Goal: Task Accomplishment & Management: Use online tool/utility

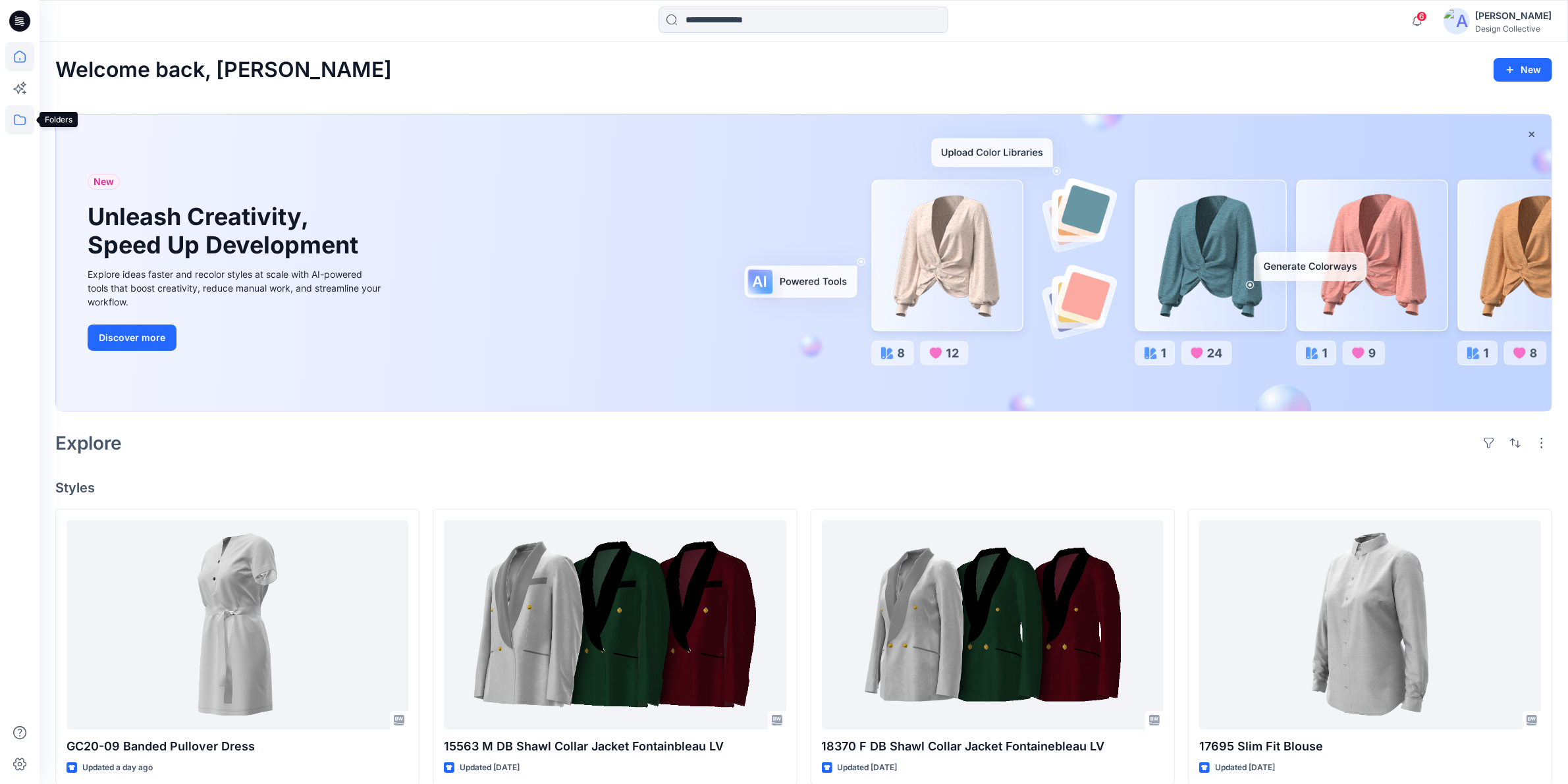
click at [24, 117] on icon at bounding box center [19, 120] width 12 height 11
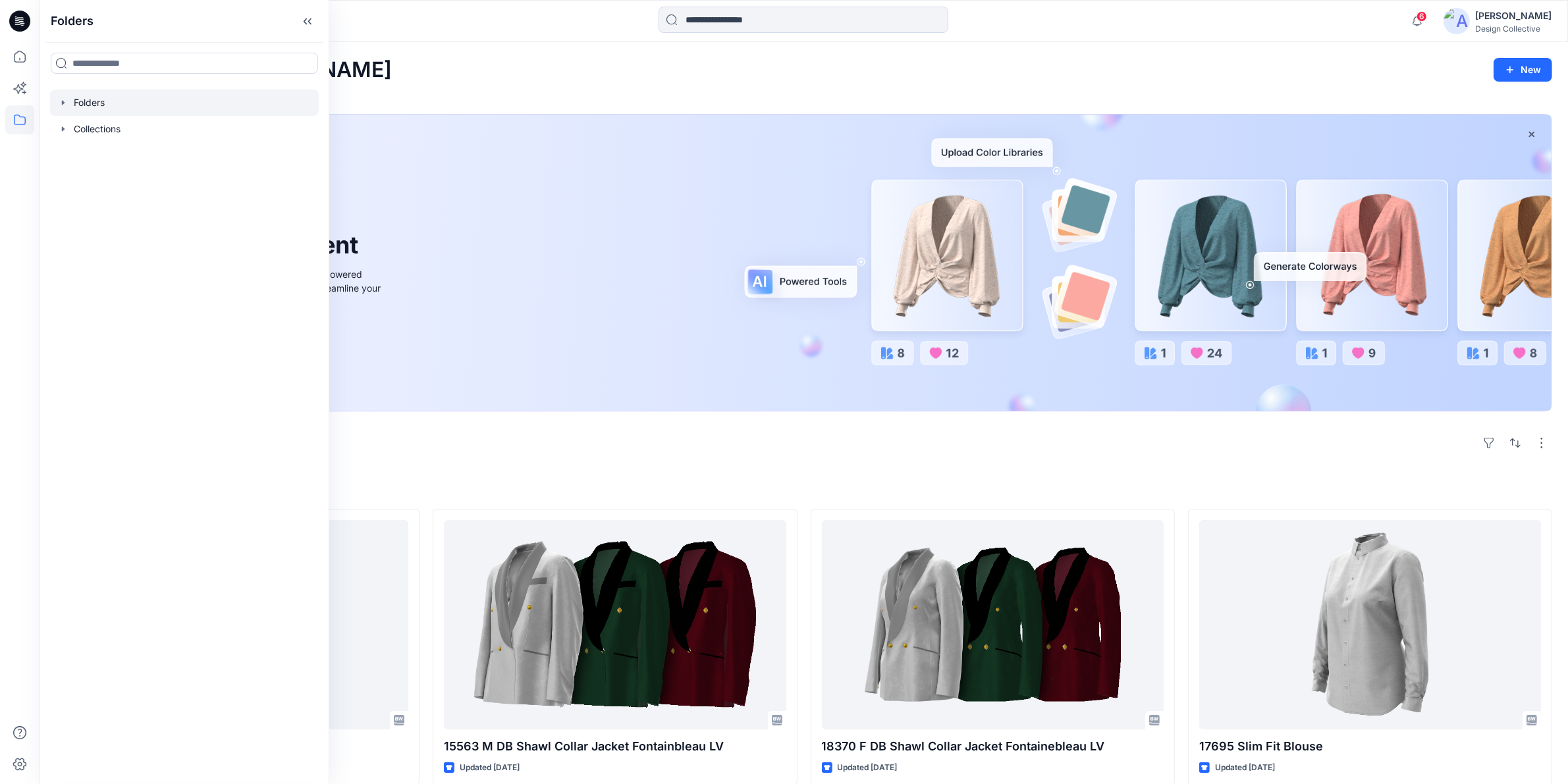
click at [64, 103] on icon "button" at bounding box center [63, 102] width 3 height 5
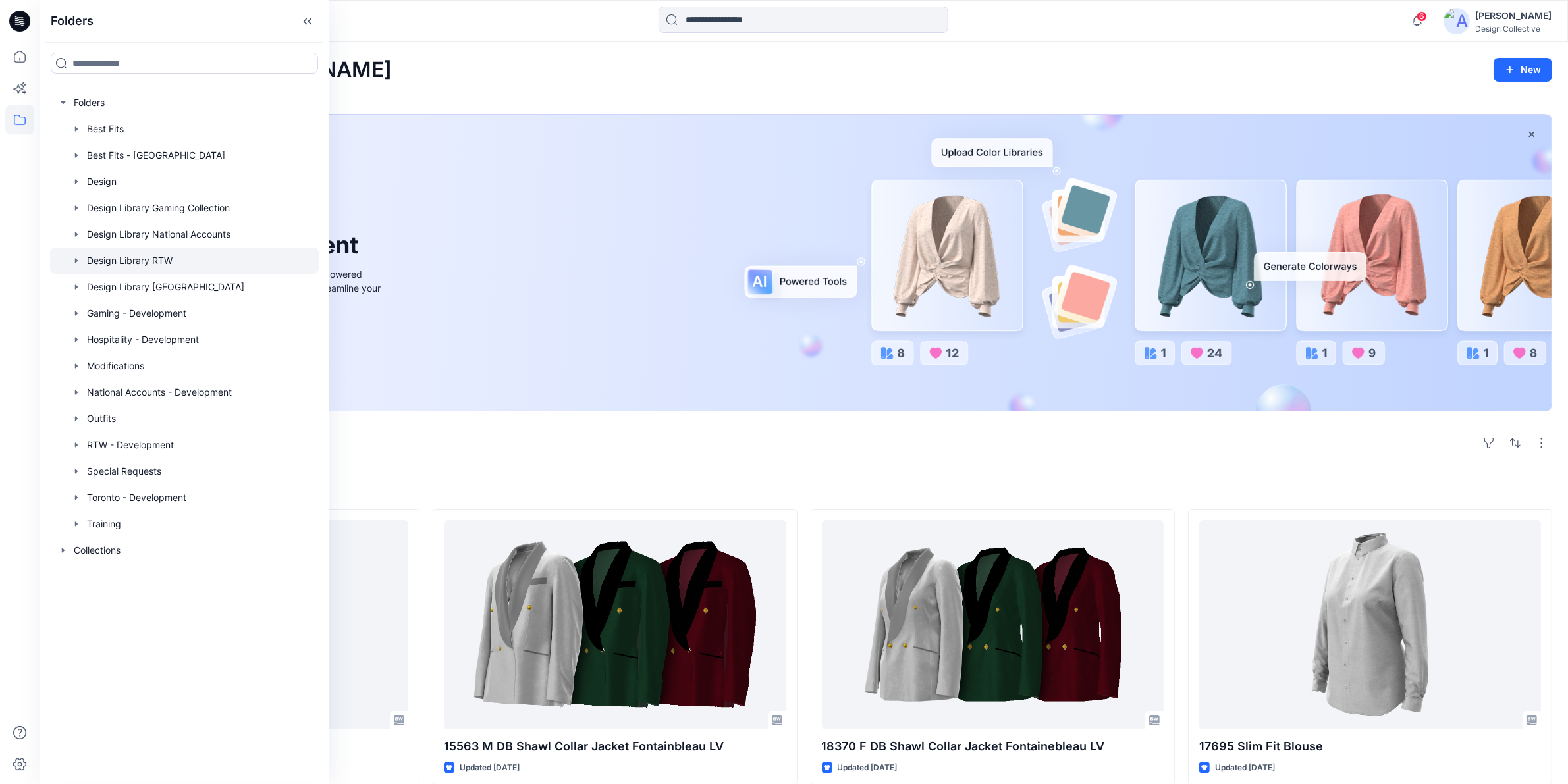
click at [76, 255] on icon "button" at bounding box center [77, 261] width 11 height 11
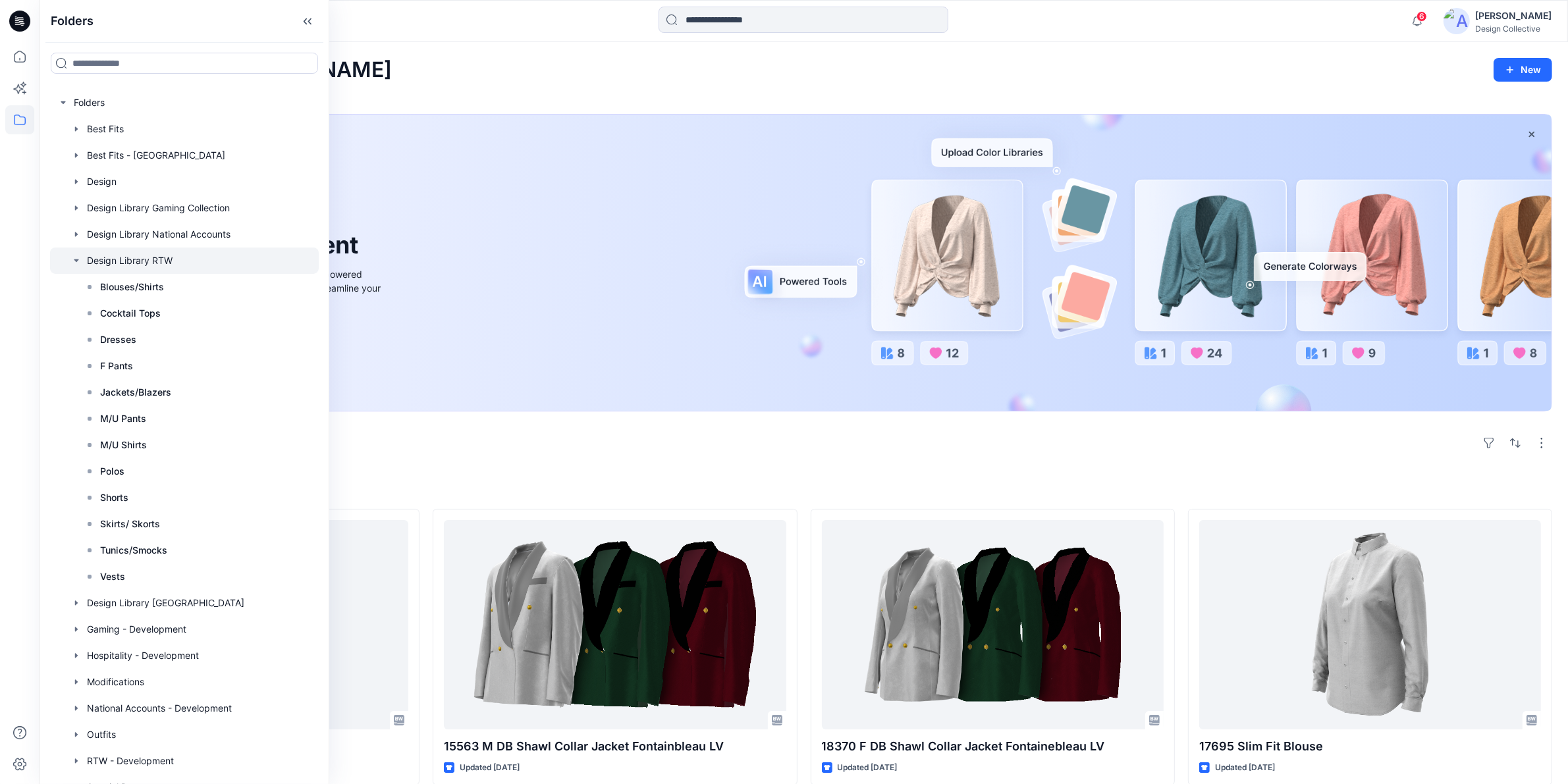
click at [92, 262] on div at bounding box center [184, 260] width 269 height 26
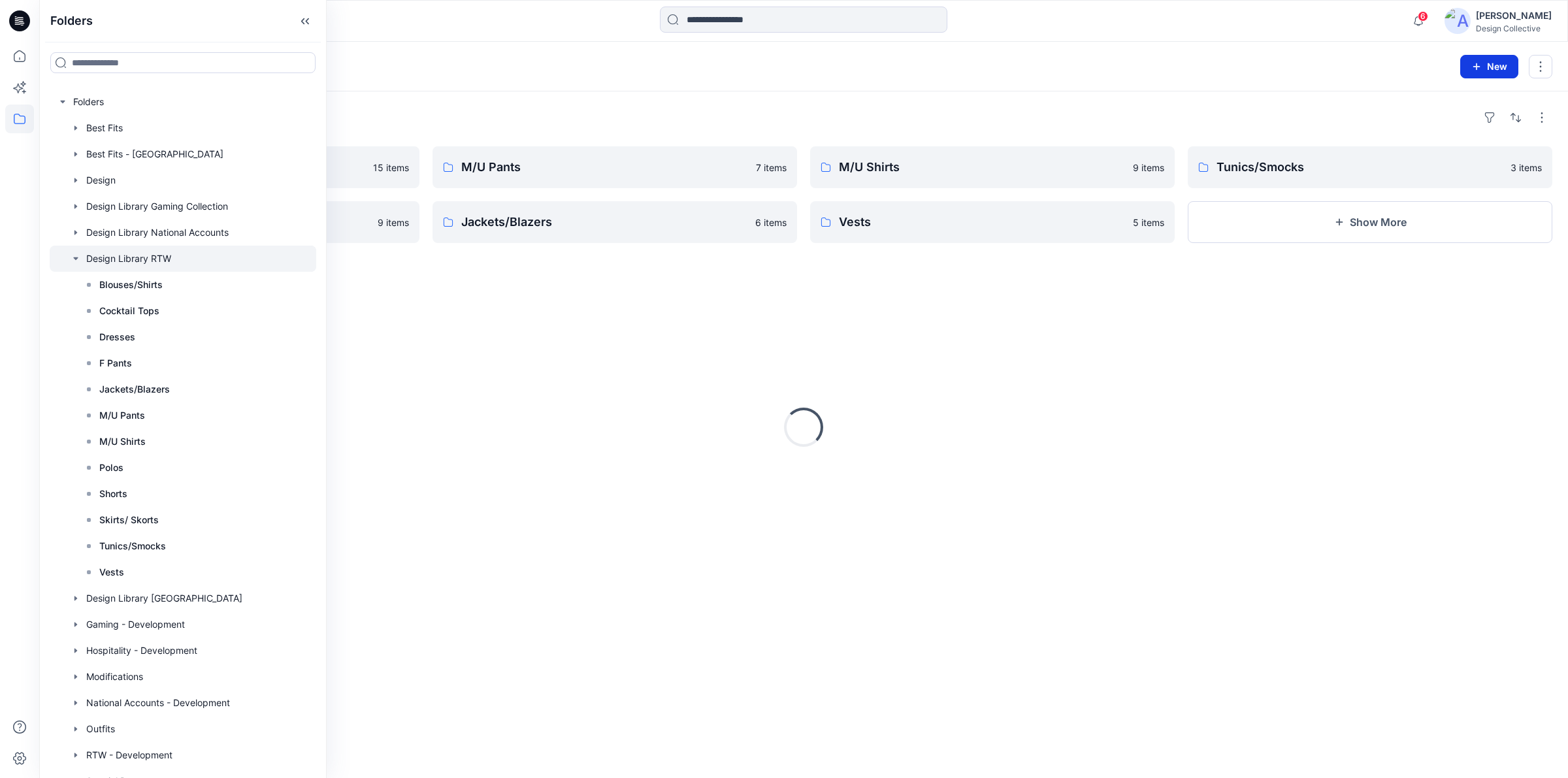
click at [1485, 67] on button "New" at bounding box center [1489, 66] width 58 height 23
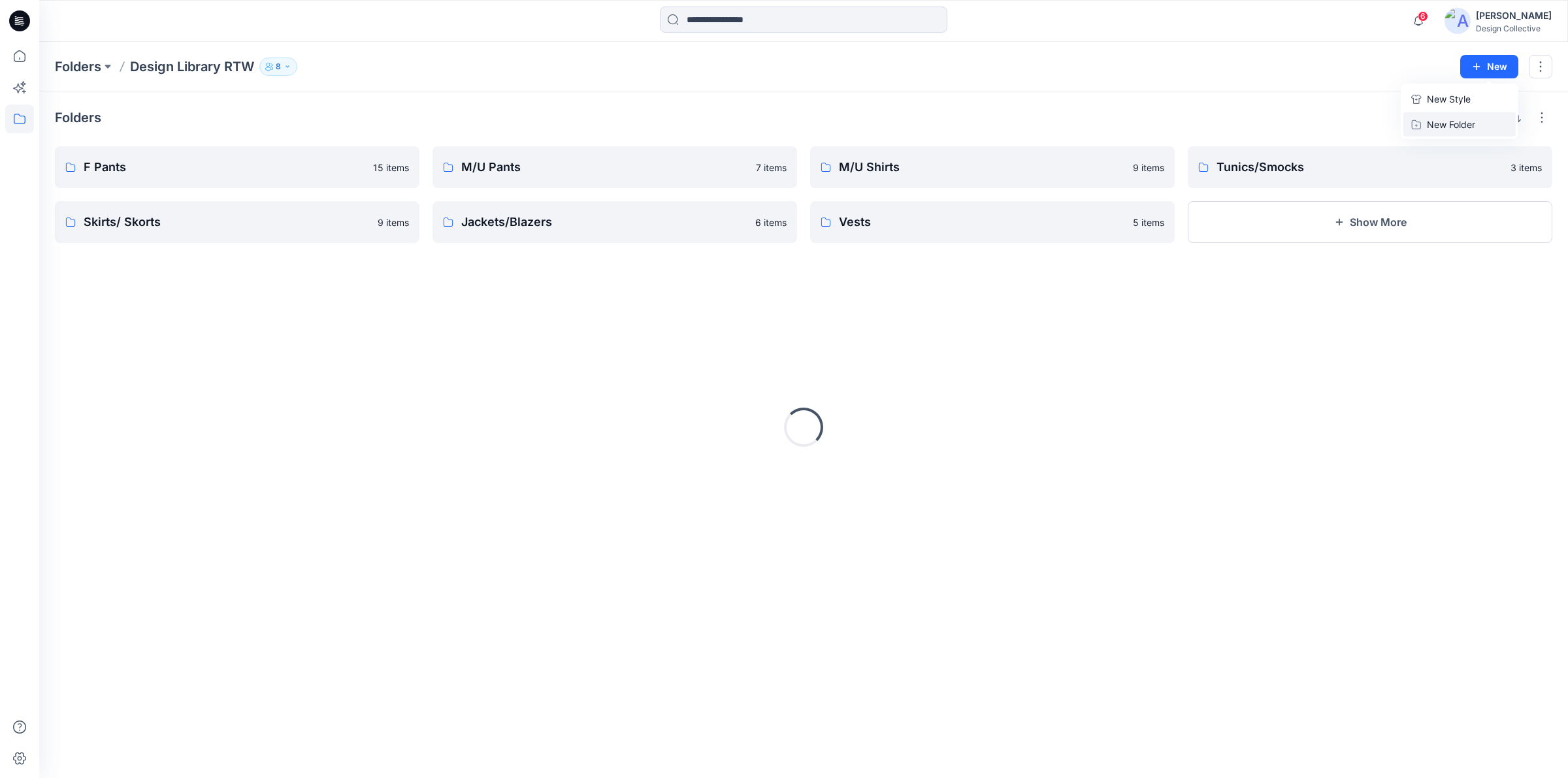
click at [1454, 121] on p "New Folder" at bounding box center [1452, 124] width 48 height 13
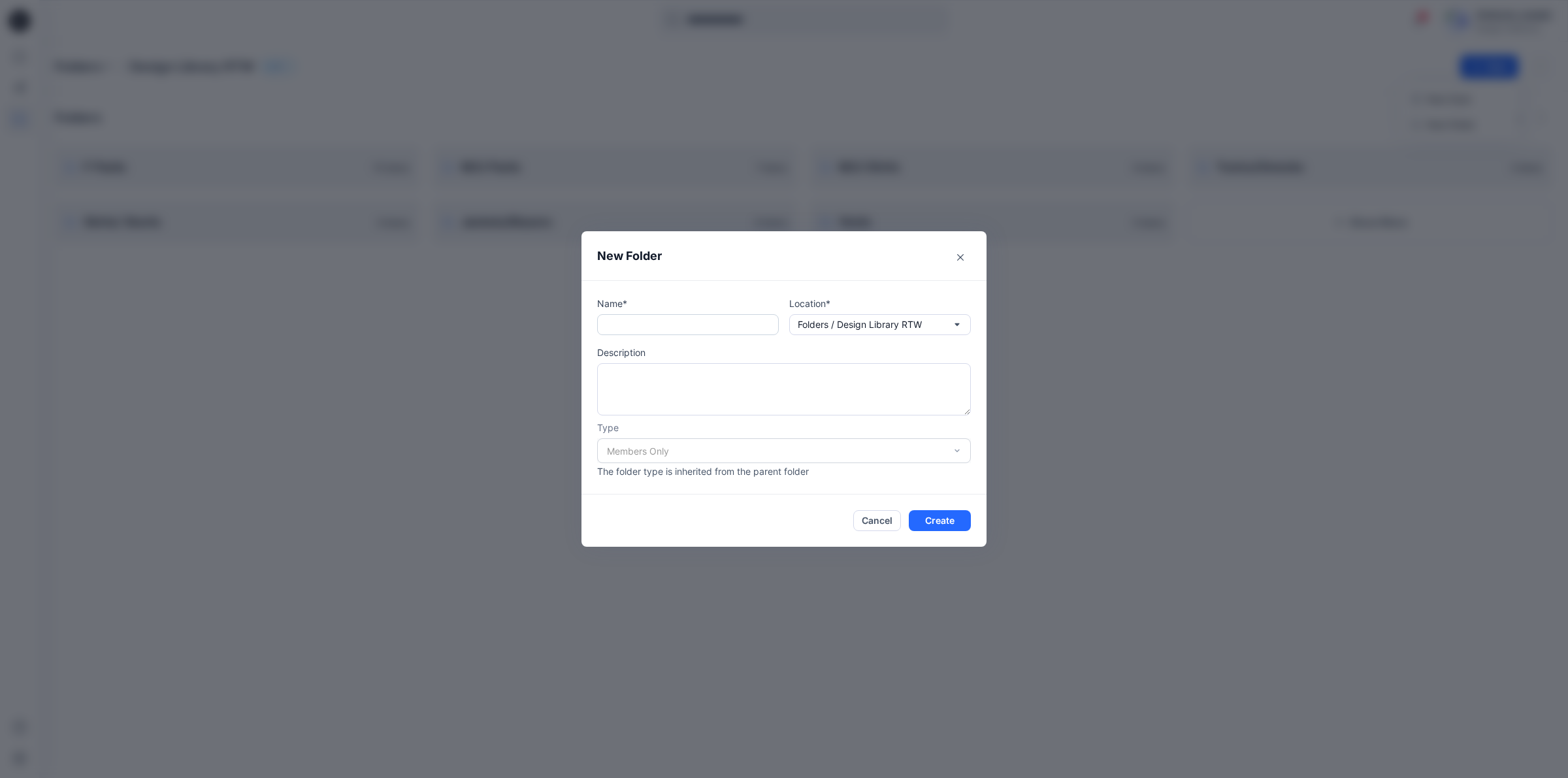
click at [676, 325] on input "text" at bounding box center [688, 324] width 182 height 21
type input "*********"
click at [927, 517] on button "Create" at bounding box center [939, 520] width 62 height 21
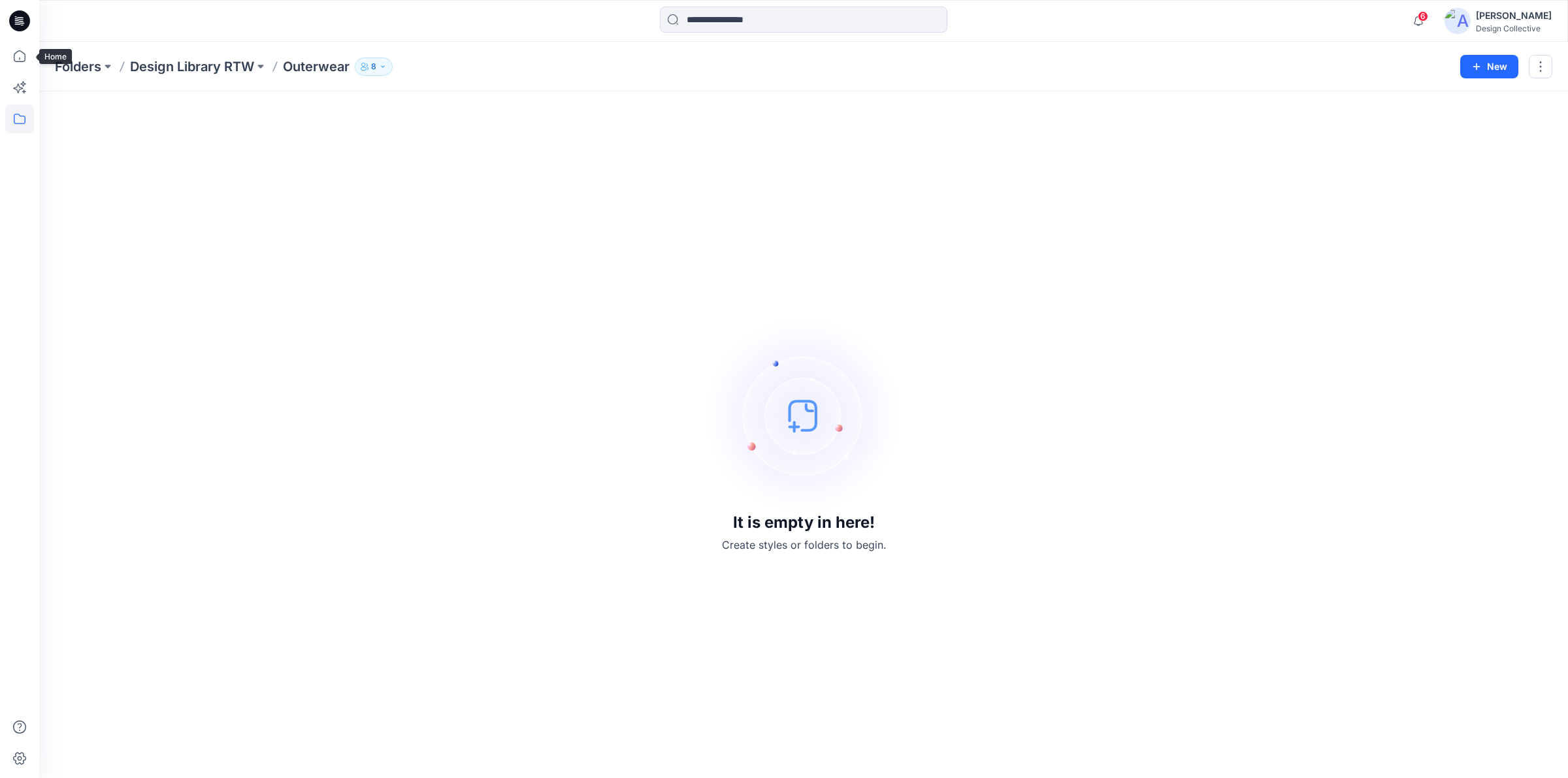
click at [20, 28] on icon at bounding box center [19, 21] width 21 height 21
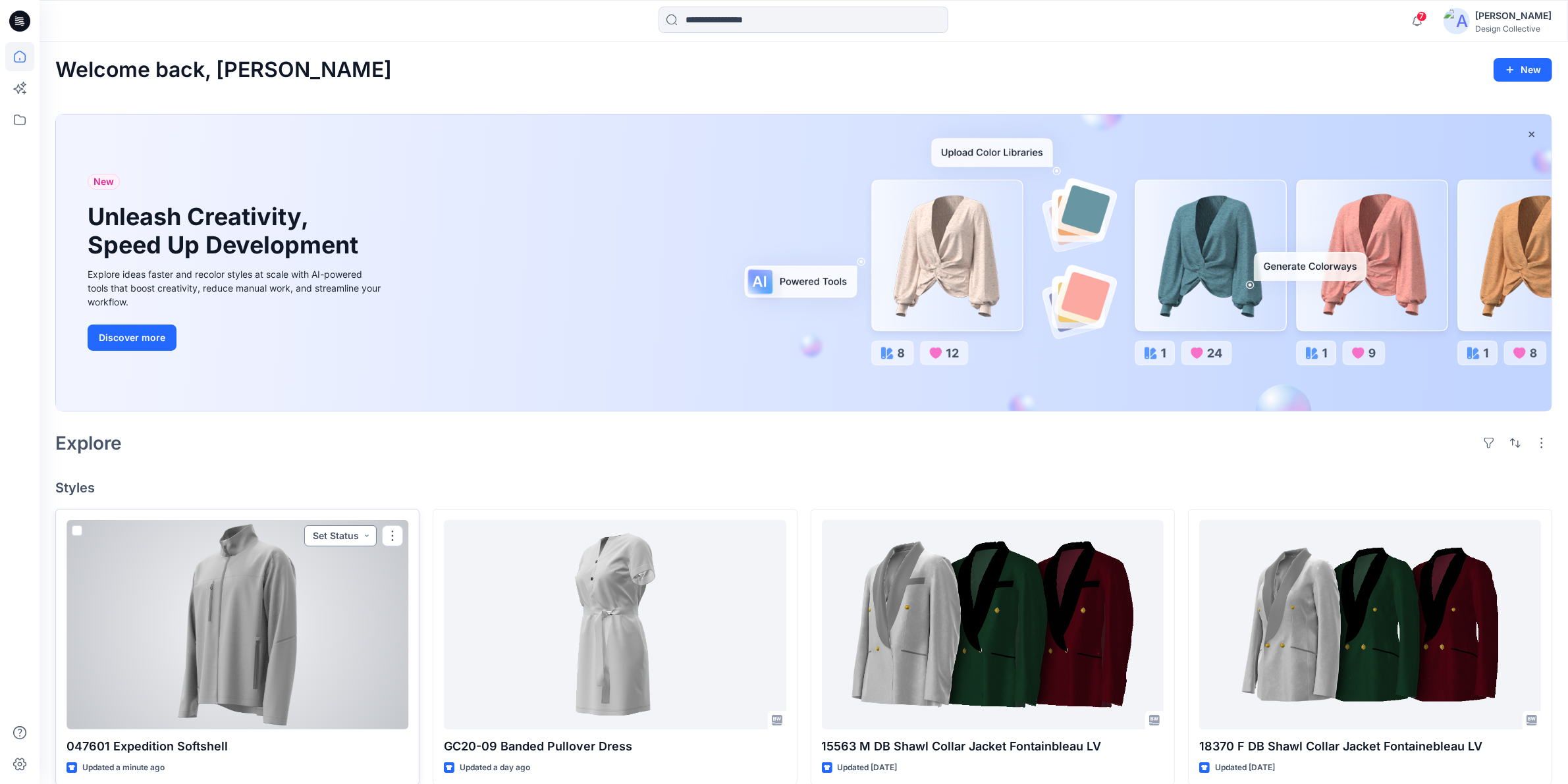
click at [366, 533] on button "Set Status" at bounding box center [340, 535] width 72 height 21
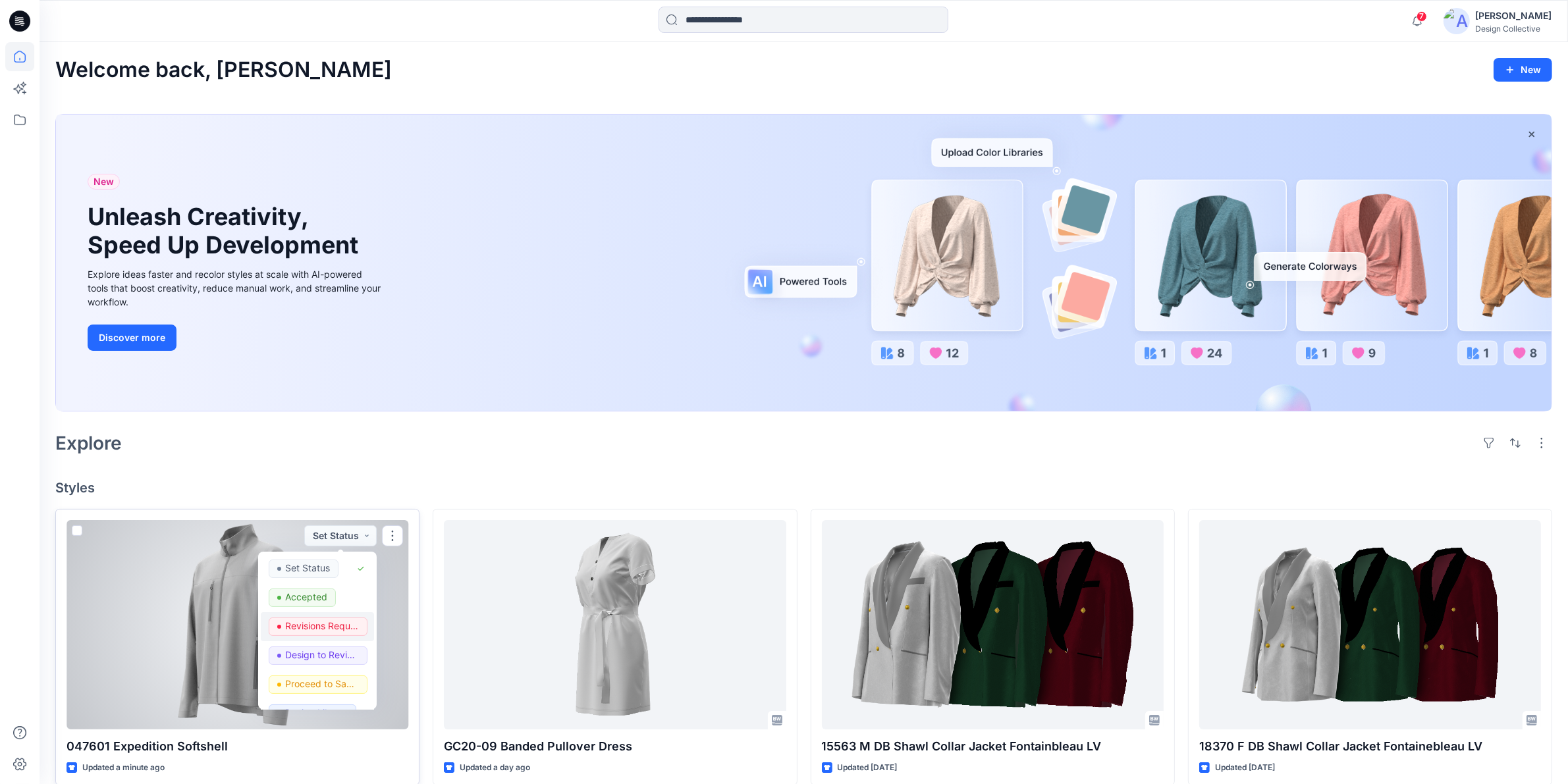
scroll to position [136, 0]
click at [329, 576] on p "Design Library" at bounding box center [316, 576] width 62 height 17
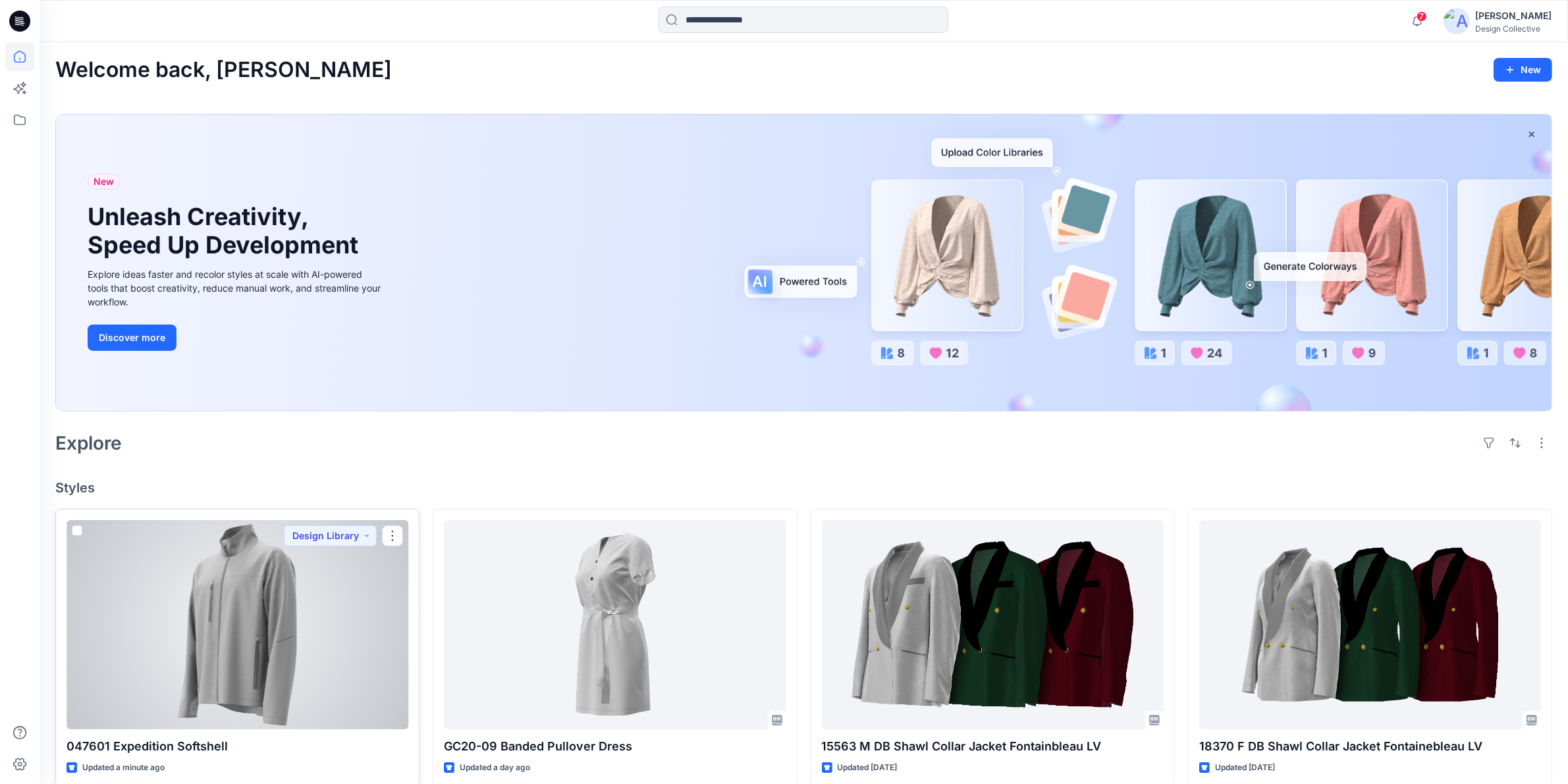
scroll to position [137, 0]
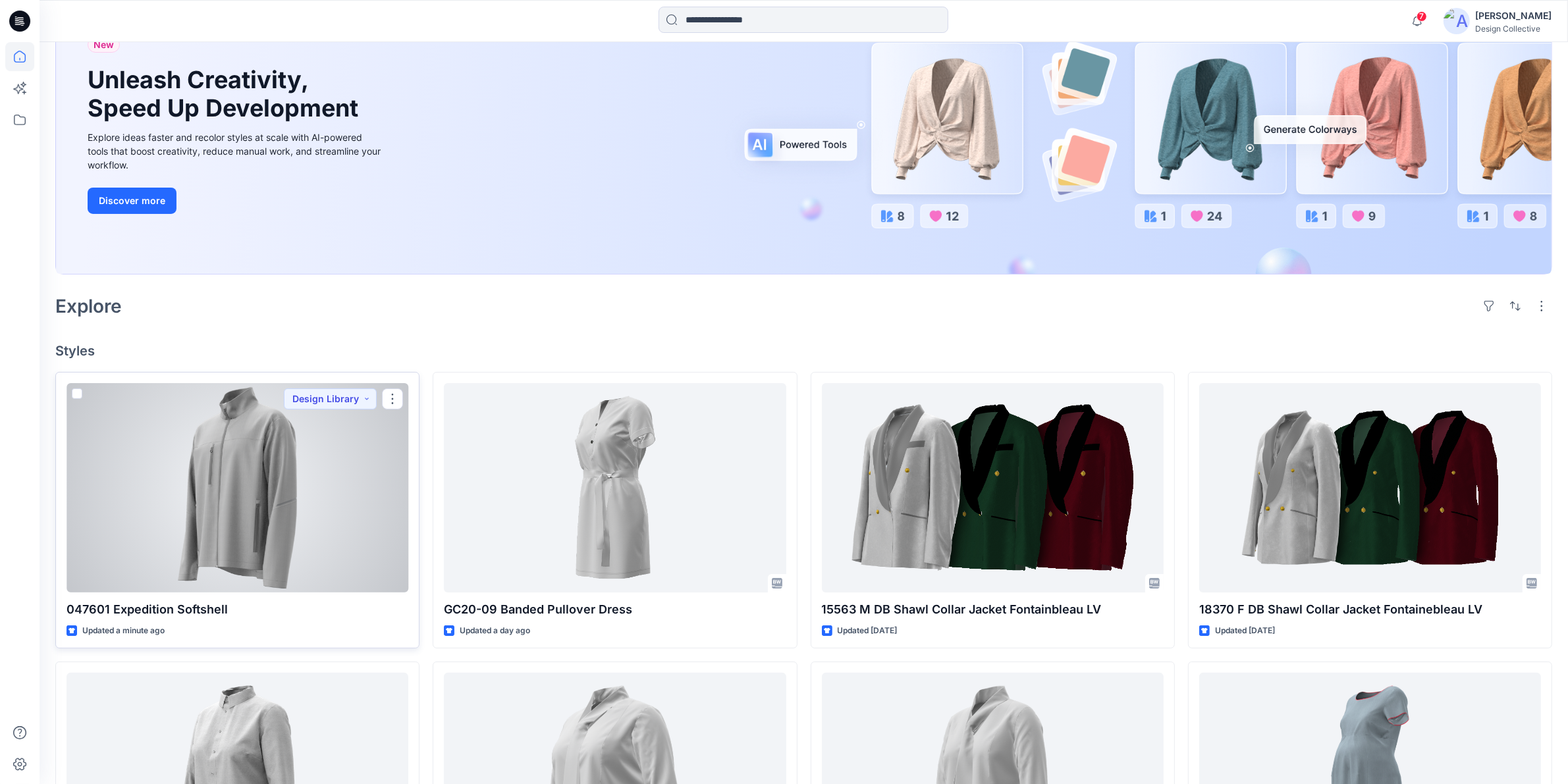
click at [332, 508] on div at bounding box center [237, 488] width 342 height 209
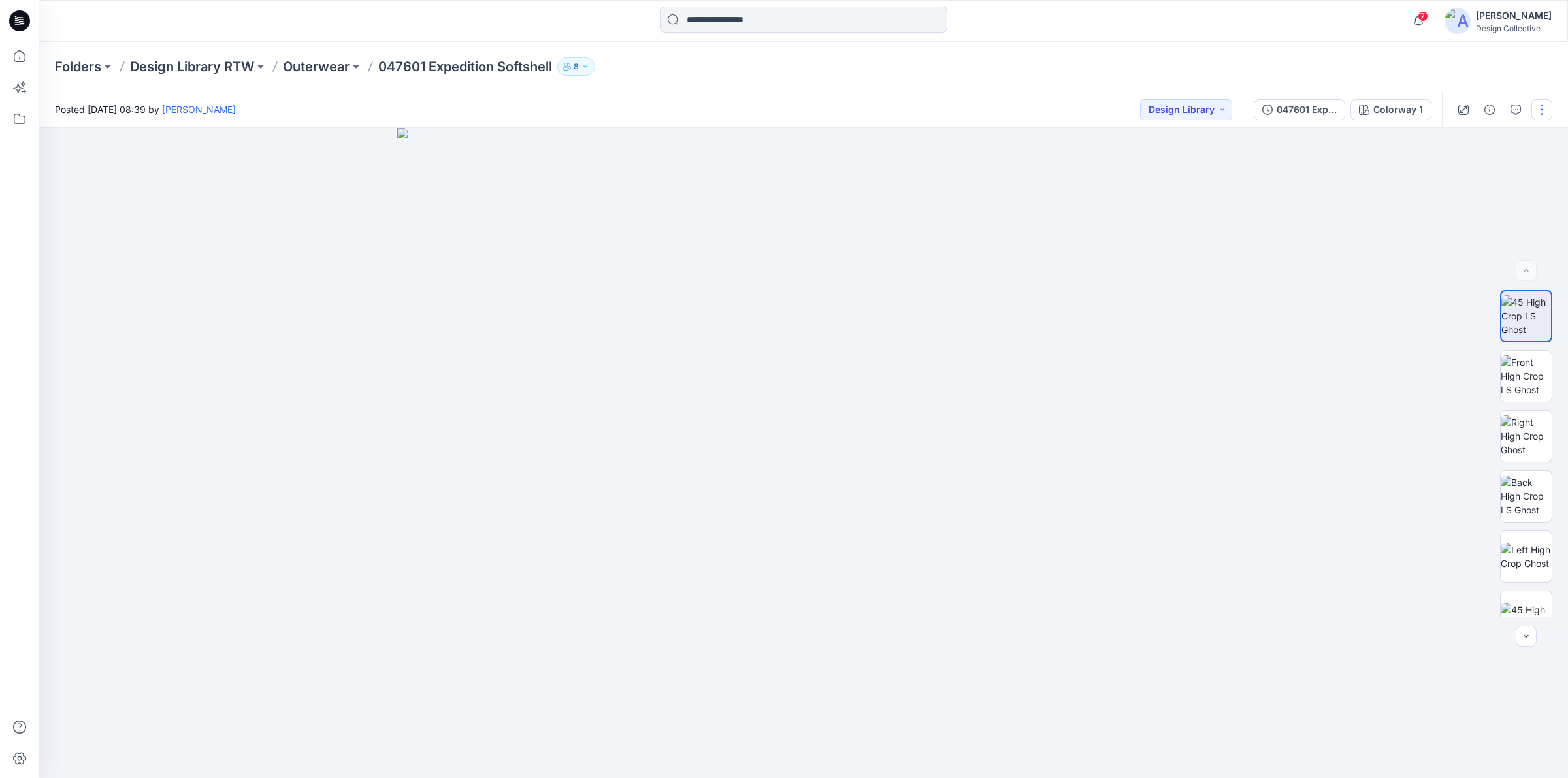
click at [1549, 105] on button "button" at bounding box center [1541, 109] width 21 height 21
click at [1494, 107] on icon "button" at bounding box center [1490, 110] width 11 height 11
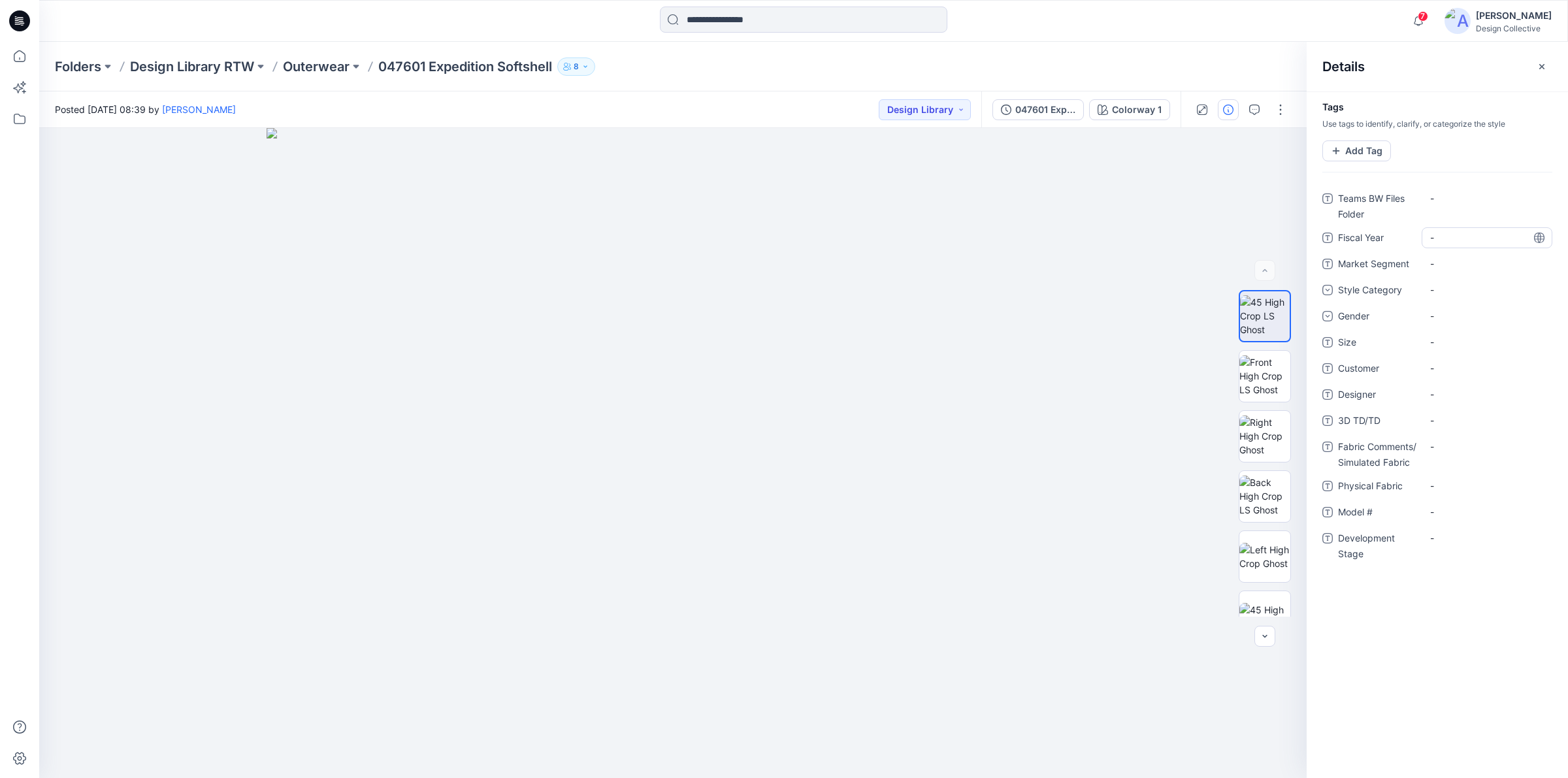
click at [1456, 238] on Year "-" at bounding box center [1487, 237] width 114 height 13
type textarea "**"
click at [1444, 244] on Year "-" at bounding box center [1487, 237] width 114 height 13
type textarea "*"
type textarea "*******"
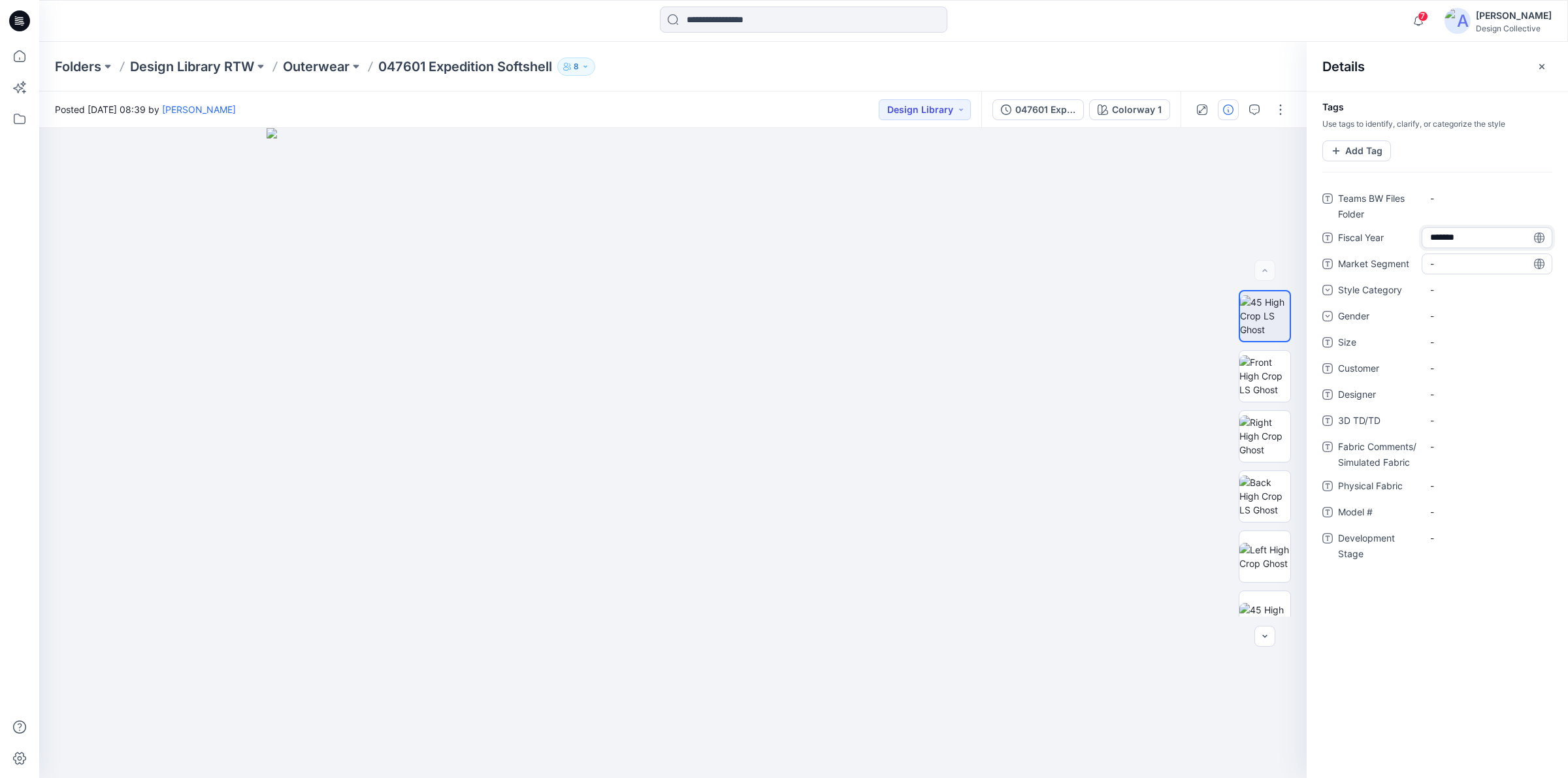
click at [1439, 266] on Segment "-" at bounding box center [1487, 263] width 114 height 13
type textarea "*"
type textarea "***"
click at [1465, 291] on div "-" at bounding box center [1487, 289] width 131 height 21
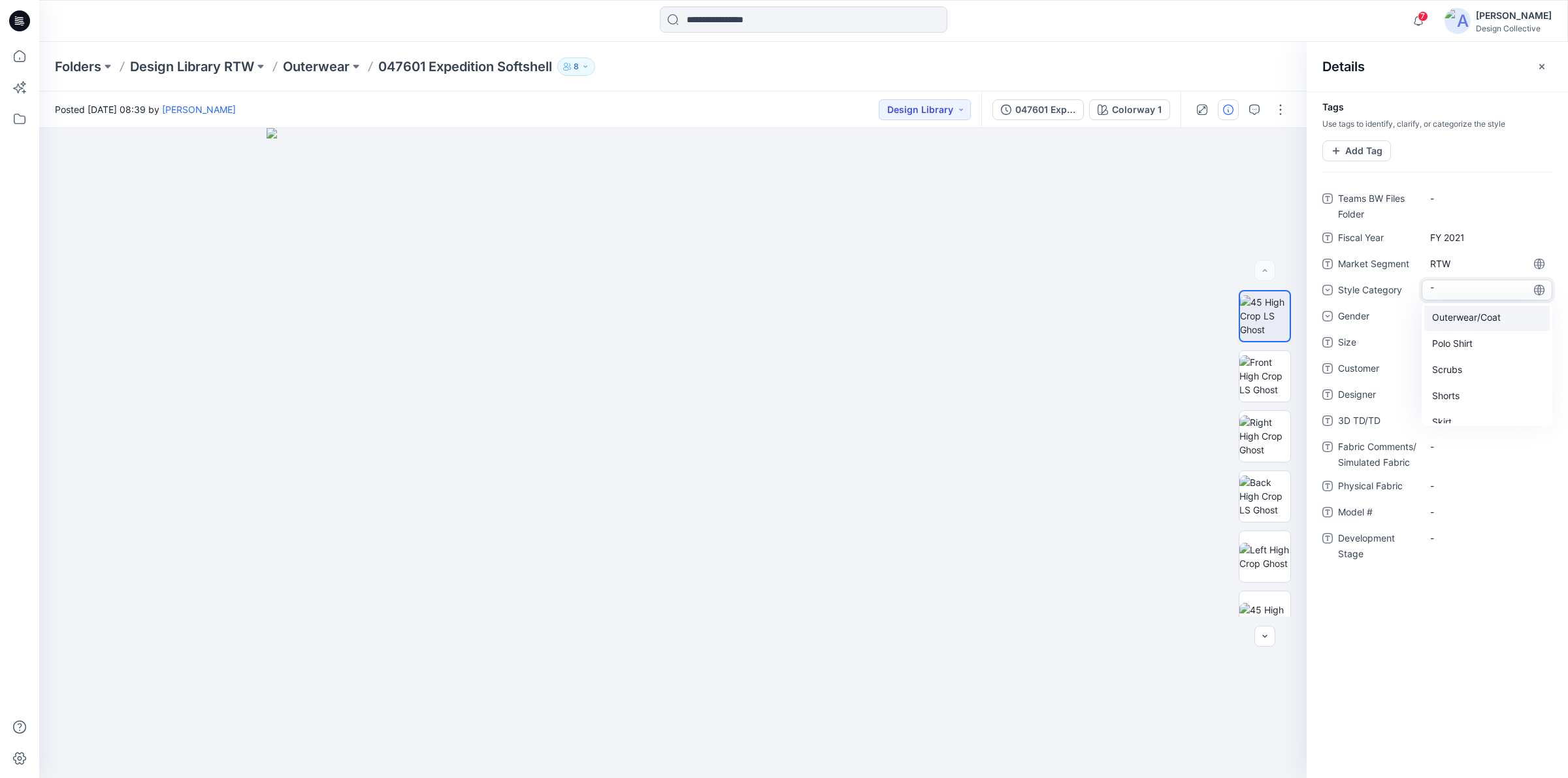
click at [1459, 318] on div "Outerwear/Coat" at bounding box center [1487, 318] width 125 height 26
click at [1445, 319] on div "-" at bounding box center [1440, 315] width 20 height 13
click at [1458, 380] on div "[DEMOGRAPHIC_DATA]" at bounding box center [1487, 371] width 125 height 26
click at [1438, 346] on span "-" at bounding box center [1487, 353] width 114 height 13
type textarea "**********"
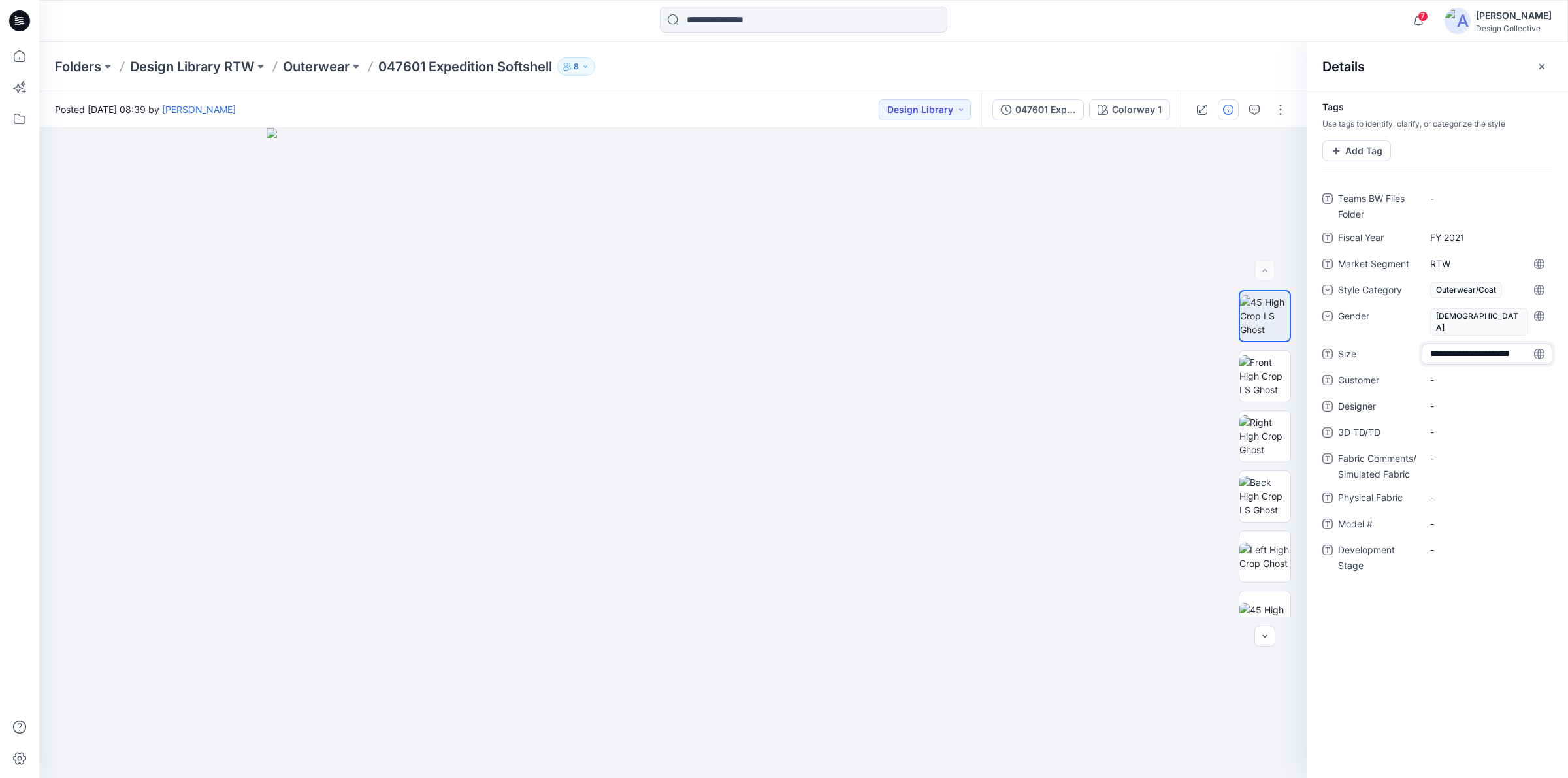
scroll to position [10, 0]
click at [1444, 407] on span "-" at bounding box center [1487, 414] width 114 height 13
type textarea "**********"
click at [1447, 433] on TD\/TD "-" at bounding box center [1487, 440] width 114 height 13
type textarea "********"
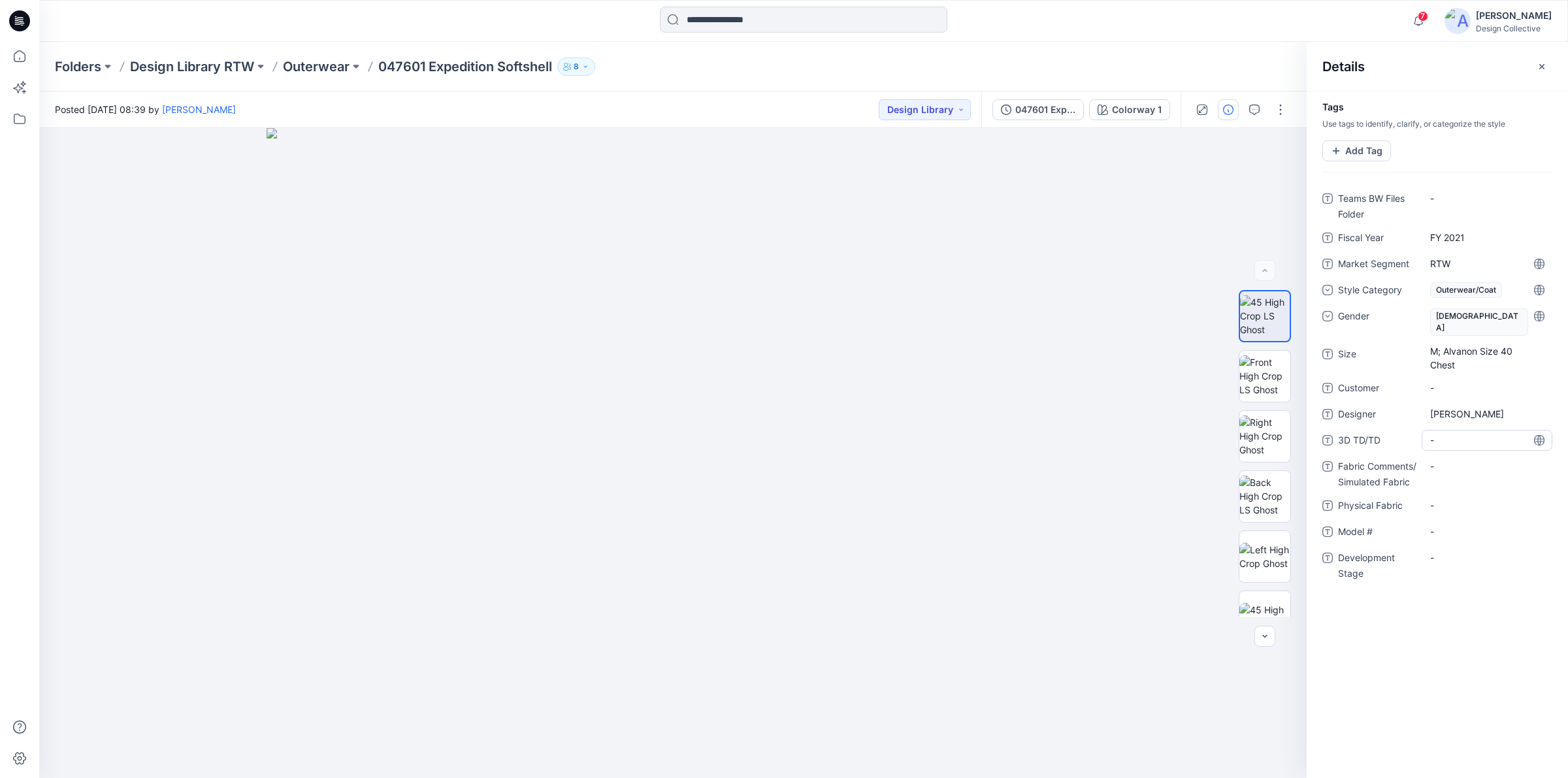
click at [1452, 433] on TD\/TD "-" at bounding box center [1487, 440] width 114 height 13
type textarea "**********"
click at [1452, 467] on Fabric "-" at bounding box center [1487, 474] width 114 height 13
type textarea "**********"
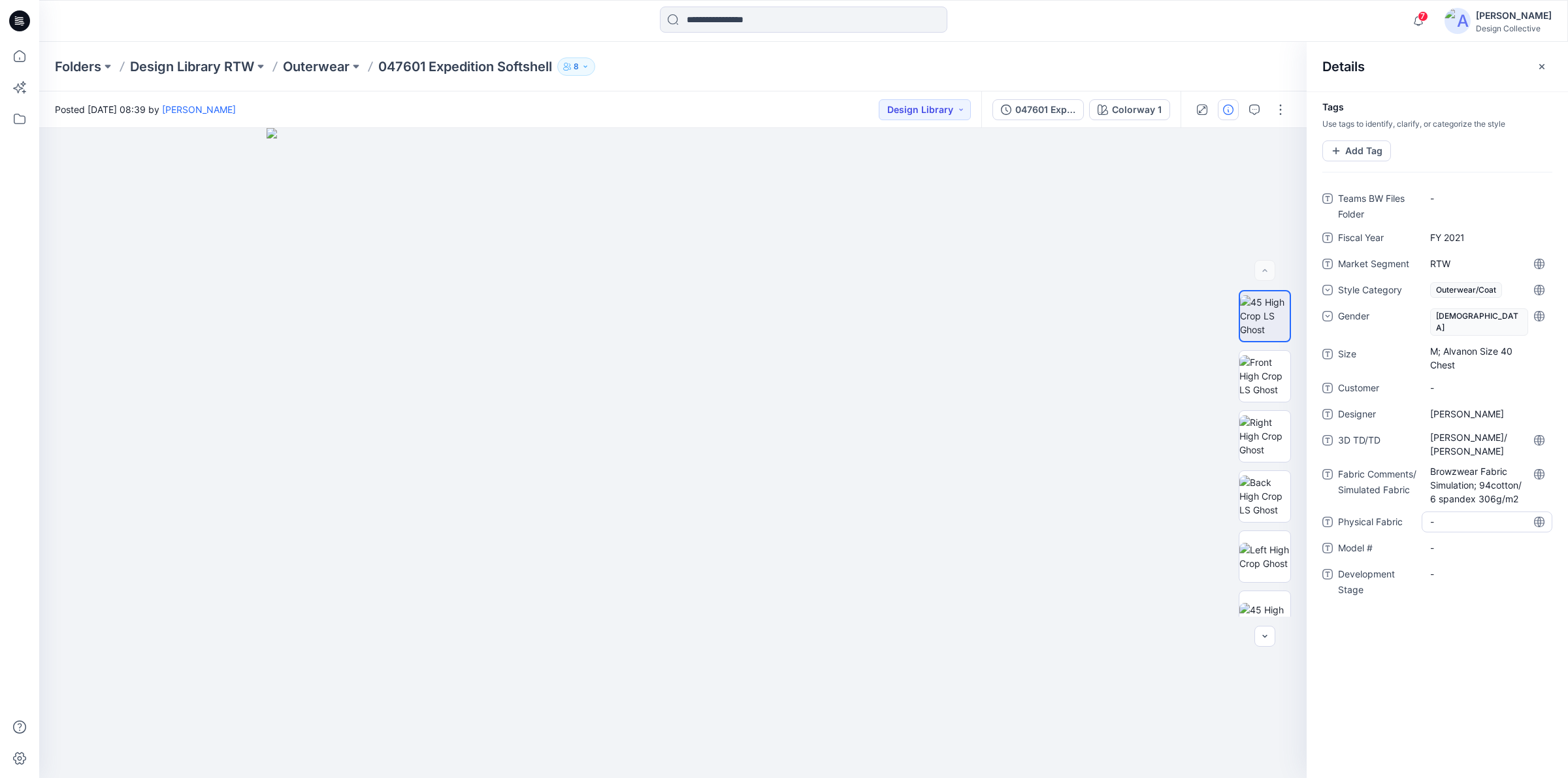
click at [1482, 490] on div "Teams BW Files Folder - Fiscal Year FY 2021 Market Segment RTW Style Category O…" at bounding box center [1437, 400] width 230 height 425
click at [1472, 515] on Fabric "-" at bounding box center [1487, 521] width 114 height 13
click at [1446, 513] on div "-" at bounding box center [1487, 521] width 131 height 21
click at [1461, 511] on textarea at bounding box center [1487, 521] width 131 height 21
type textarea "**********"
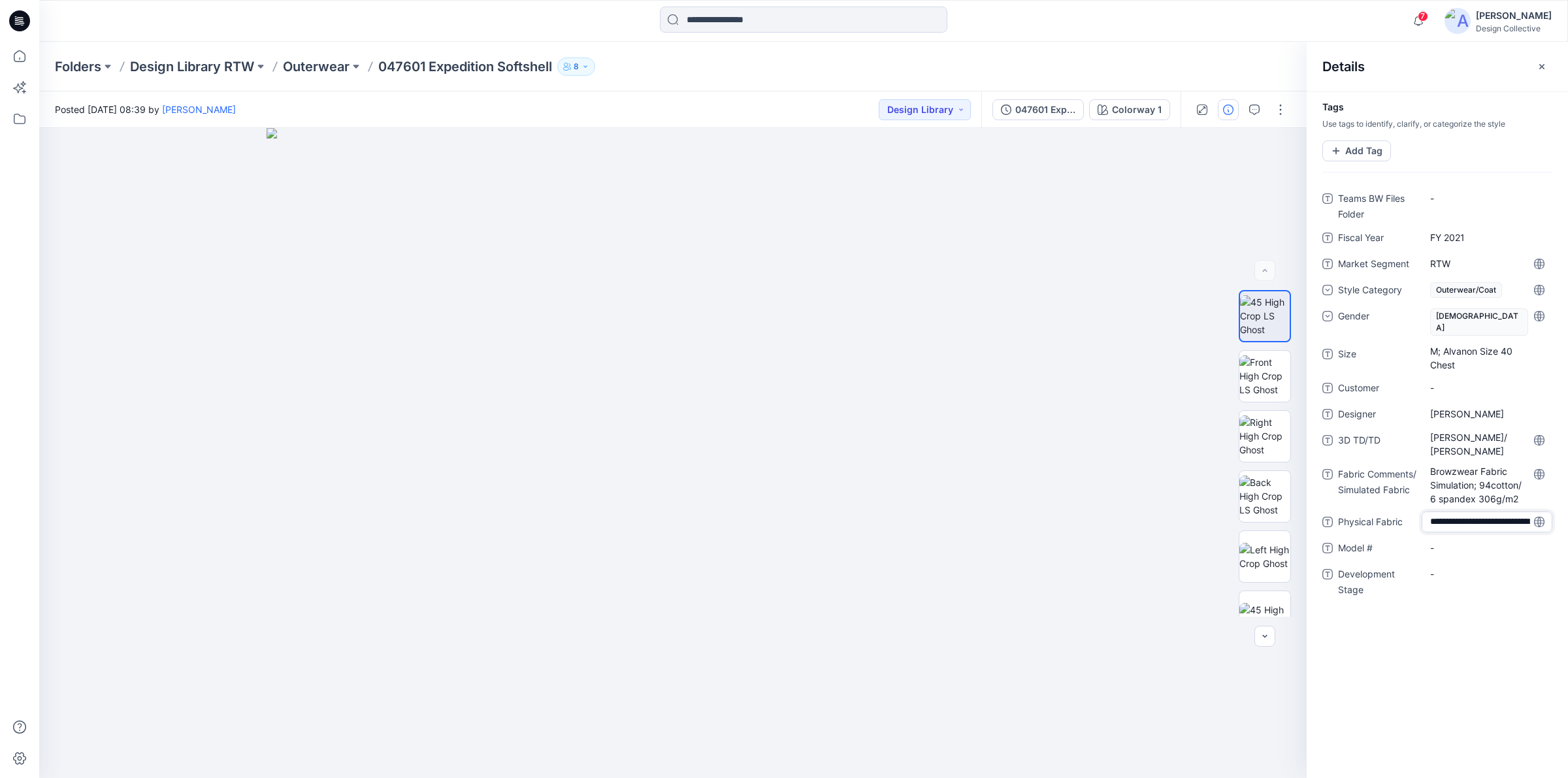
scroll to position [23, 0]
click at [1444, 539] on div "Teams BW Files Folder - Fiscal Year FY 2021 Market Segment RTW Style Category O…" at bounding box center [1437, 411] width 230 height 447
click at [1446, 562] on \ "-" at bounding box center [1487, 569] width 114 height 13
click at [1490, 523] on Fabric "Softshell bonded to grid fleece [GEOGRAPHIC_DATA] Qishang Co" at bounding box center [1487, 533] width 114 height 41
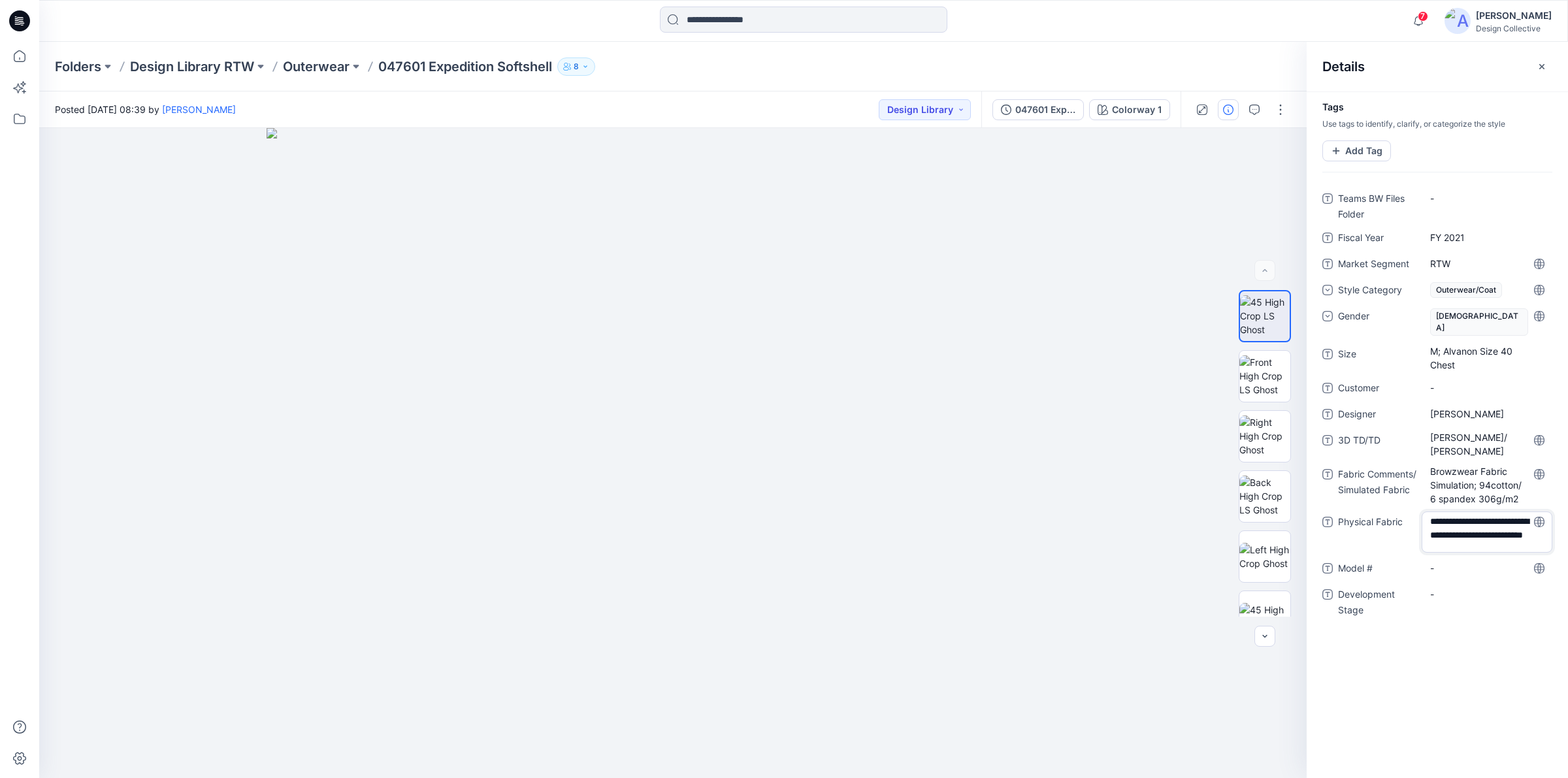
type textarea "**********"
click at [1436, 562] on \ "-" at bounding box center [1487, 569] width 114 height 13
type textarea "******"
click at [1461, 588] on Stage "-" at bounding box center [1487, 594] width 114 height 13
type textarea "**********"
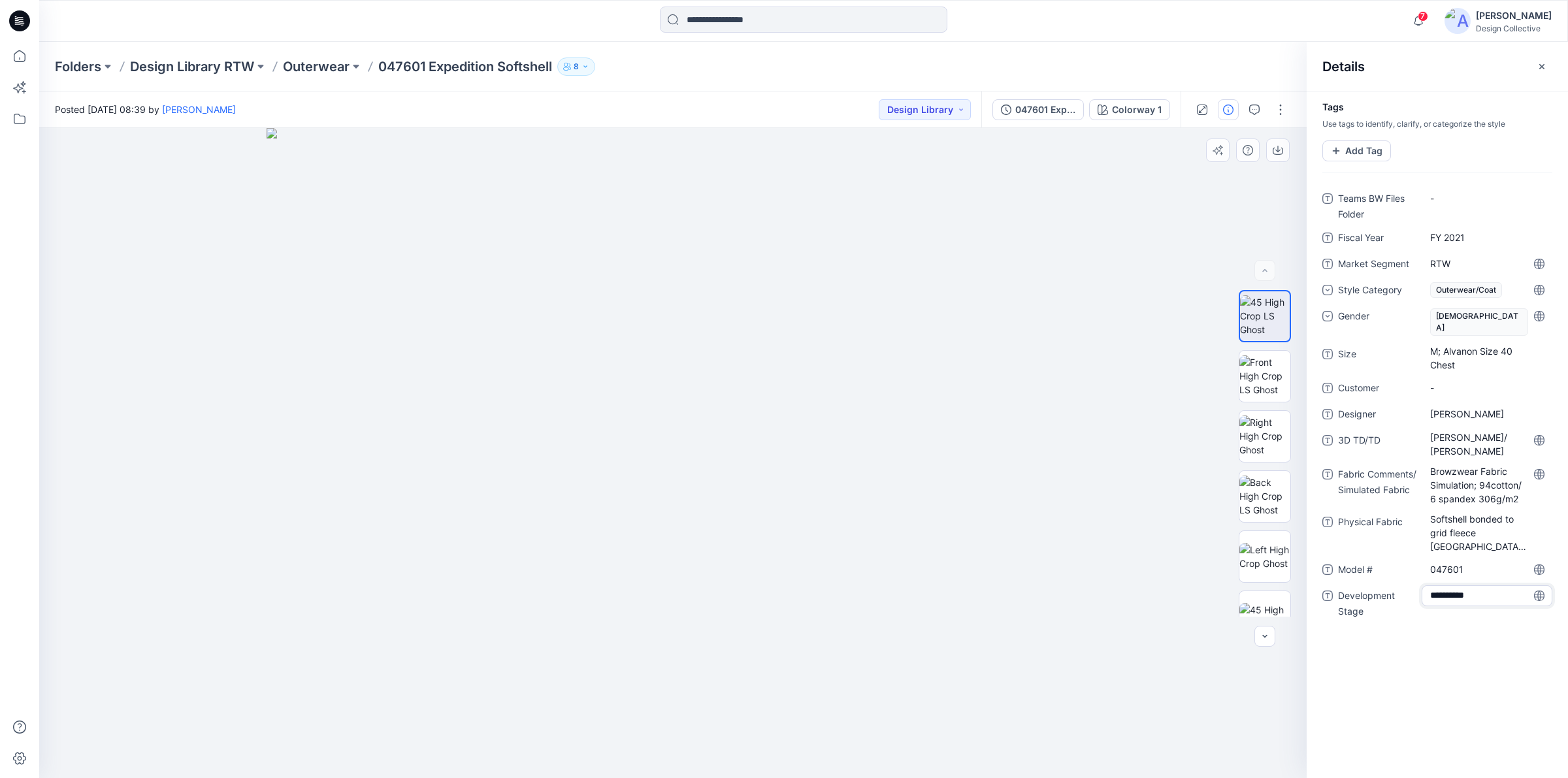
click at [1096, 543] on div at bounding box center [673, 453] width 1268 height 650
click at [14, 129] on icon at bounding box center [20, 119] width 29 height 29
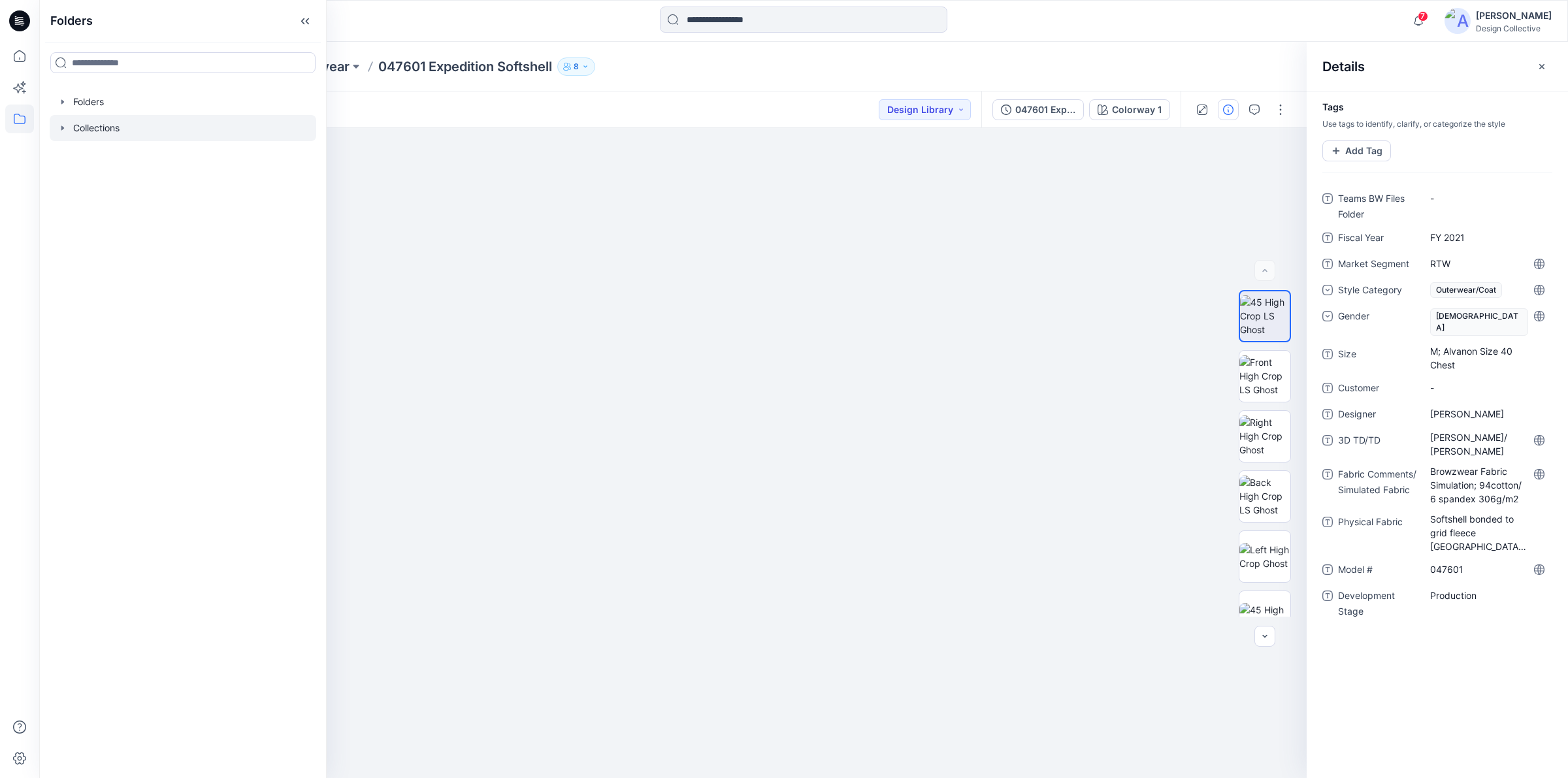
click at [66, 129] on icon "button" at bounding box center [63, 128] width 11 height 11
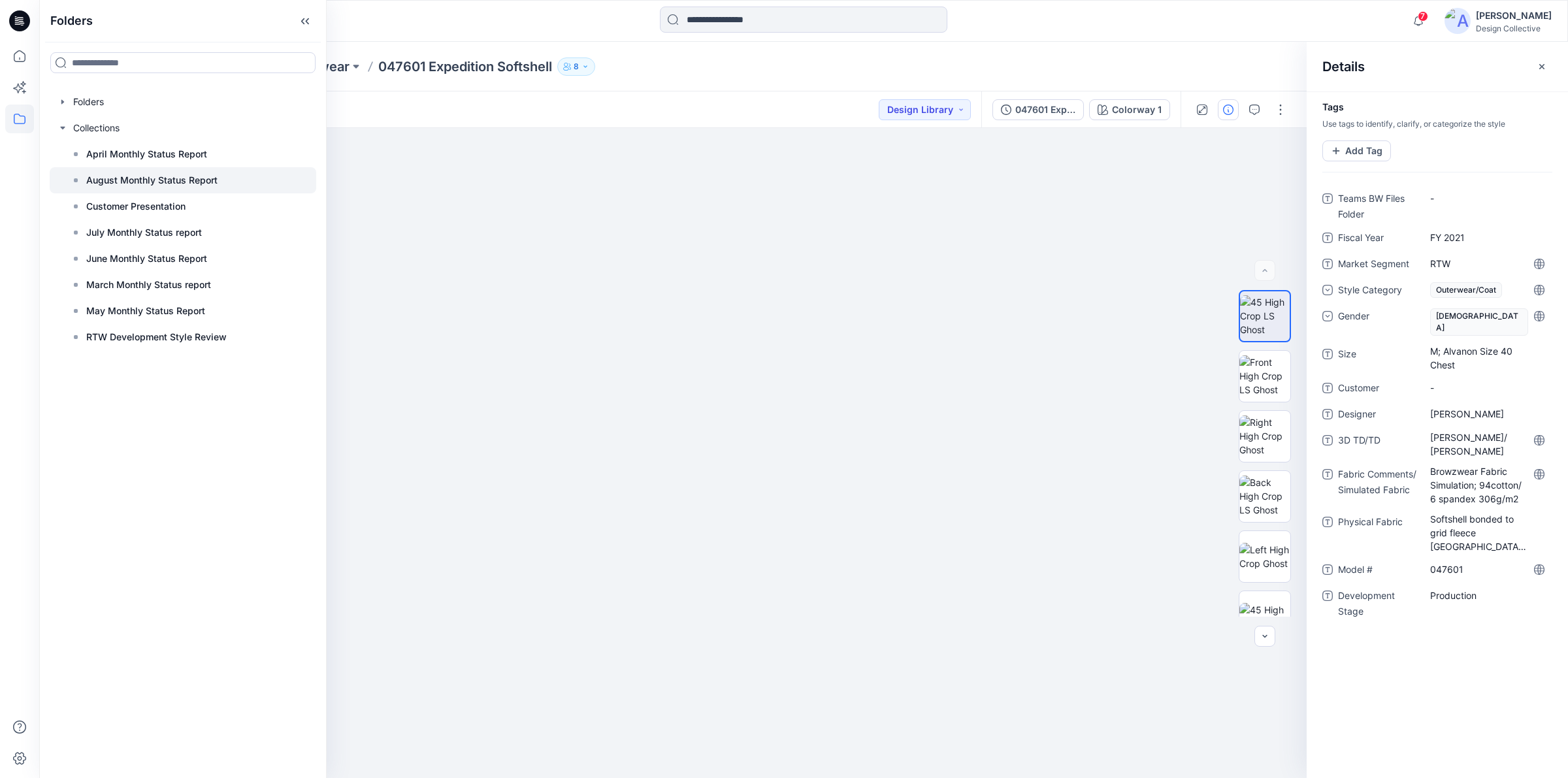
click at [113, 170] on div at bounding box center [183, 180] width 267 height 26
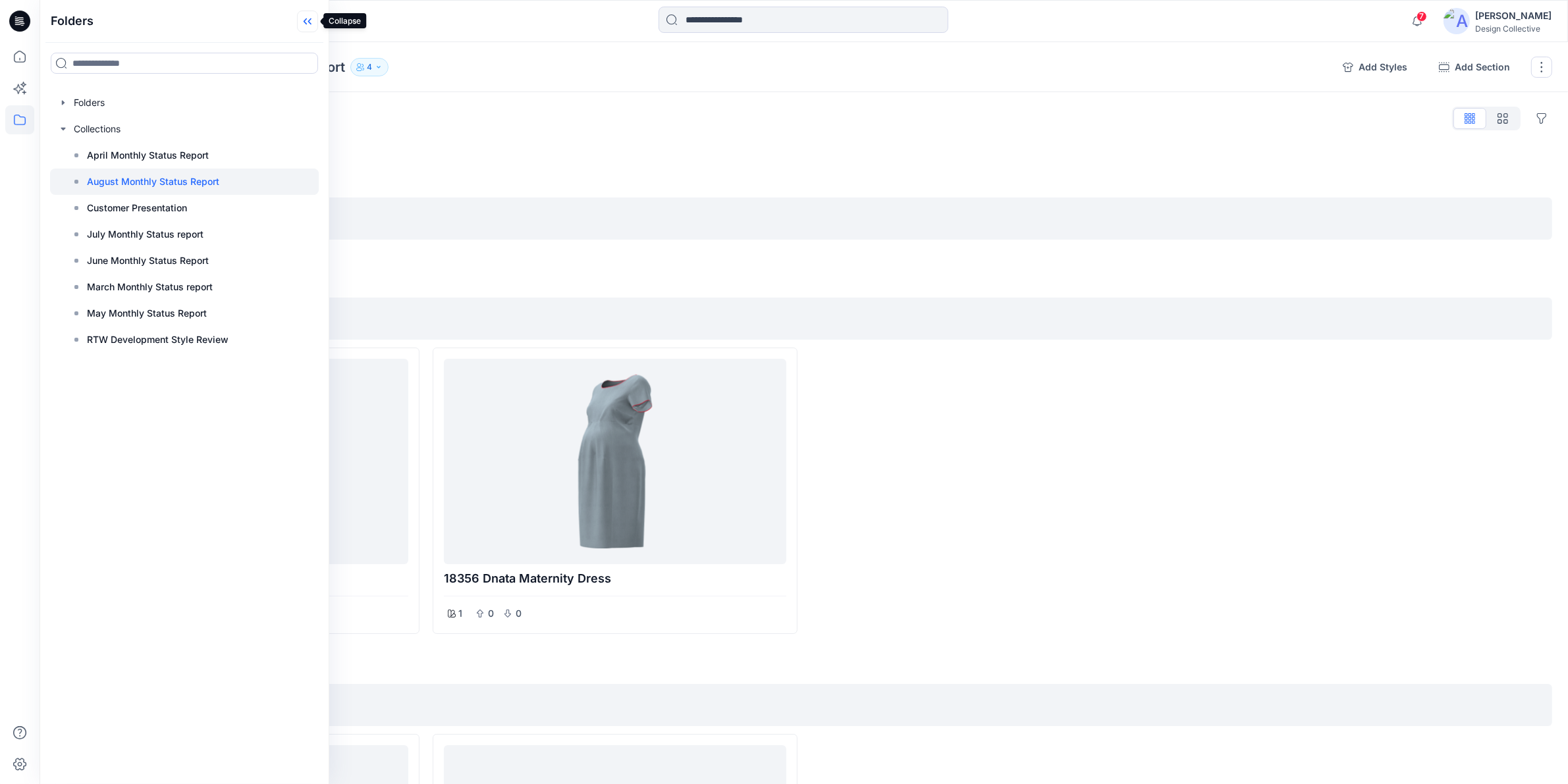
click at [303, 15] on icon at bounding box center [307, 22] width 21 height 22
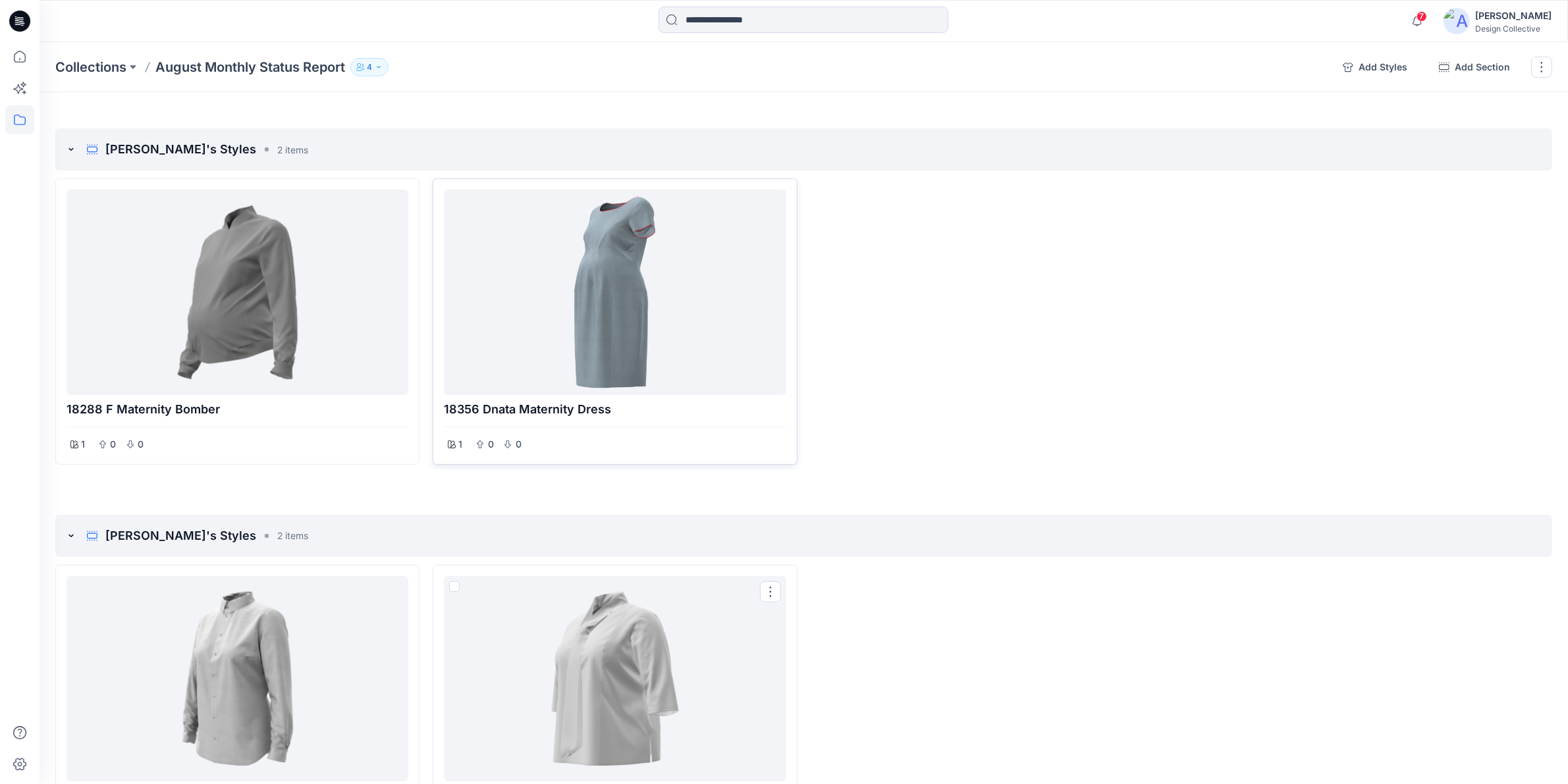
scroll to position [411, 0]
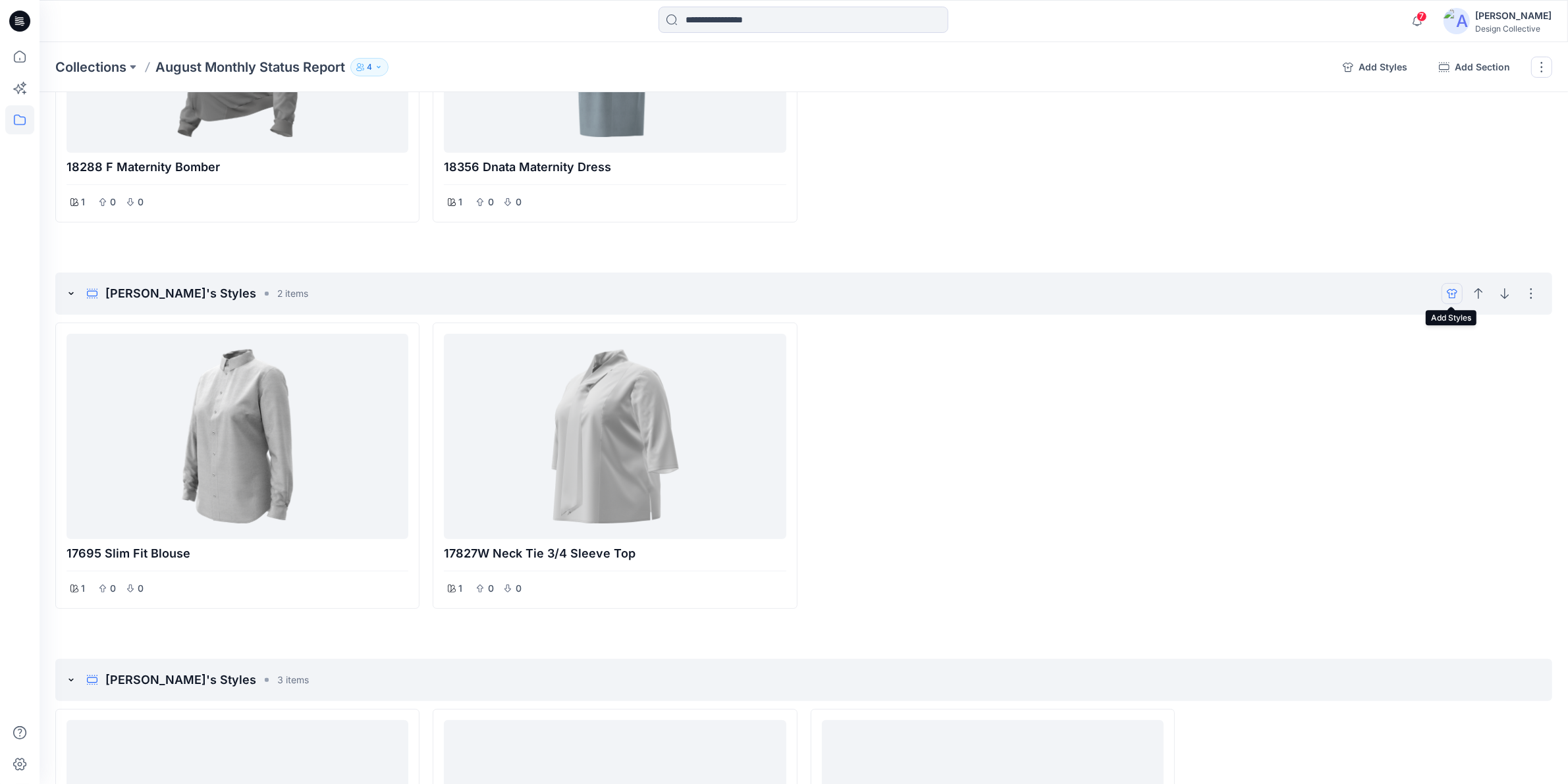
click at [1453, 295] on icon "add styles" at bounding box center [1452, 293] width 11 height 9
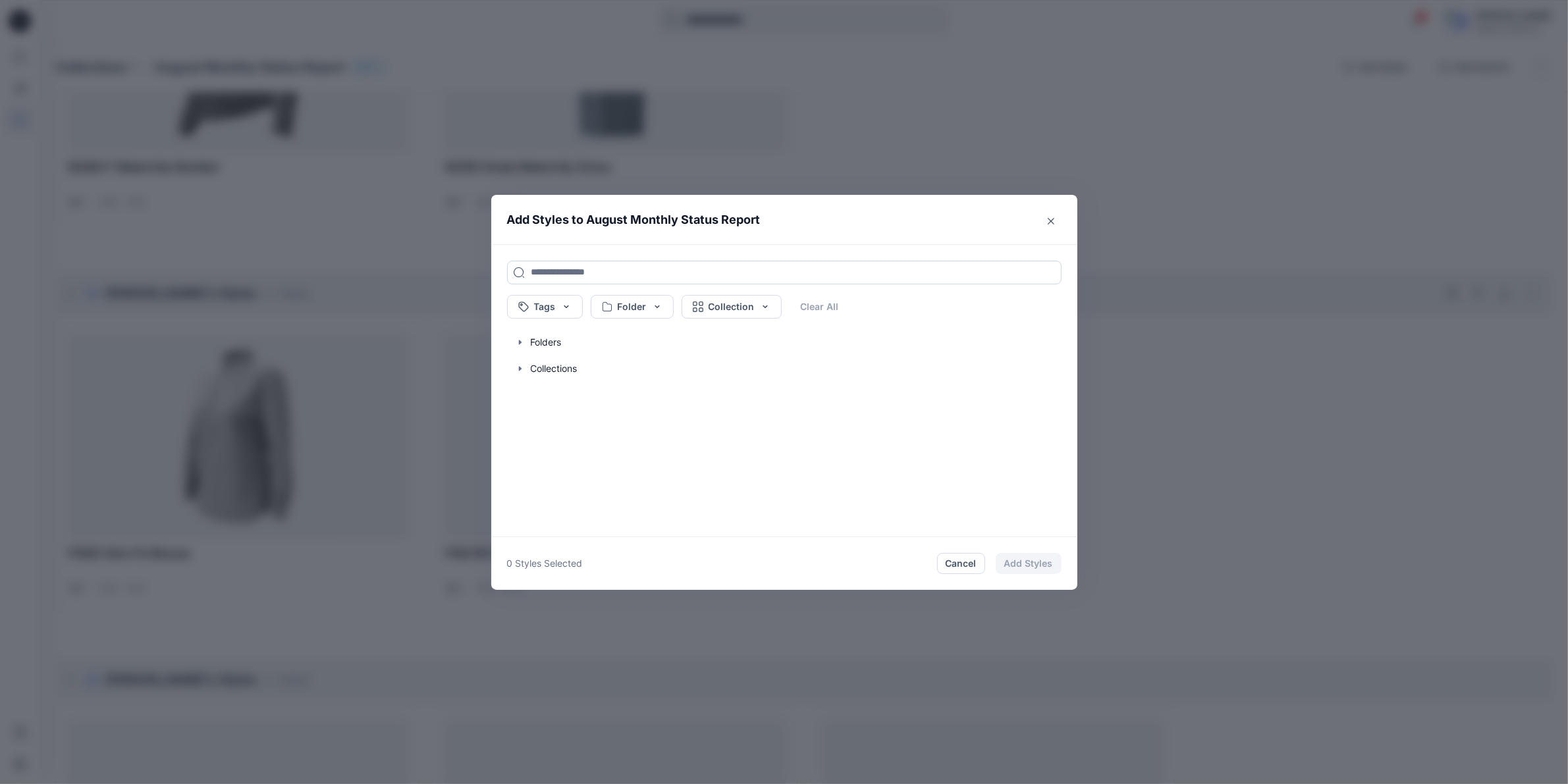
click at [567, 272] on input at bounding box center [784, 272] width 554 height 23
click at [525, 372] on icon "button" at bounding box center [521, 369] width 11 height 11
click at [581, 281] on input at bounding box center [784, 272] width 554 height 23
click at [581, 276] on input at bounding box center [784, 272] width 554 height 23
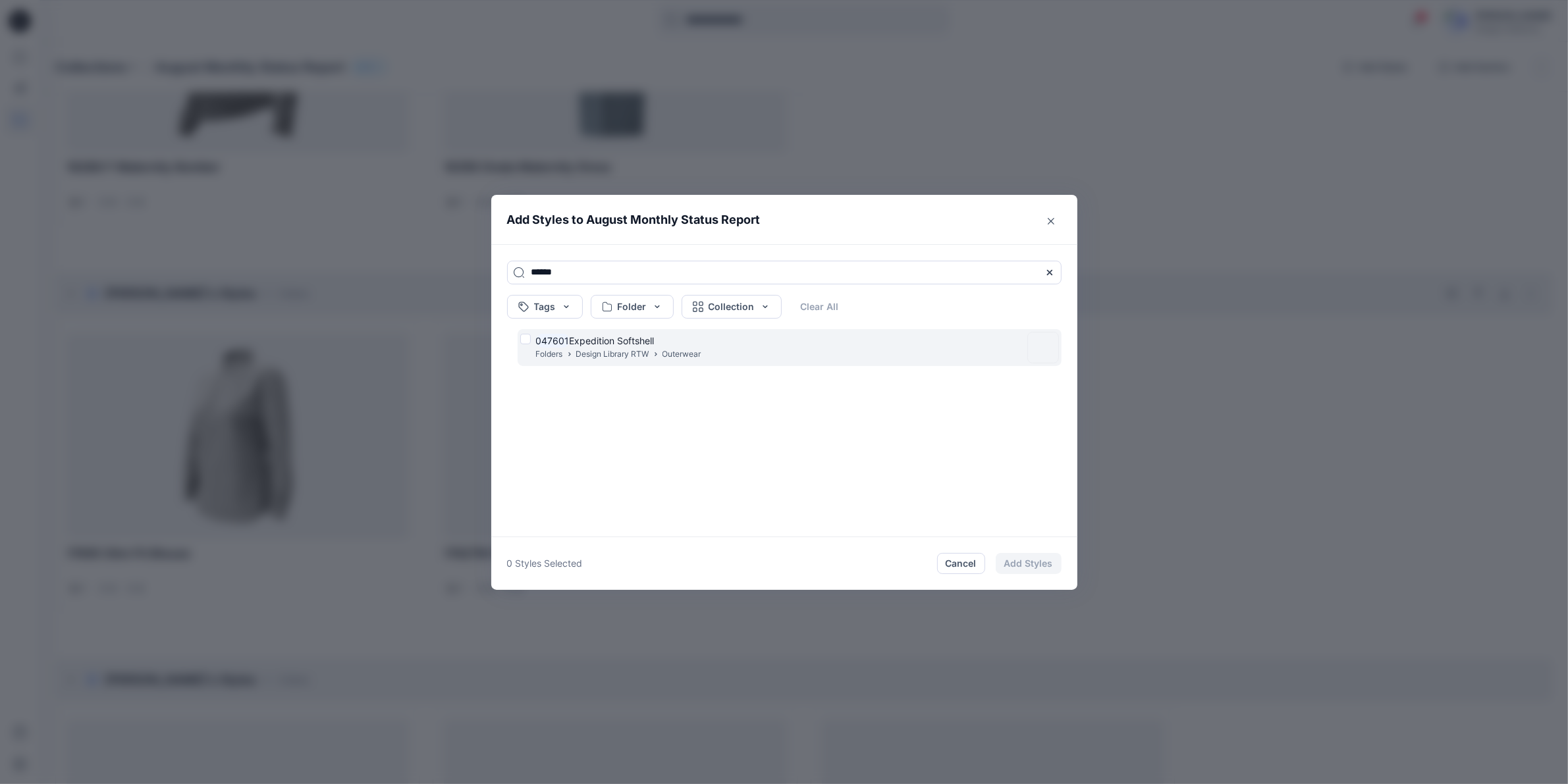
type input "******"
click at [629, 356] on p "Design Library RTW" at bounding box center [612, 354] width 73 height 14
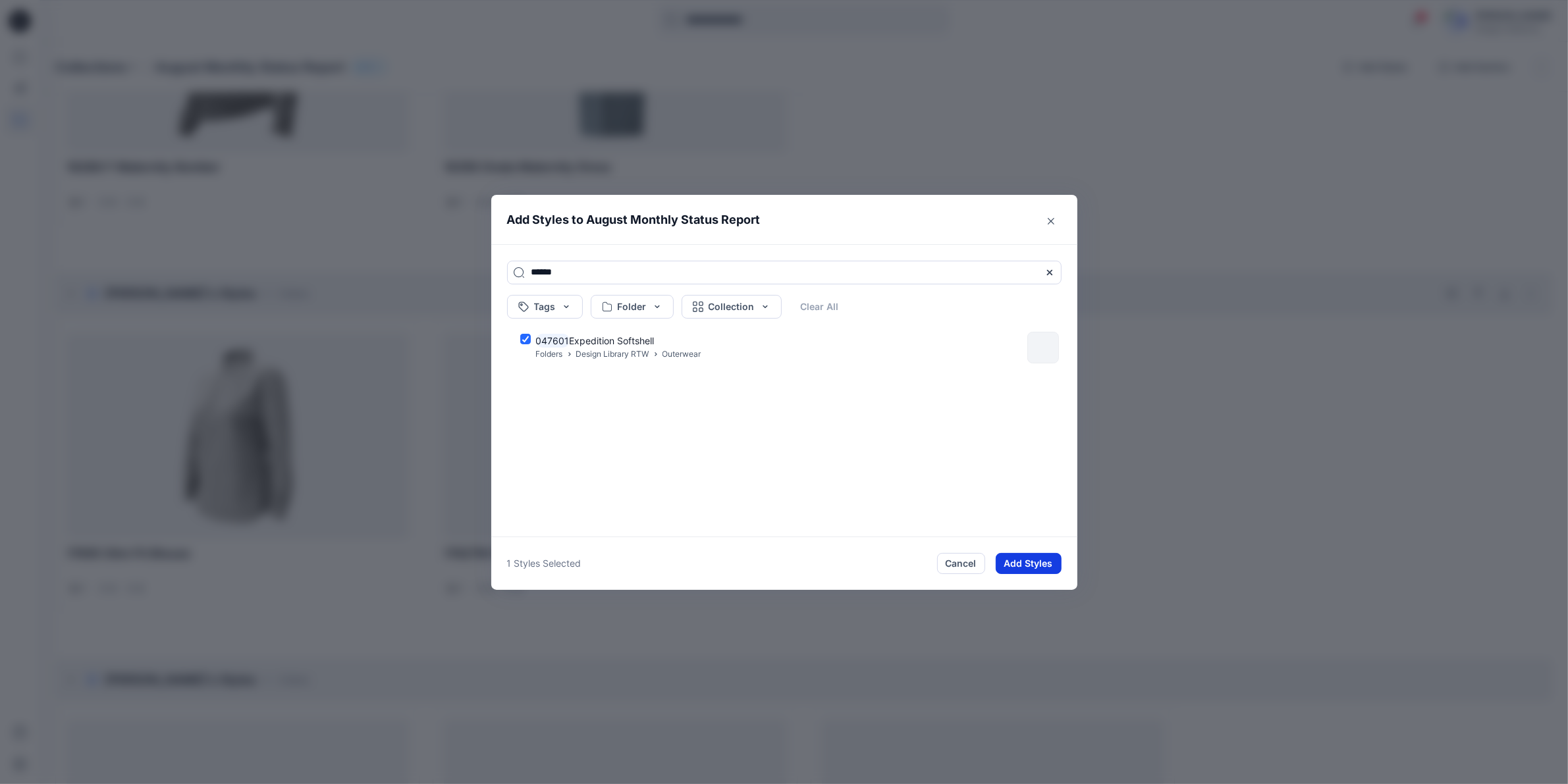
click at [1026, 564] on button "Add Styles" at bounding box center [1028, 563] width 66 height 21
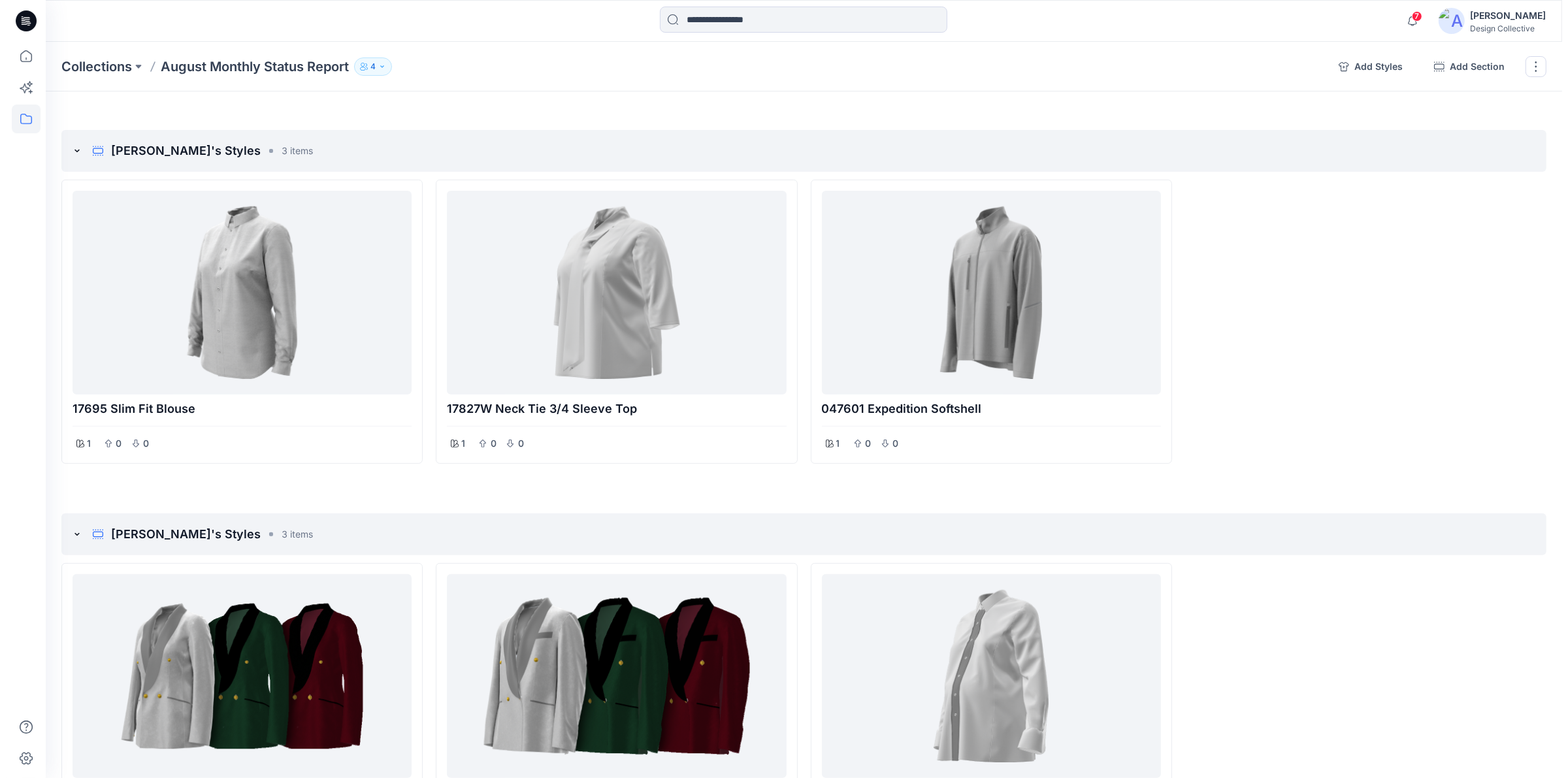
scroll to position [413, 0]
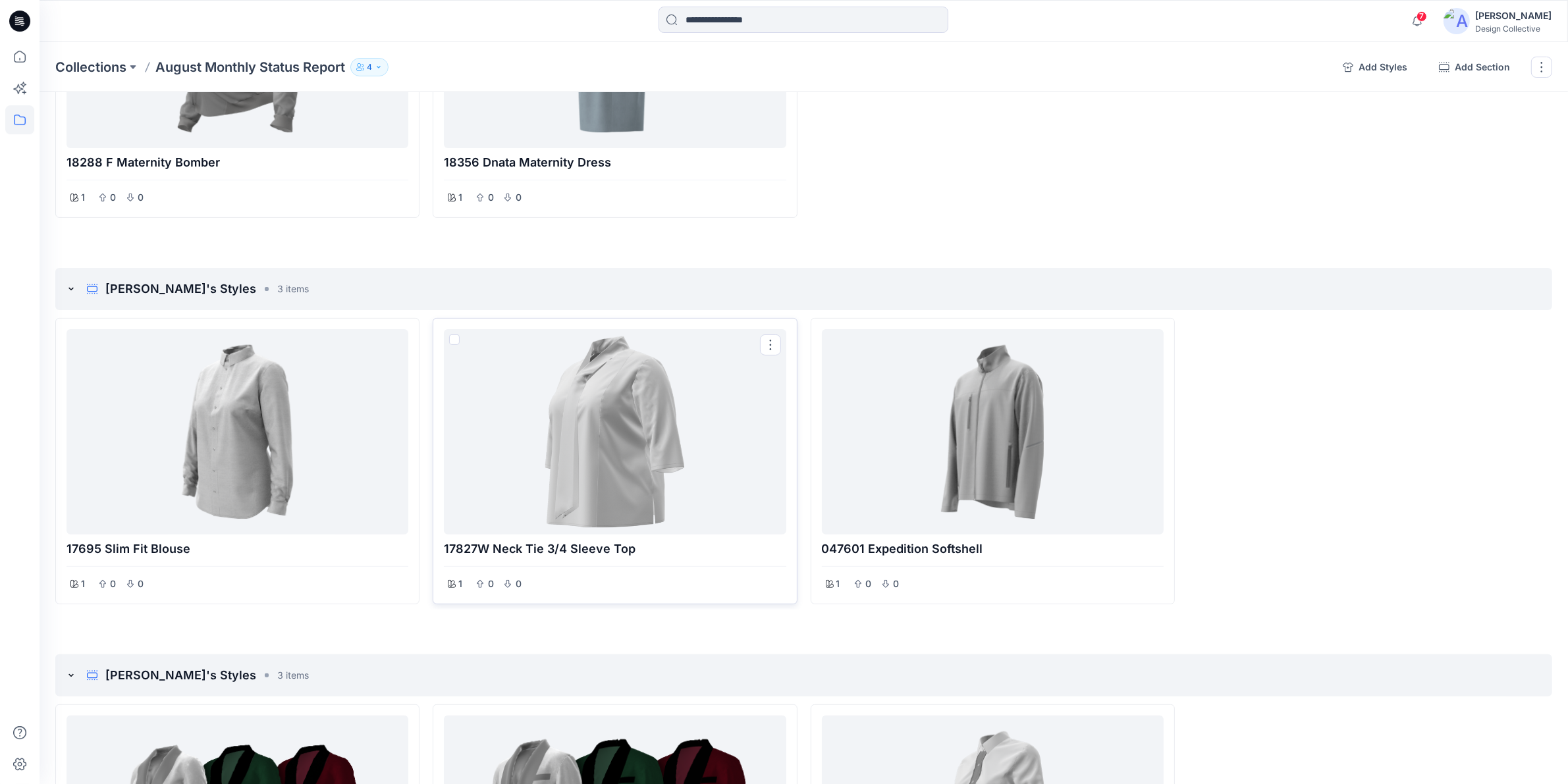
click at [669, 441] on div at bounding box center [615, 432] width 331 height 195
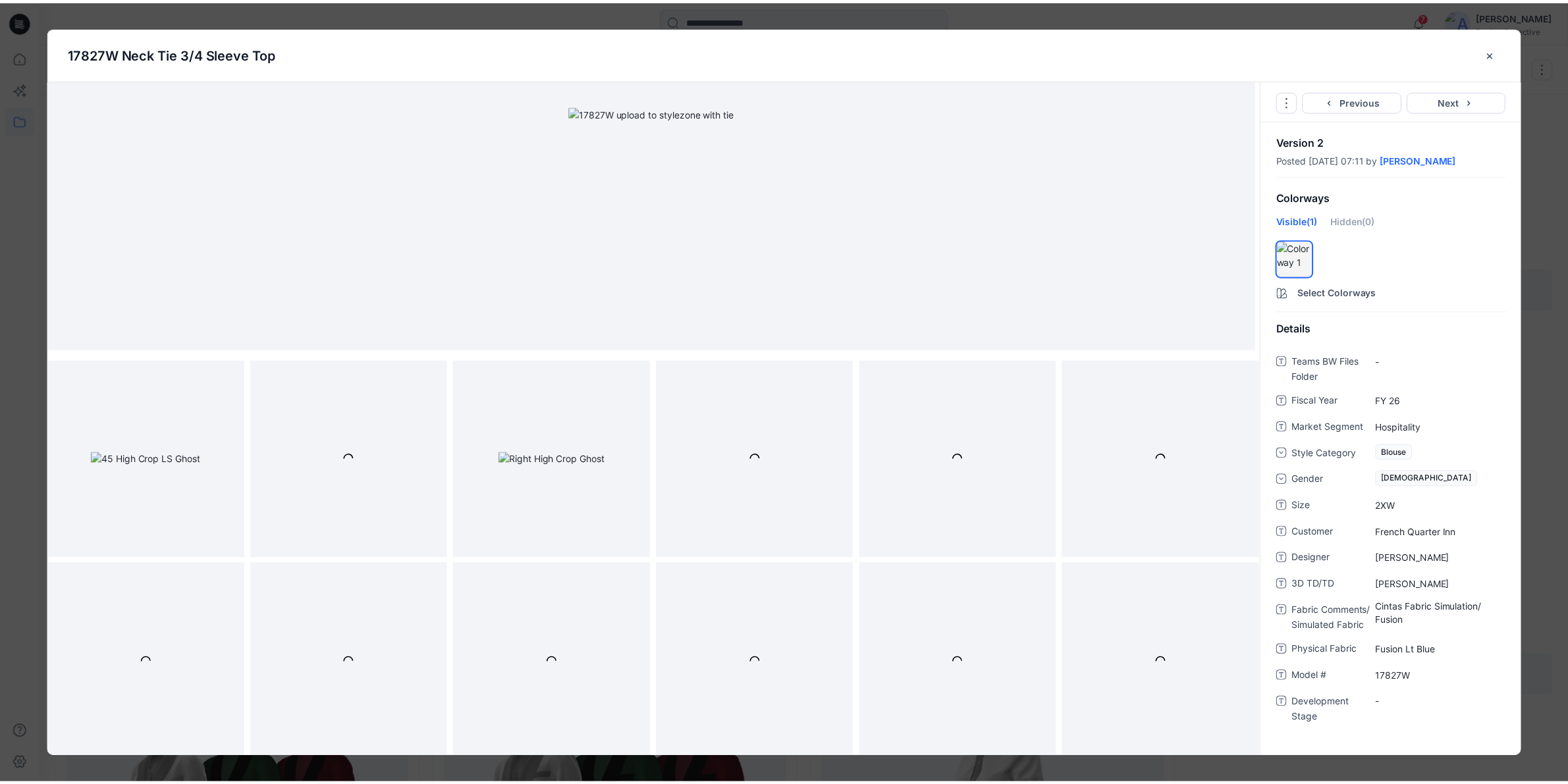
scroll to position [208, 0]
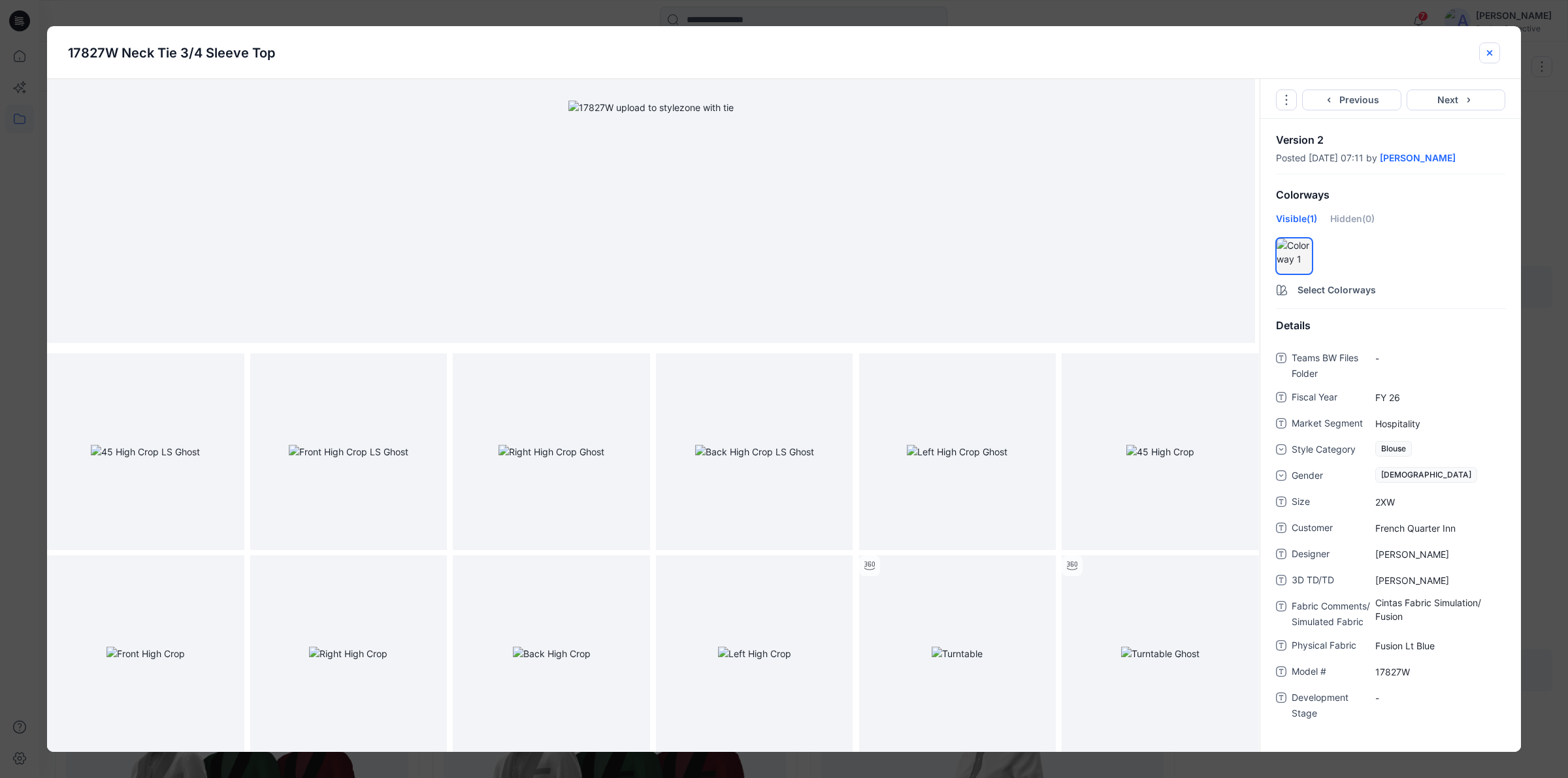
click at [1487, 51] on icon "close-btn" at bounding box center [1490, 52] width 5 height 5
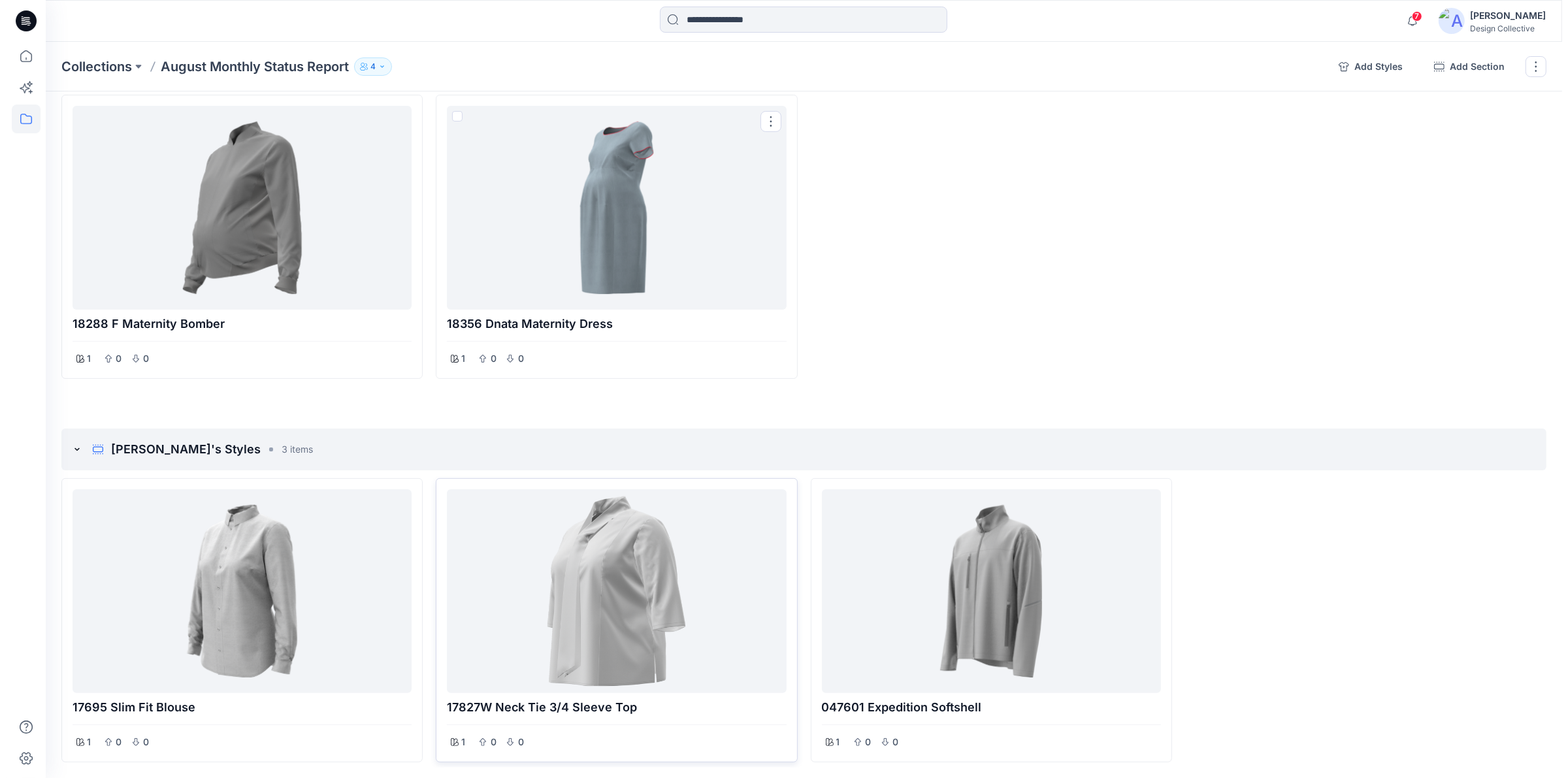
scroll to position [408, 0]
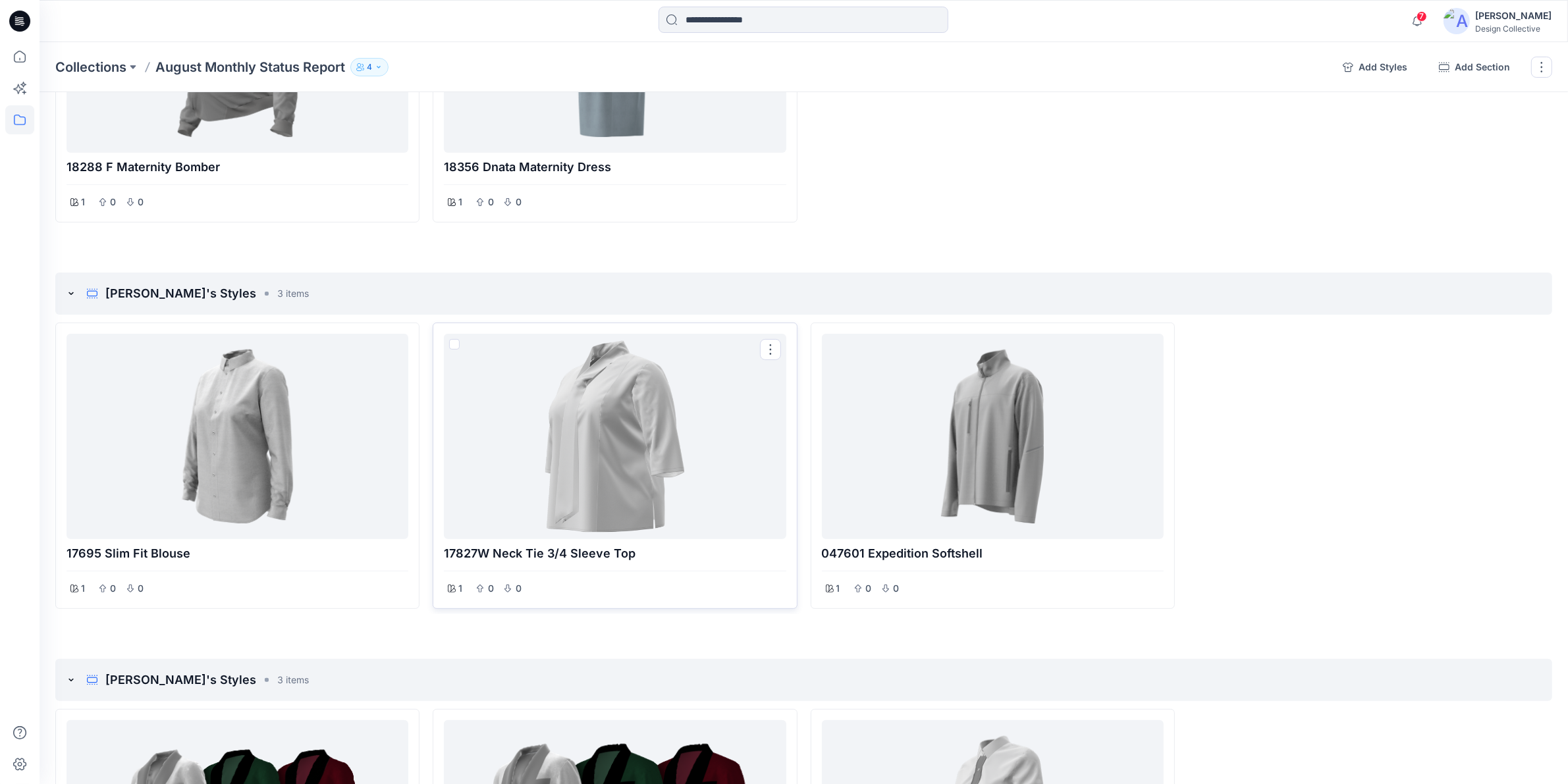
click at [590, 445] on div at bounding box center [615, 437] width 331 height 195
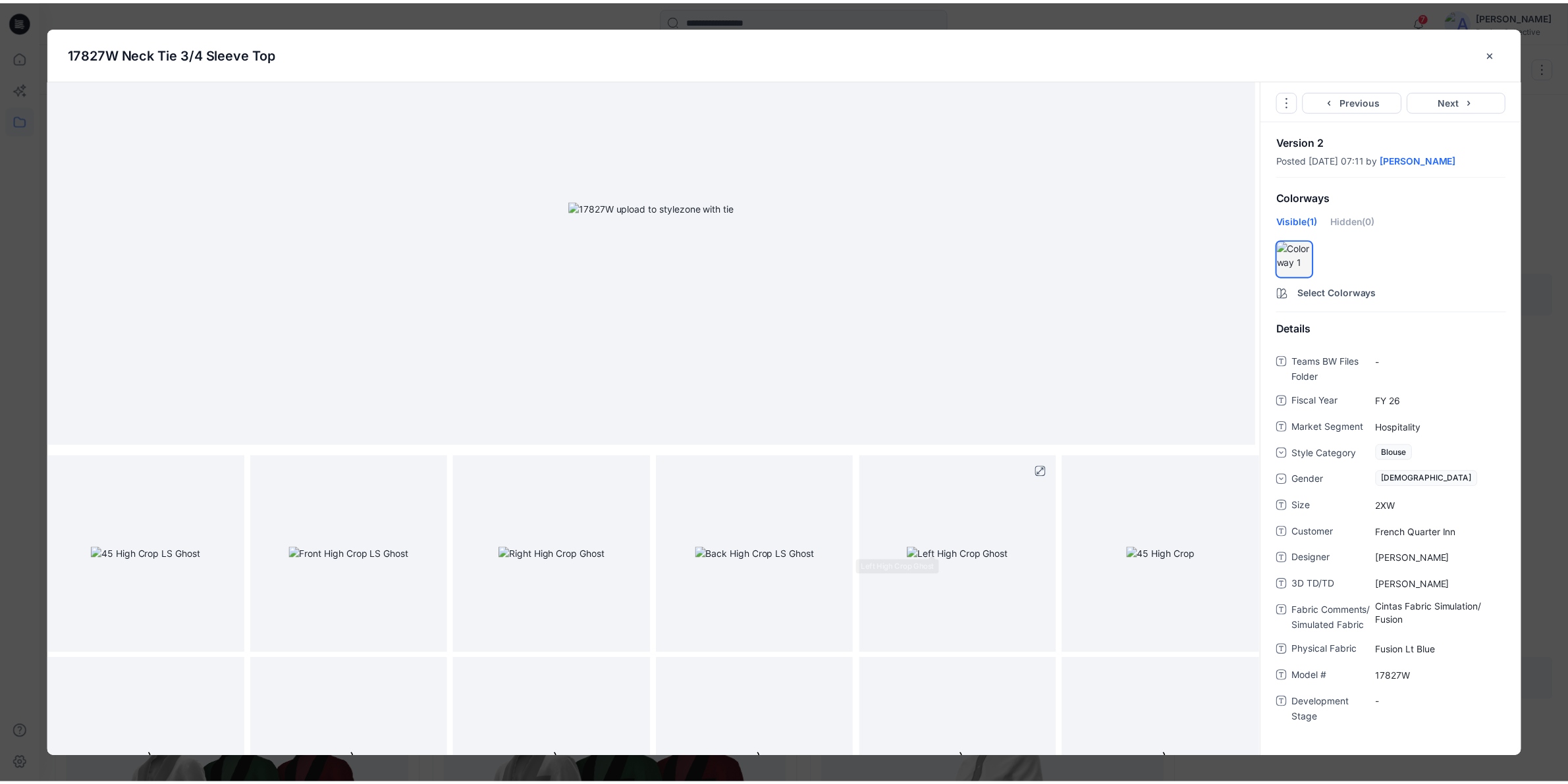
scroll to position [208, 0]
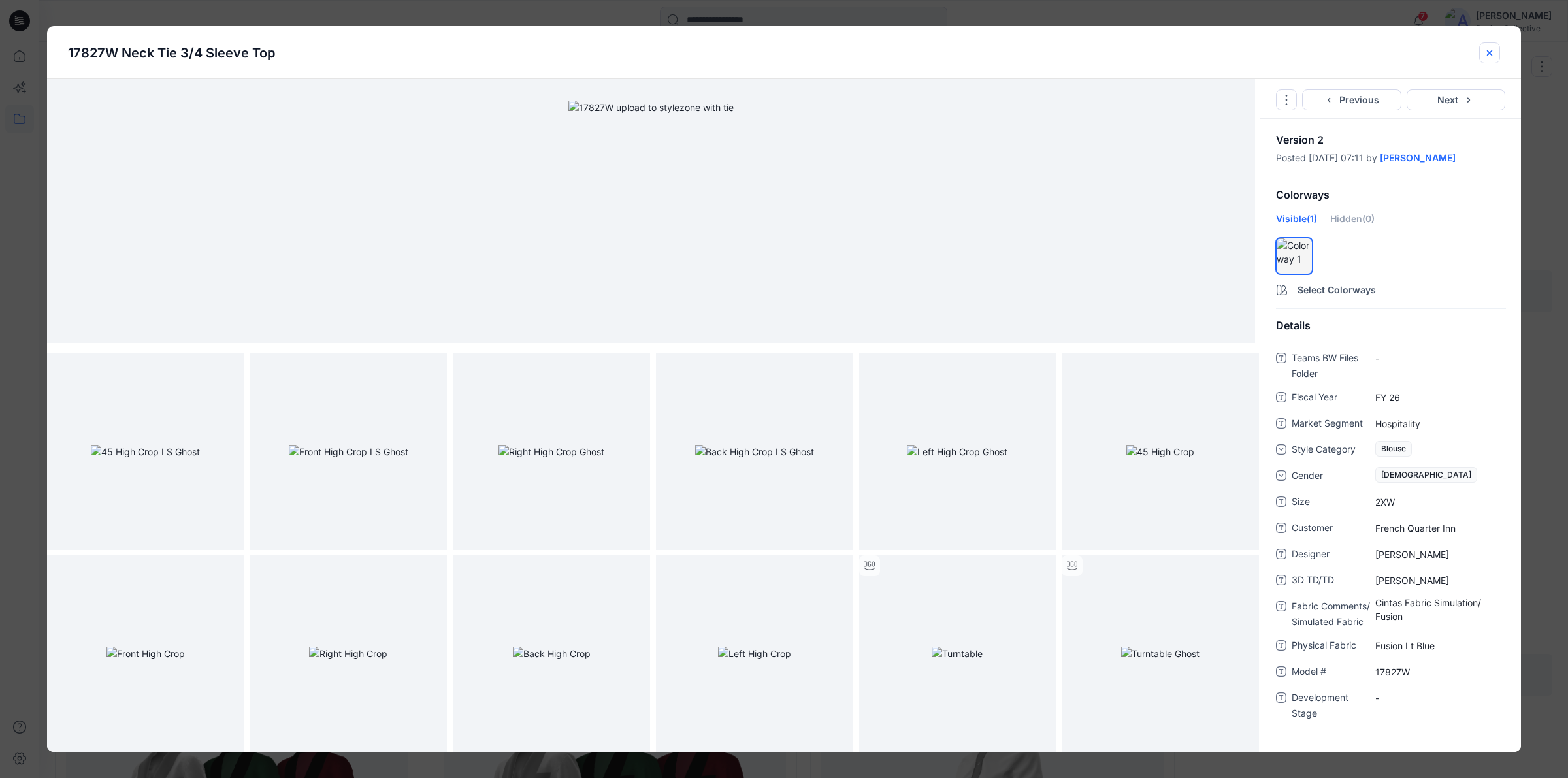
click at [1487, 56] on icon "close-btn" at bounding box center [1490, 53] width 11 height 11
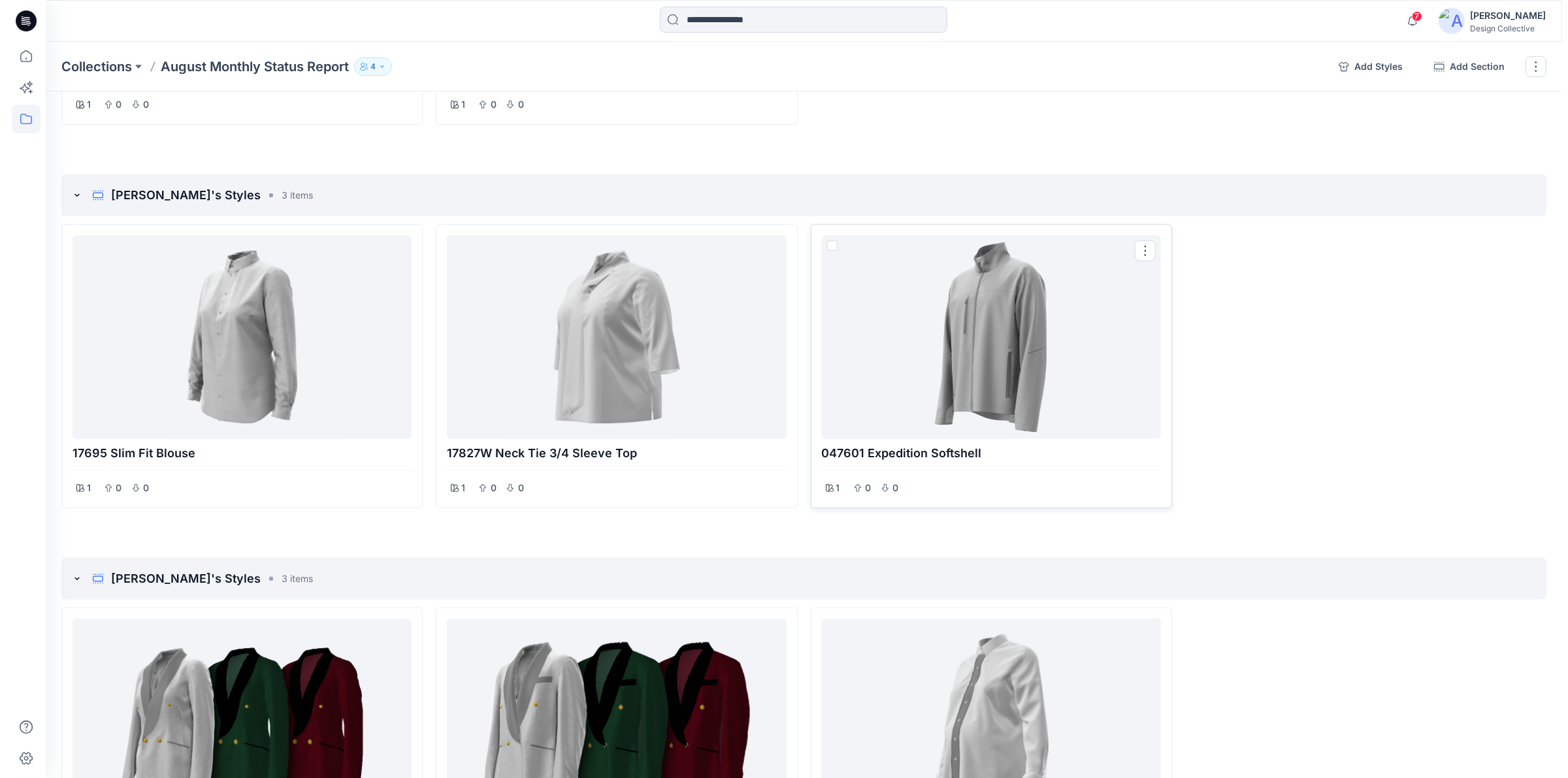
scroll to position [544, 0]
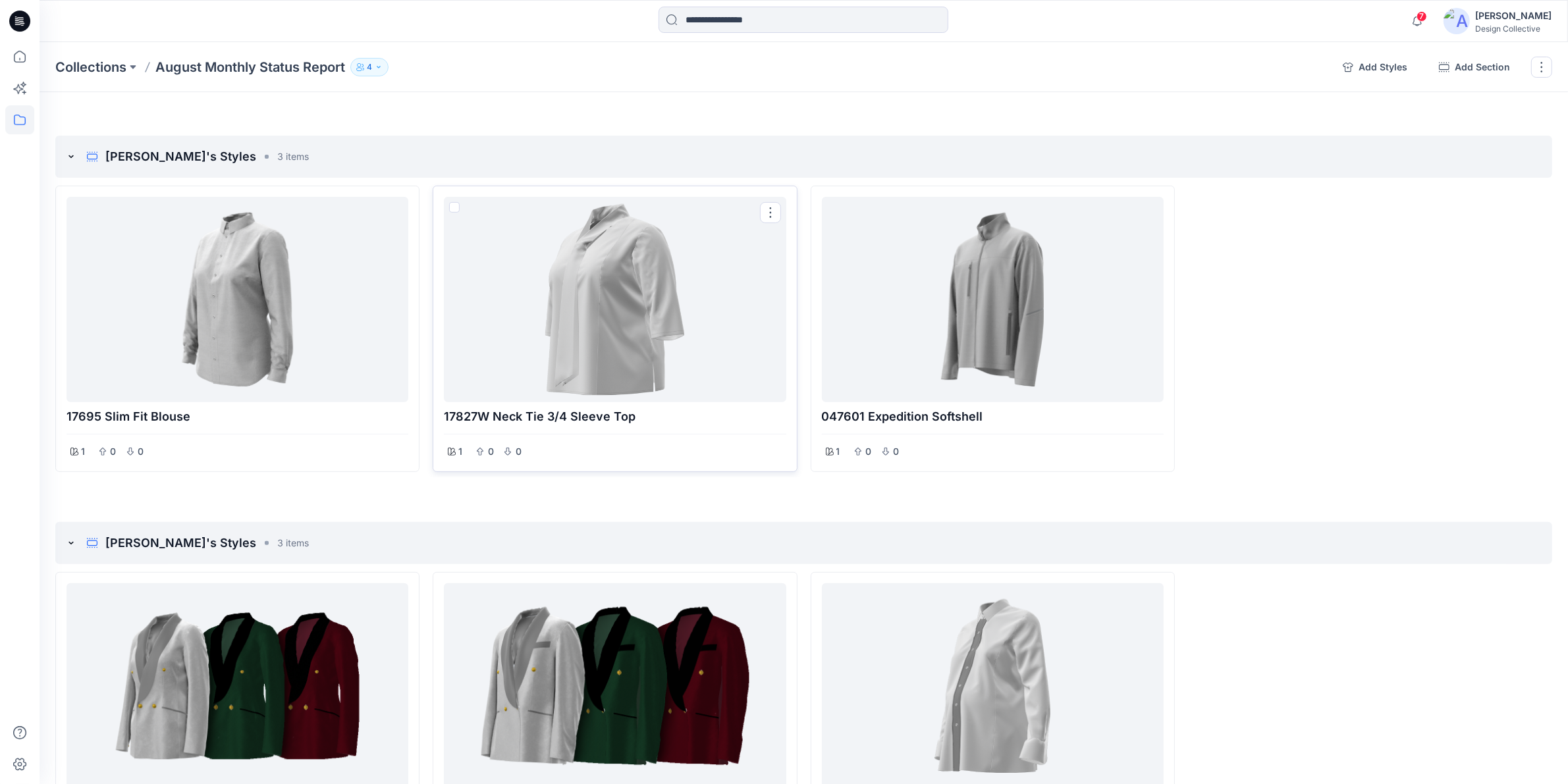
click at [701, 291] on div at bounding box center [615, 300] width 331 height 195
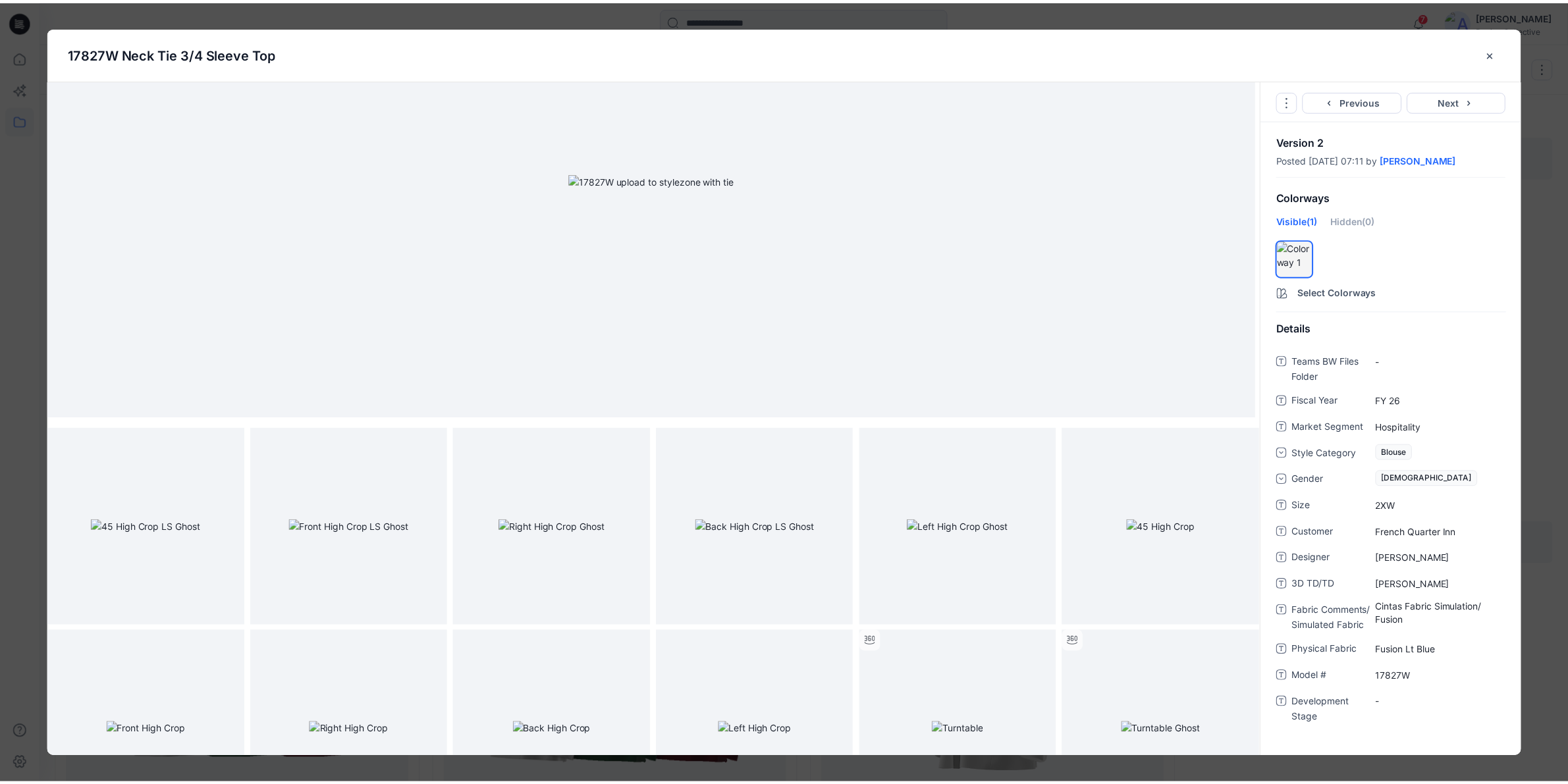
scroll to position [208, 0]
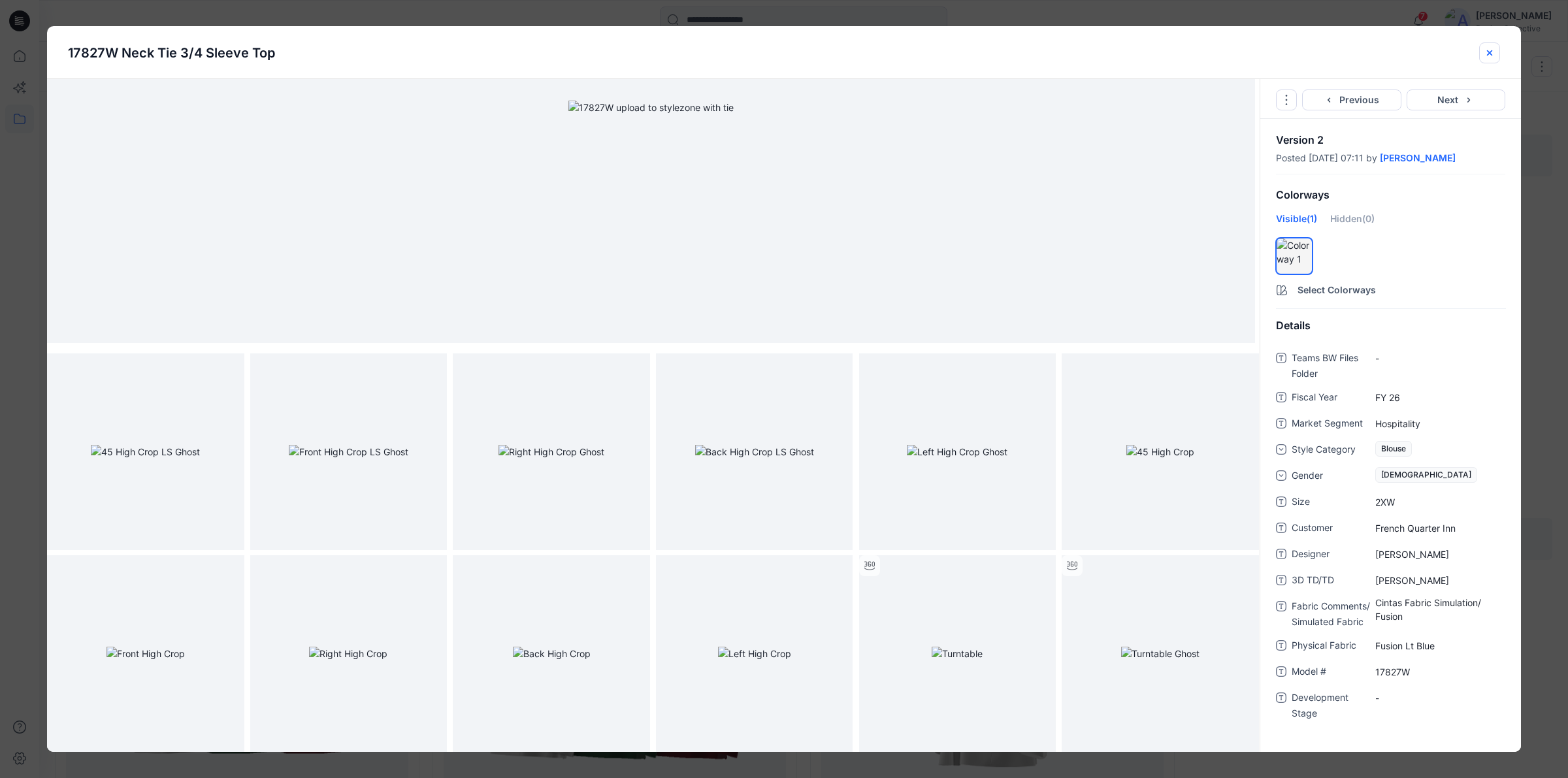
click at [1485, 47] on button "close-btn" at bounding box center [1489, 52] width 21 height 21
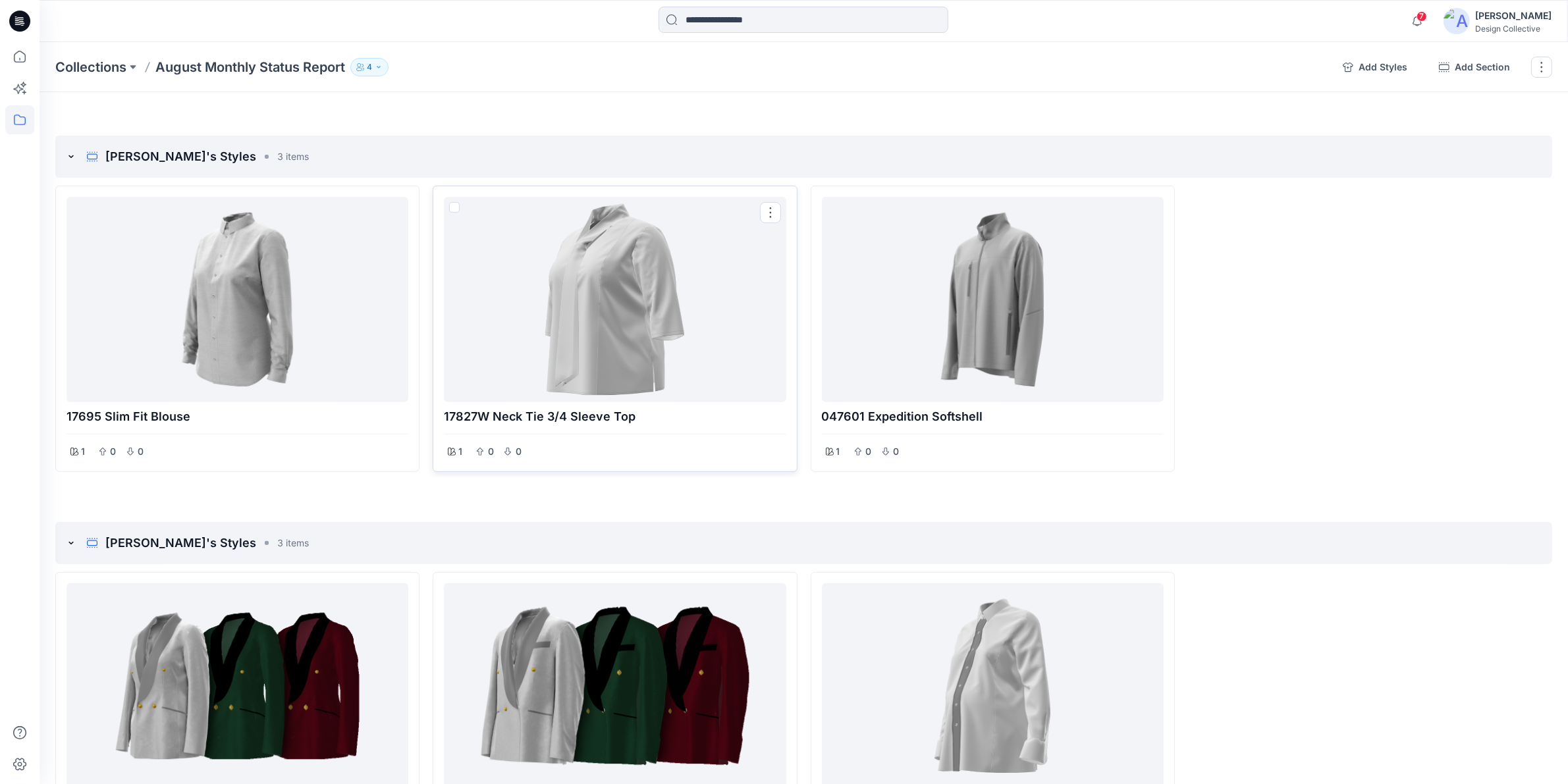
click at [574, 310] on div at bounding box center [615, 300] width 331 height 195
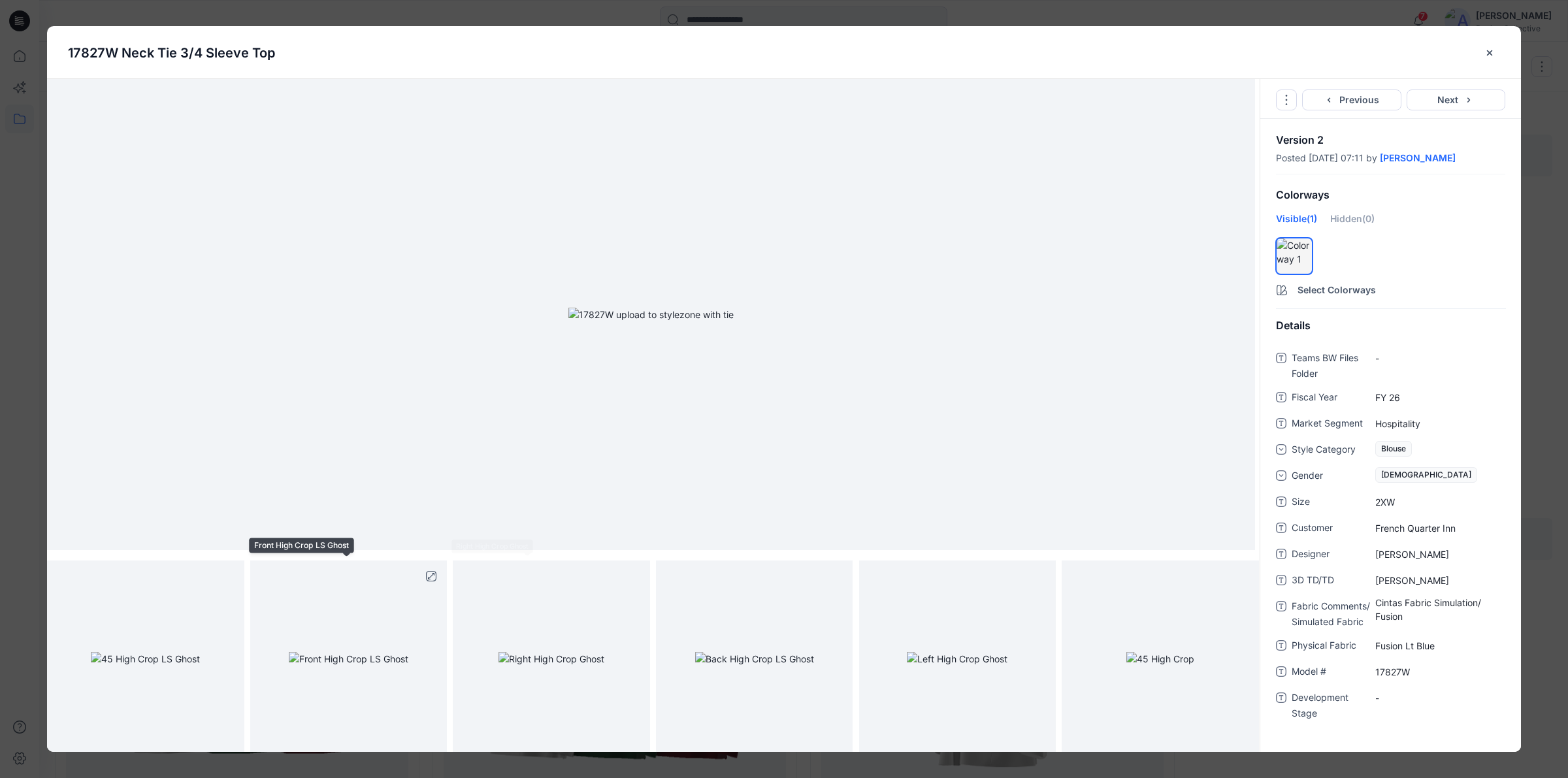
click at [393, 652] on img at bounding box center [349, 658] width 120 height 13
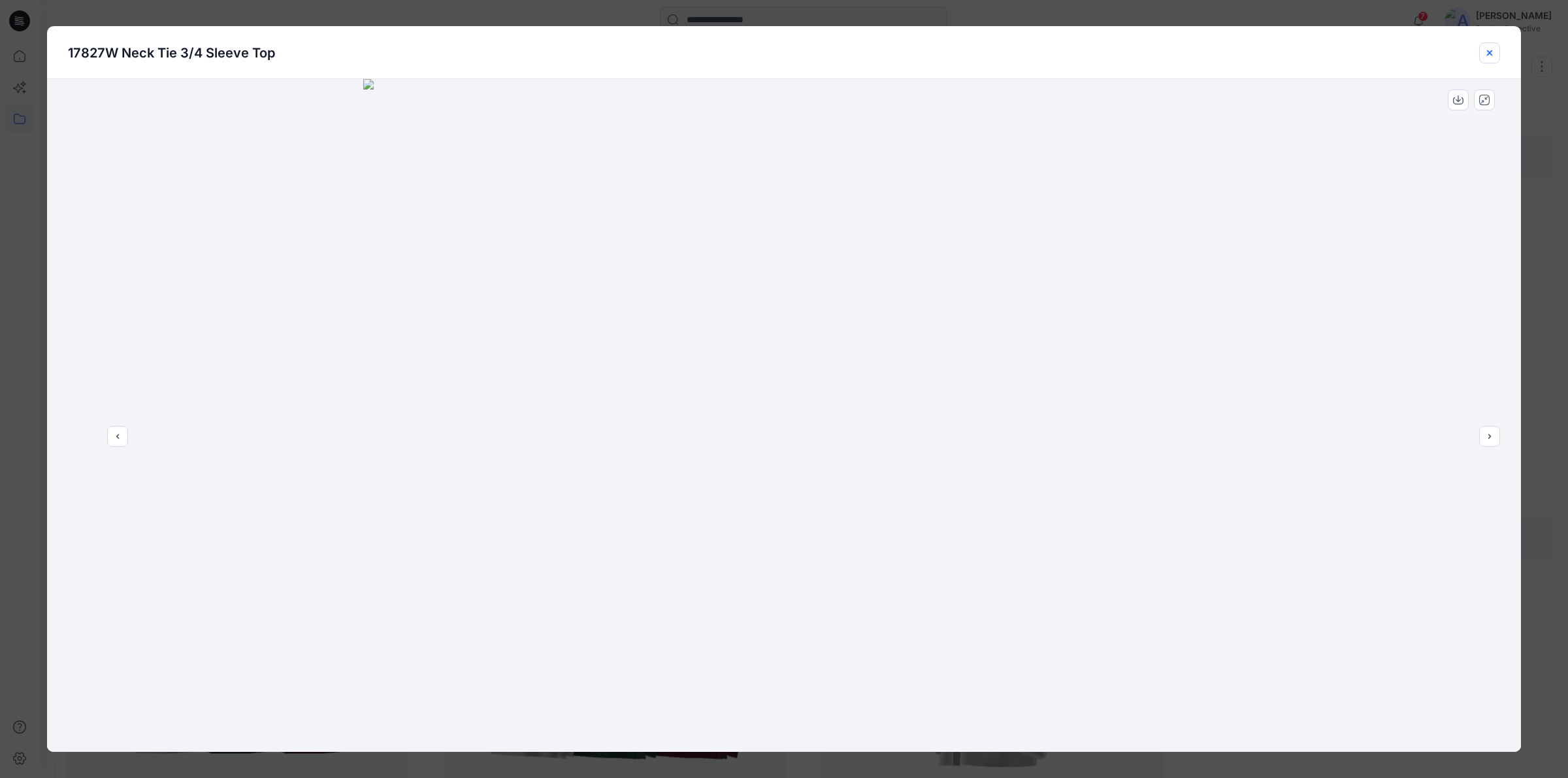
click at [1490, 56] on icon "close-btn" at bounding box center [1490, 53] width 11 height 11
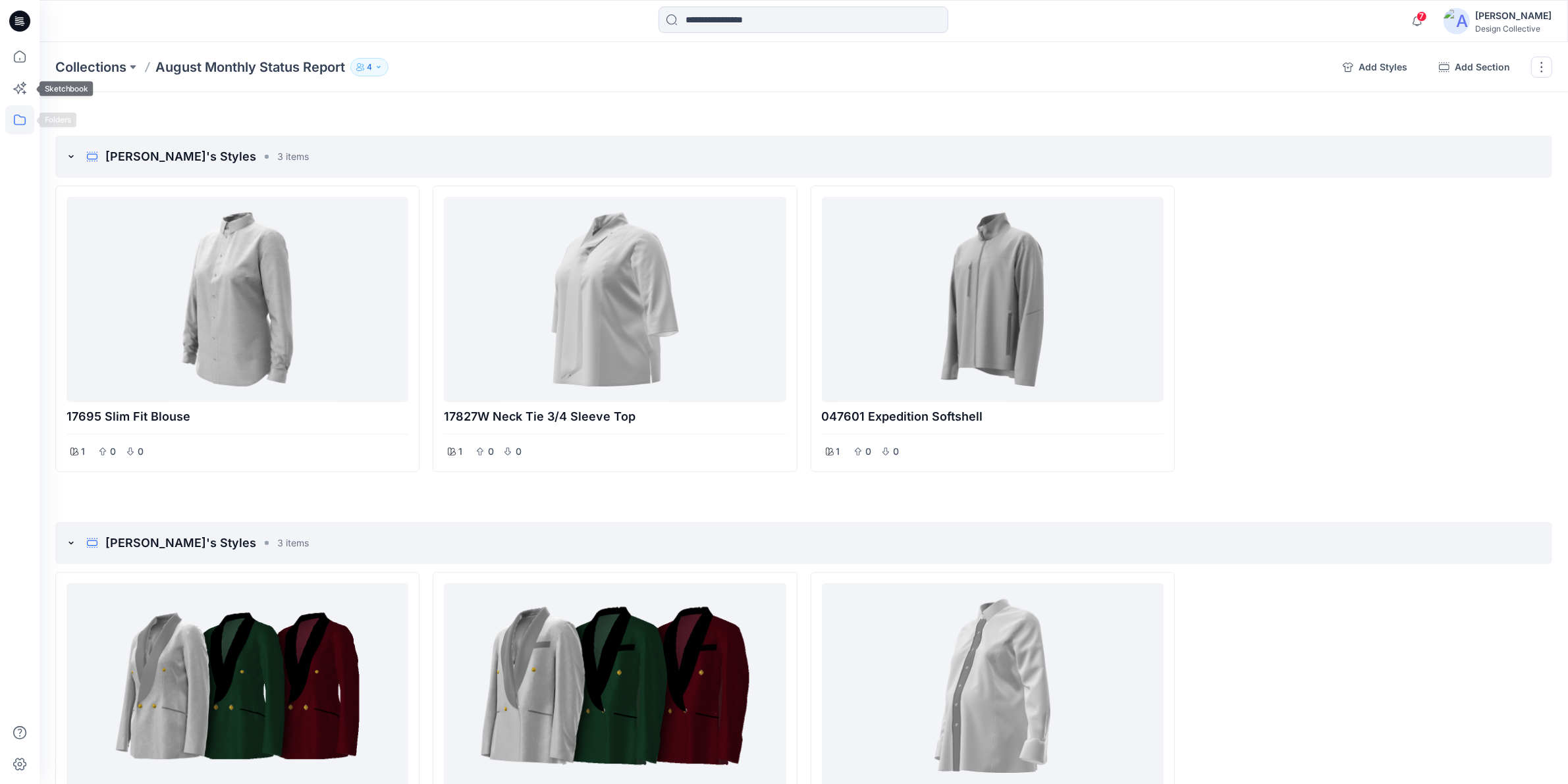
click at [17, 123] on icon at bounding box center [20, 120] width 29 height 29
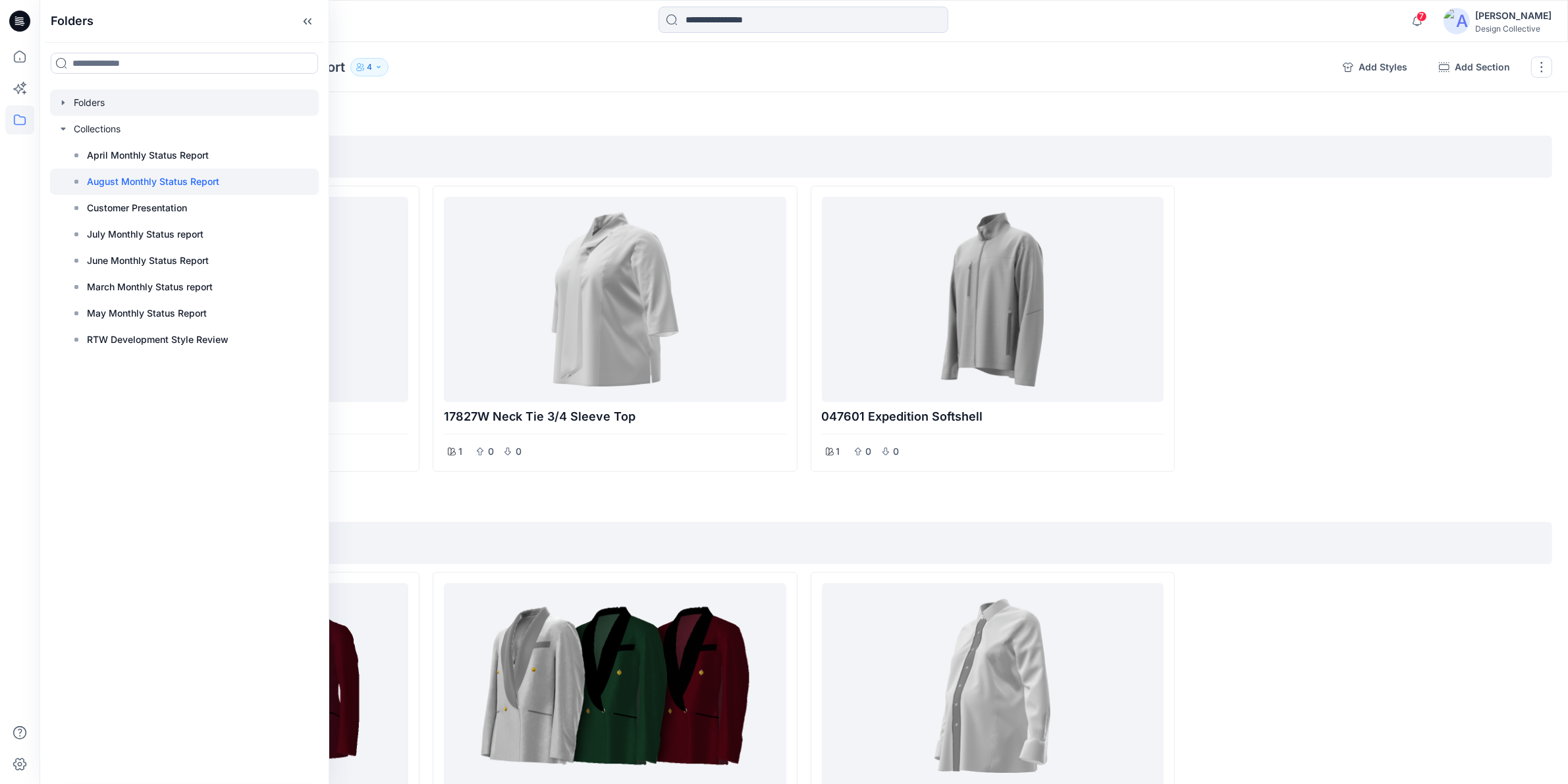
click at [61, 106] on icon "button" at bounding box center [63, 103] width 11 height 11
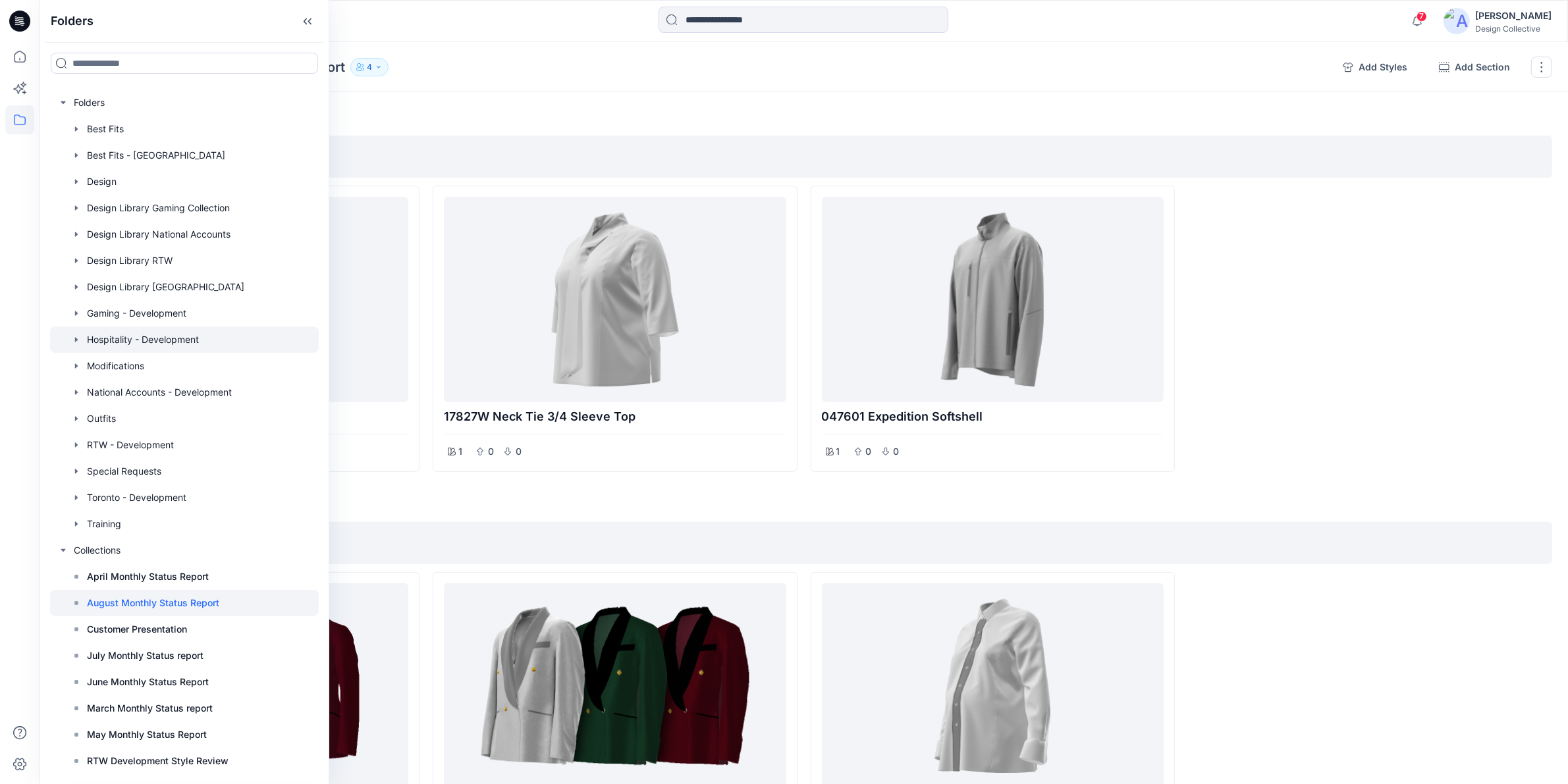
click at [116, 339] on div at bounding box center [184, 339] width 269 height 26
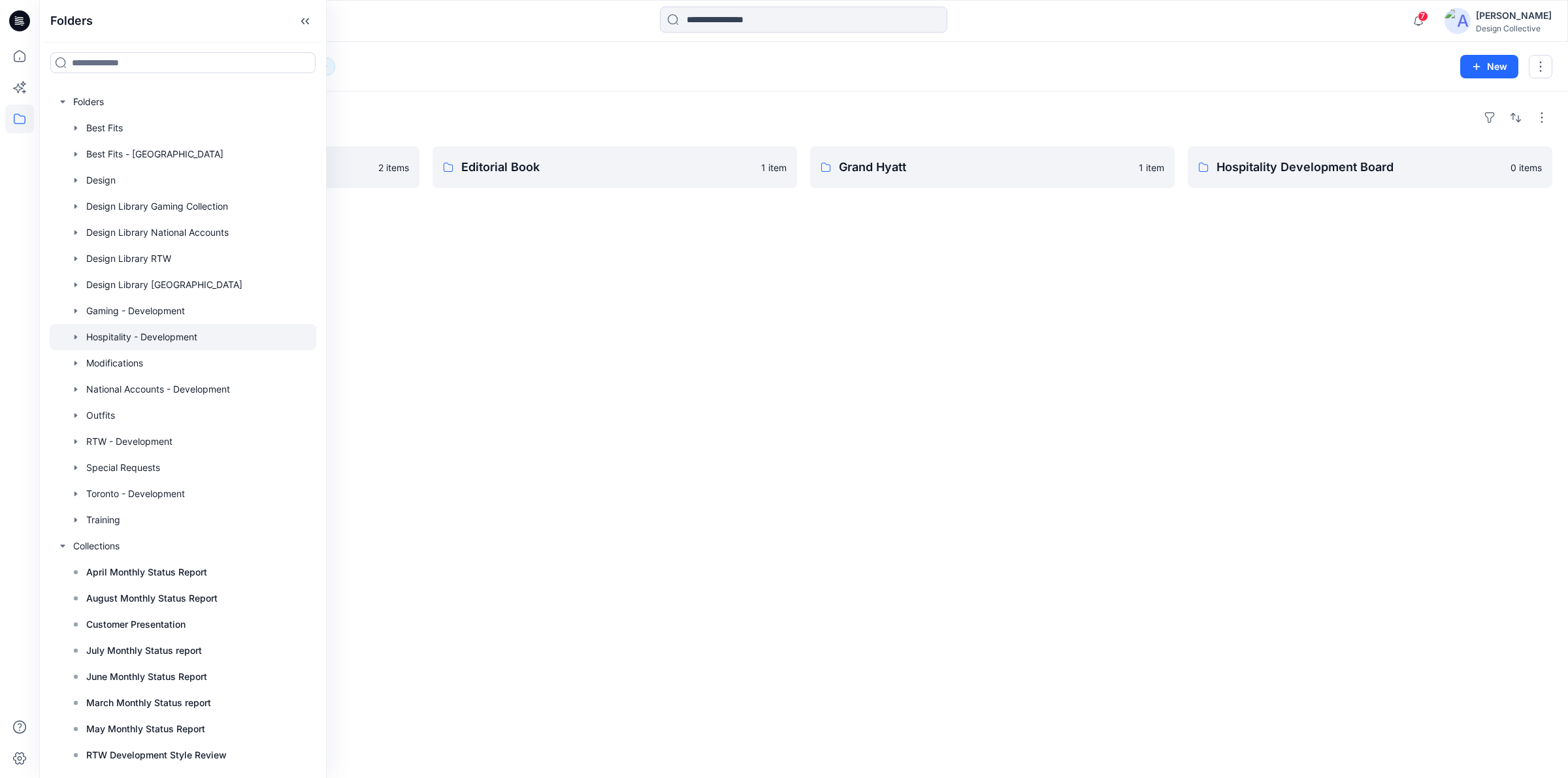
click at [527, 221] on div "Folders French Quarter Inn 2 items Editorial Book 1 item Grand Hyatt 1 item Hos…" at bounding box center [803, 434] width 1529 height 687
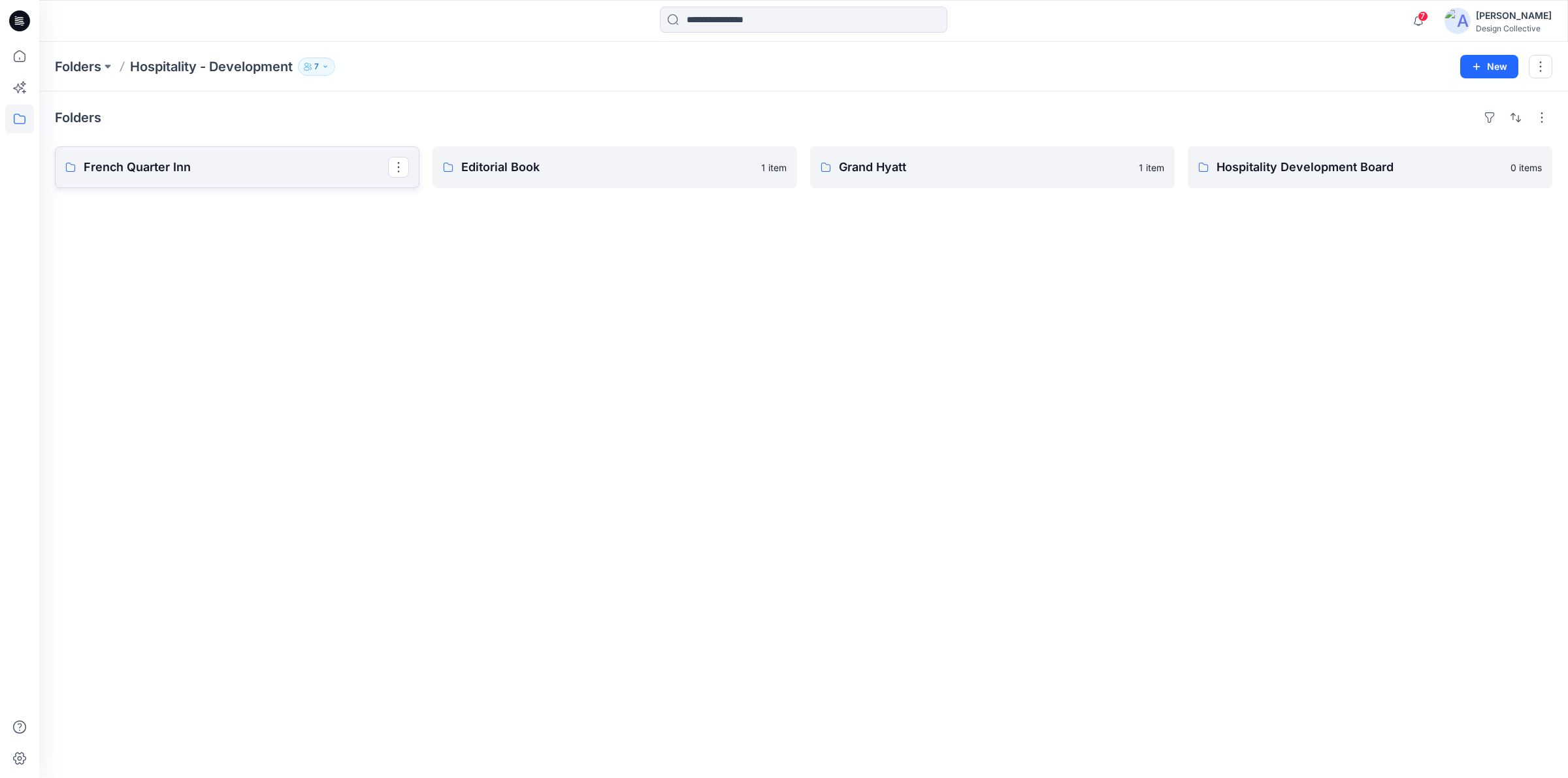
click at [209, 177] on link "French Quarter Inn" at bounding box center [236, 167] width 364 height 42
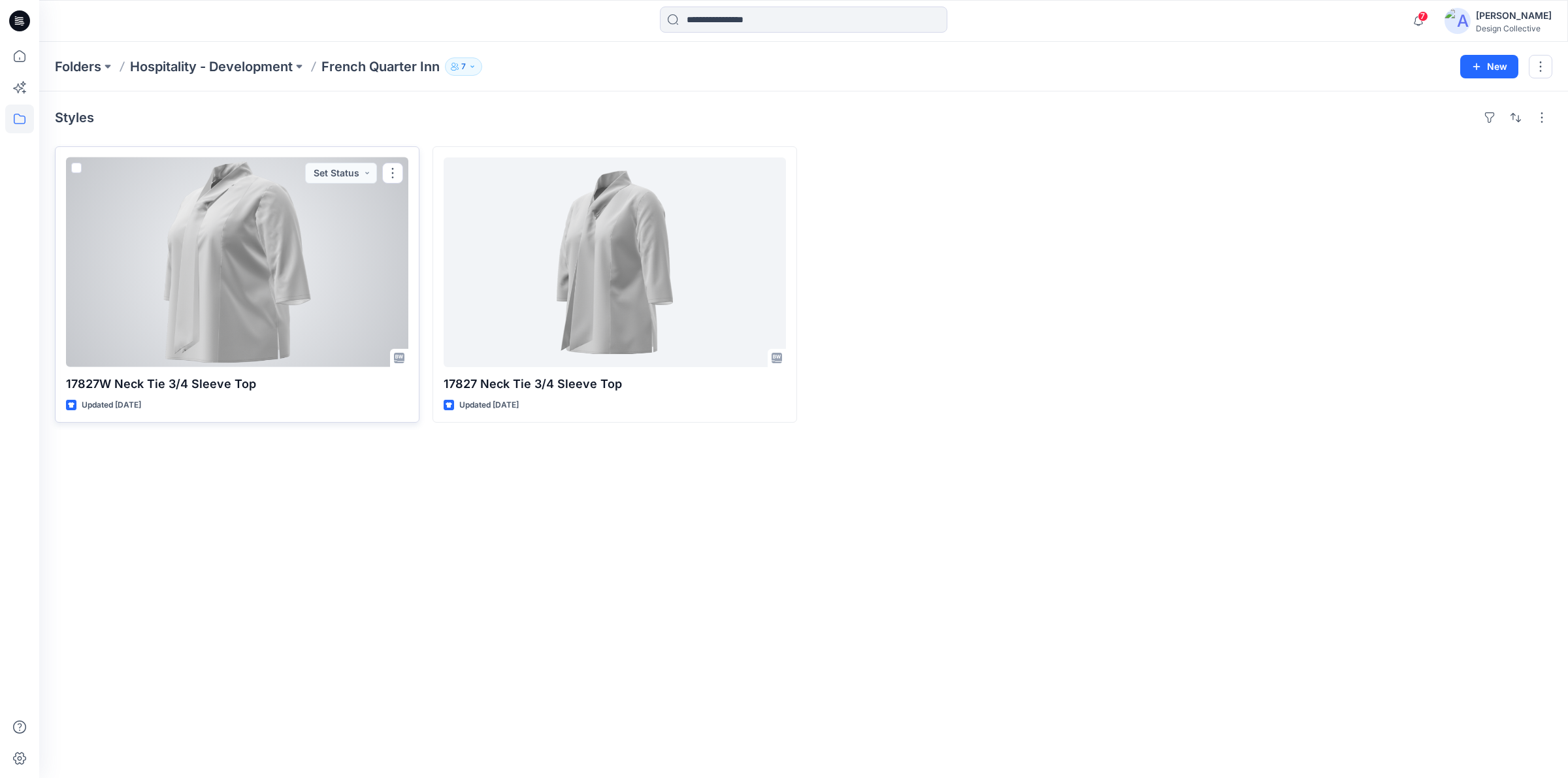
click at [313, 284] on div at bounding box center [237, 262] width 342 height 209
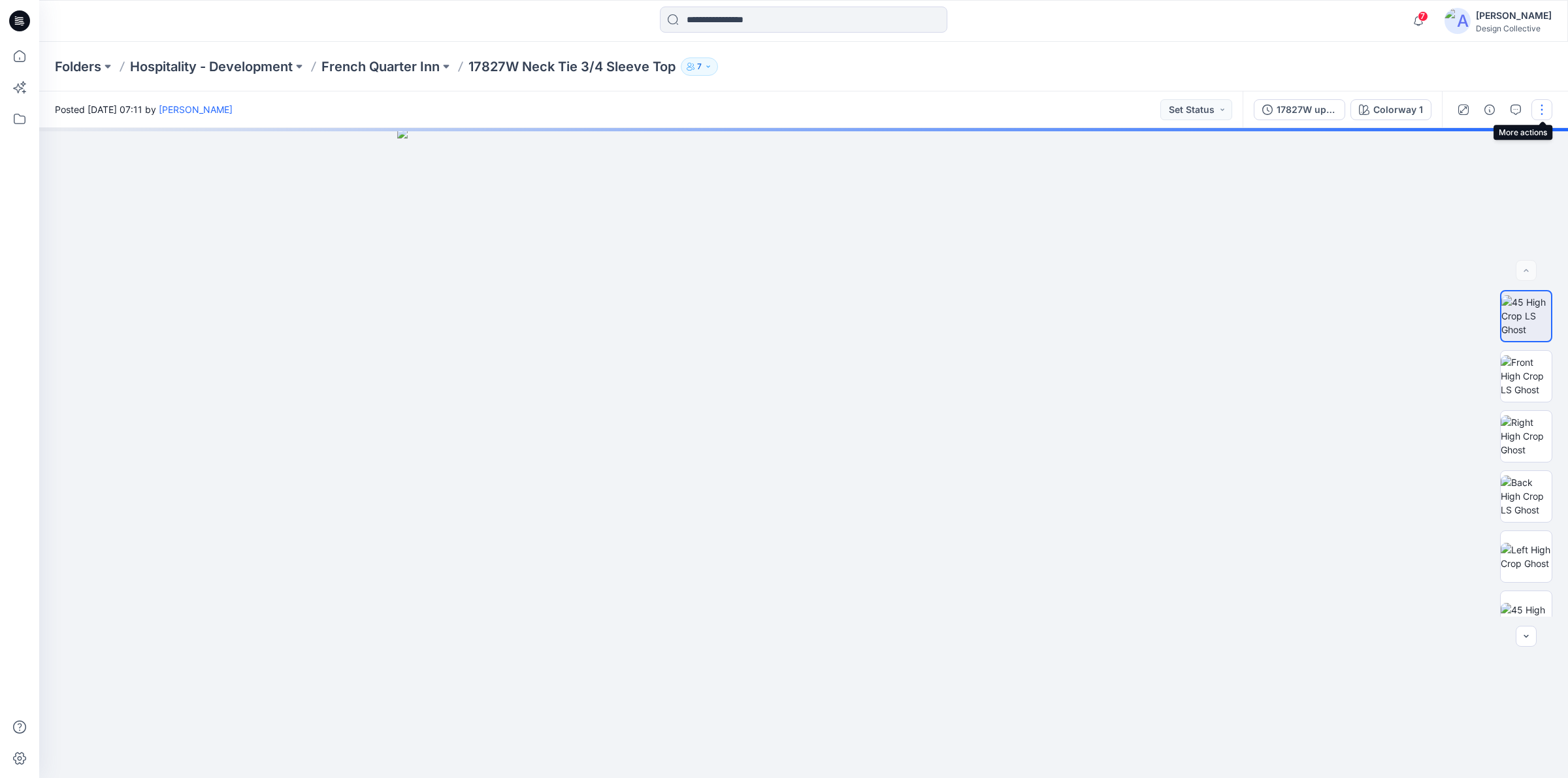
click at [1536, 115] on button "button" at bounding box center [1541, 109] width 21 height 21
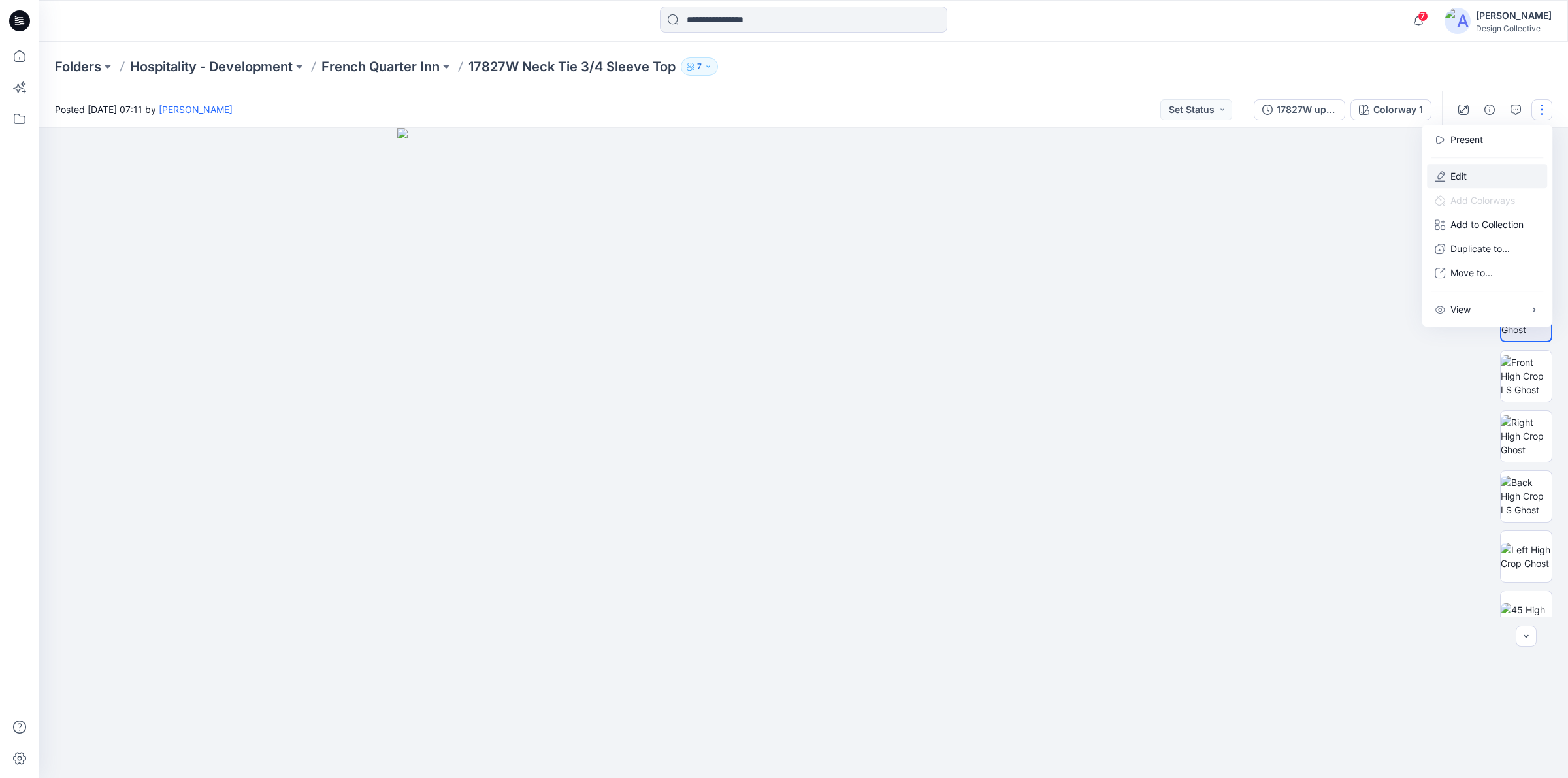
click at [1482, 177] on button "Edit" at bounding box center [1487, 175] width 120 height 24
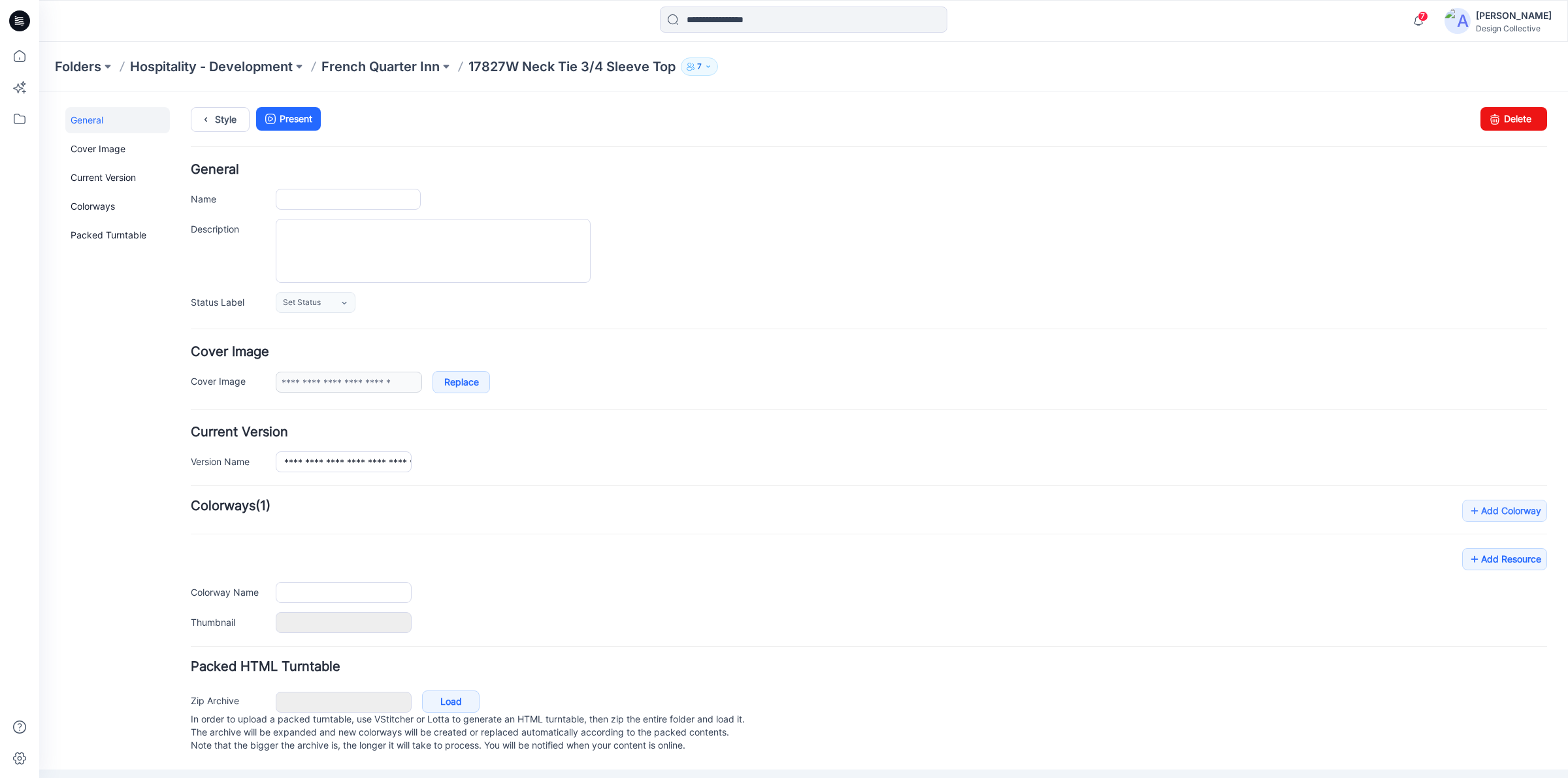
type input "**********"
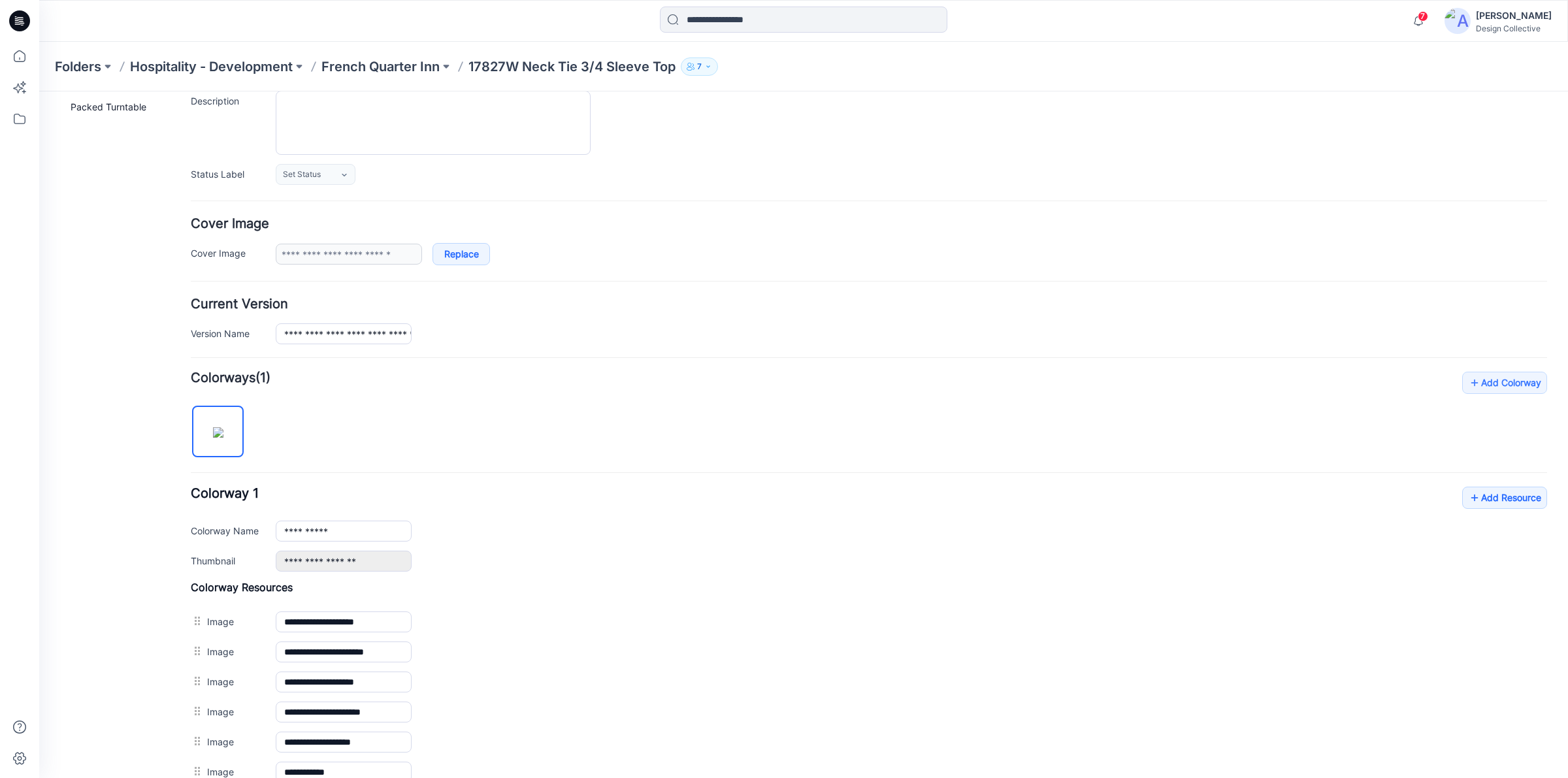
scroll to position [474, 0]
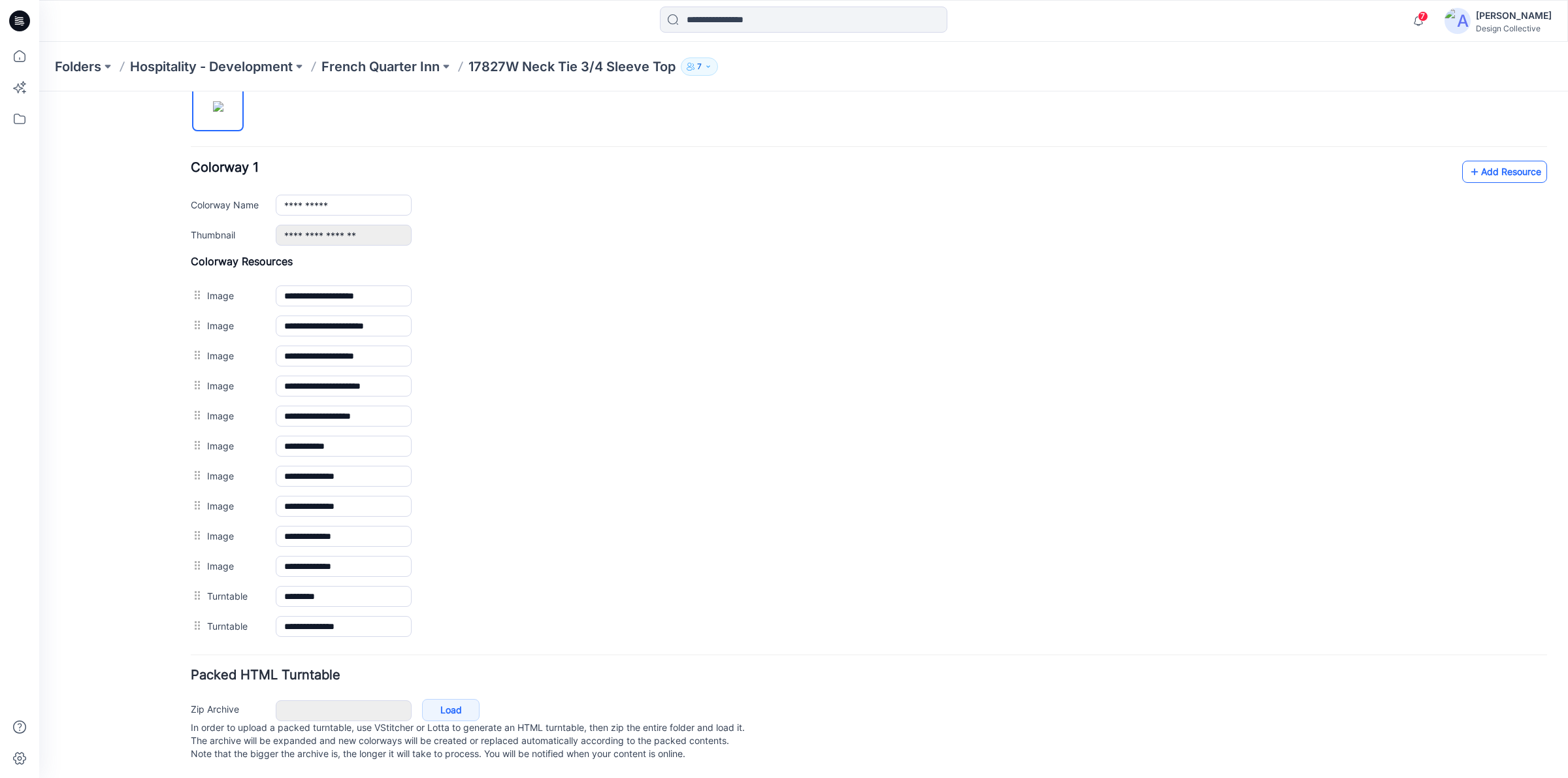
click at [1509, 160] on link "Add Resource" at bounding box center [1504, 171] width 85 height 22
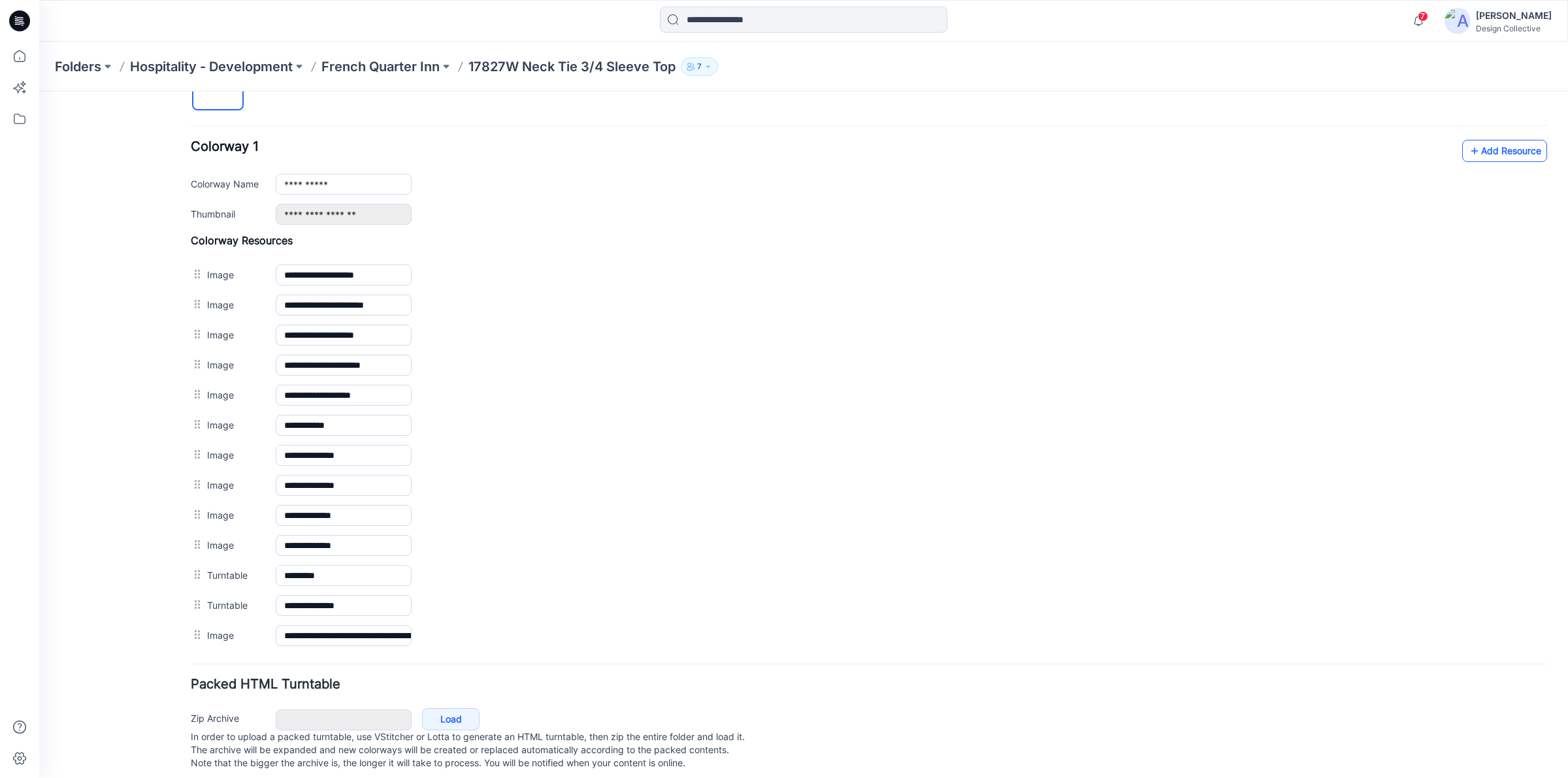
click at [1478, 148] on link "Add Resource" at bounding box center [1504, 150] width 85 height 22
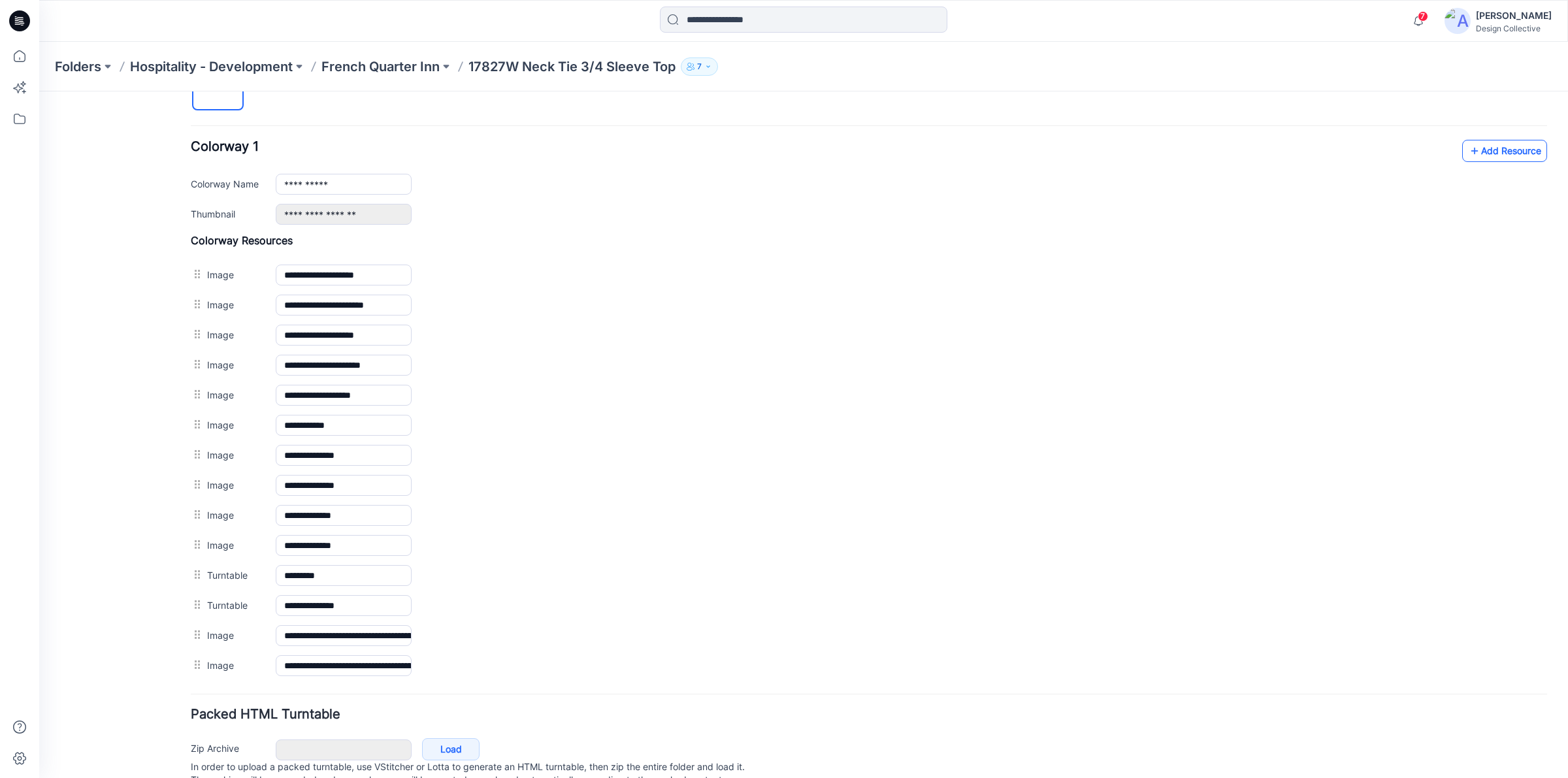
click at [1478, 162] on link "Add Resource" at bounding box center [1504, 150] width 85 height 22
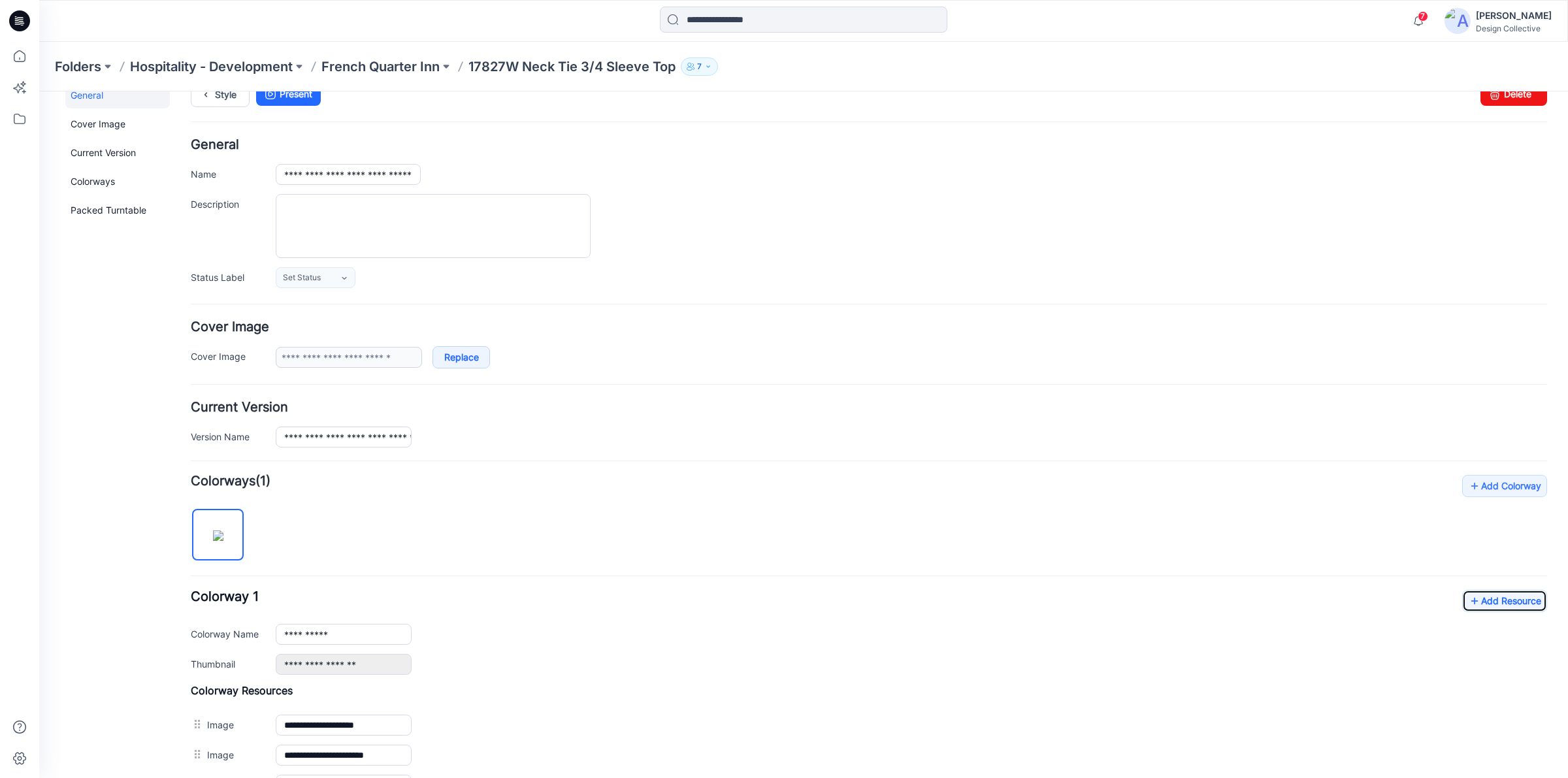
scroll to position [0, 0]
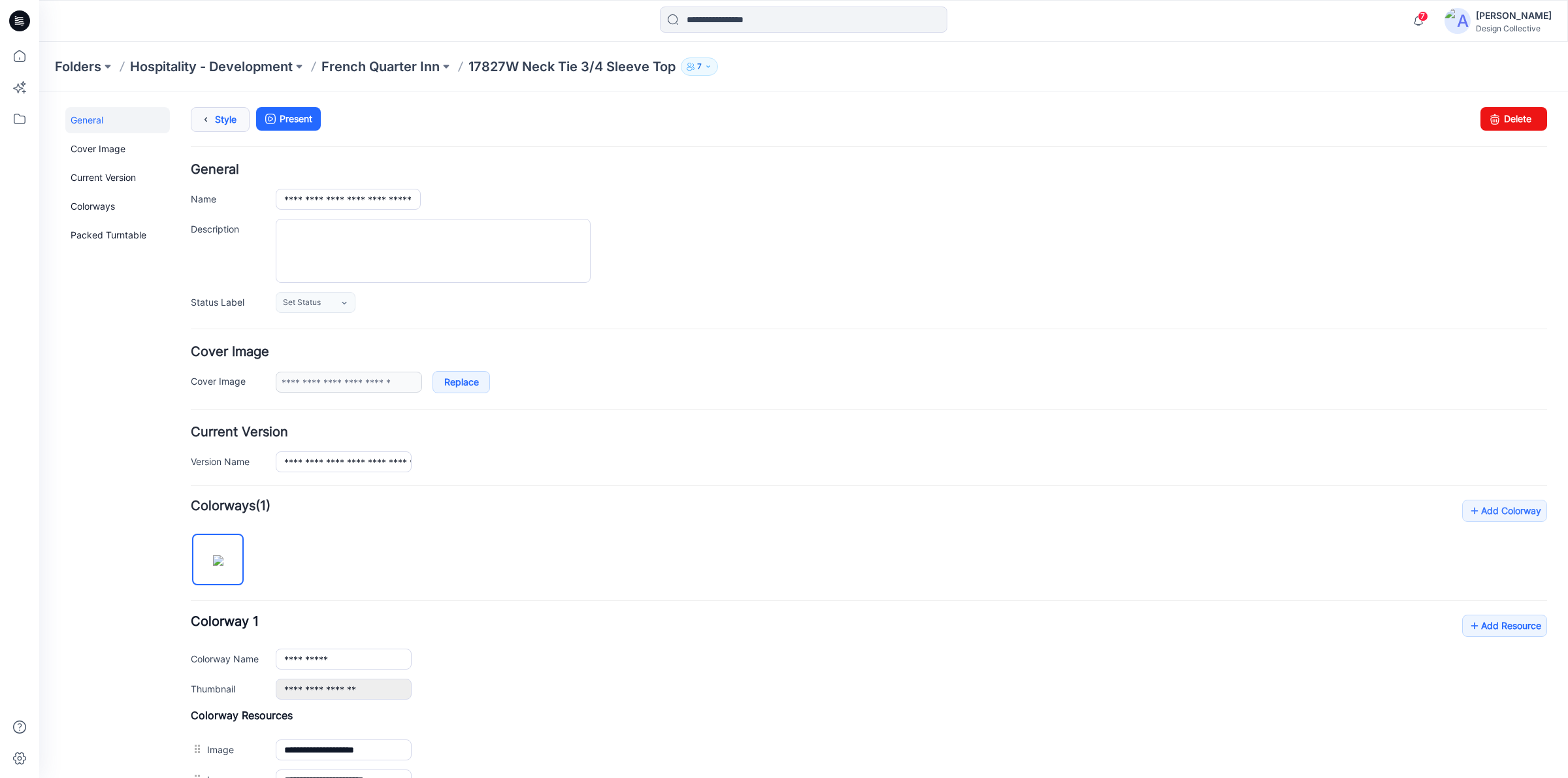
click at [229, 124] on link "Style" at bounding box center [220, 120] width 59 height 25
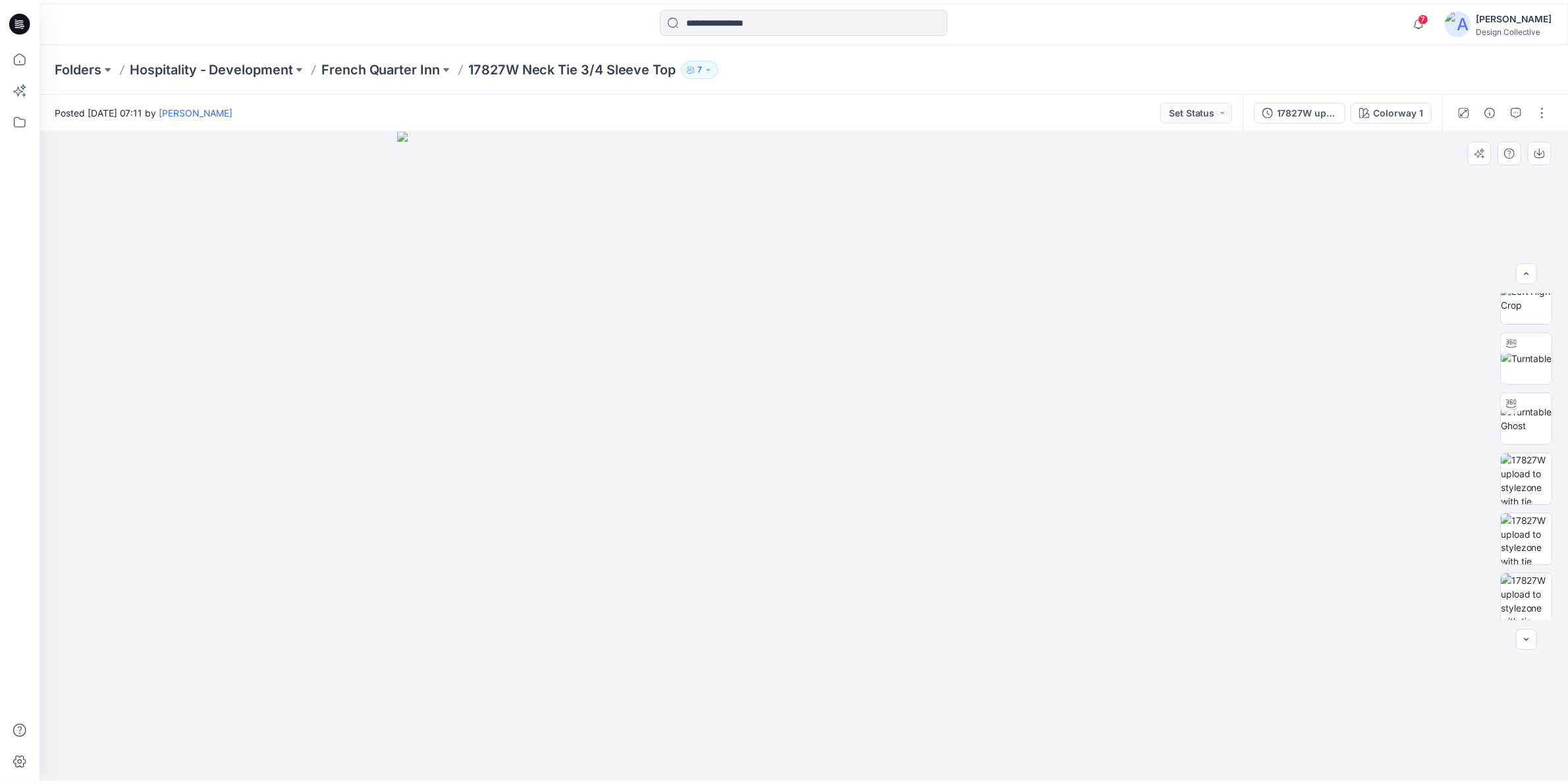
scroll to position [571, 0]
click at [14, 60] on icon at bounding box center [19, 56] width 12 height 12
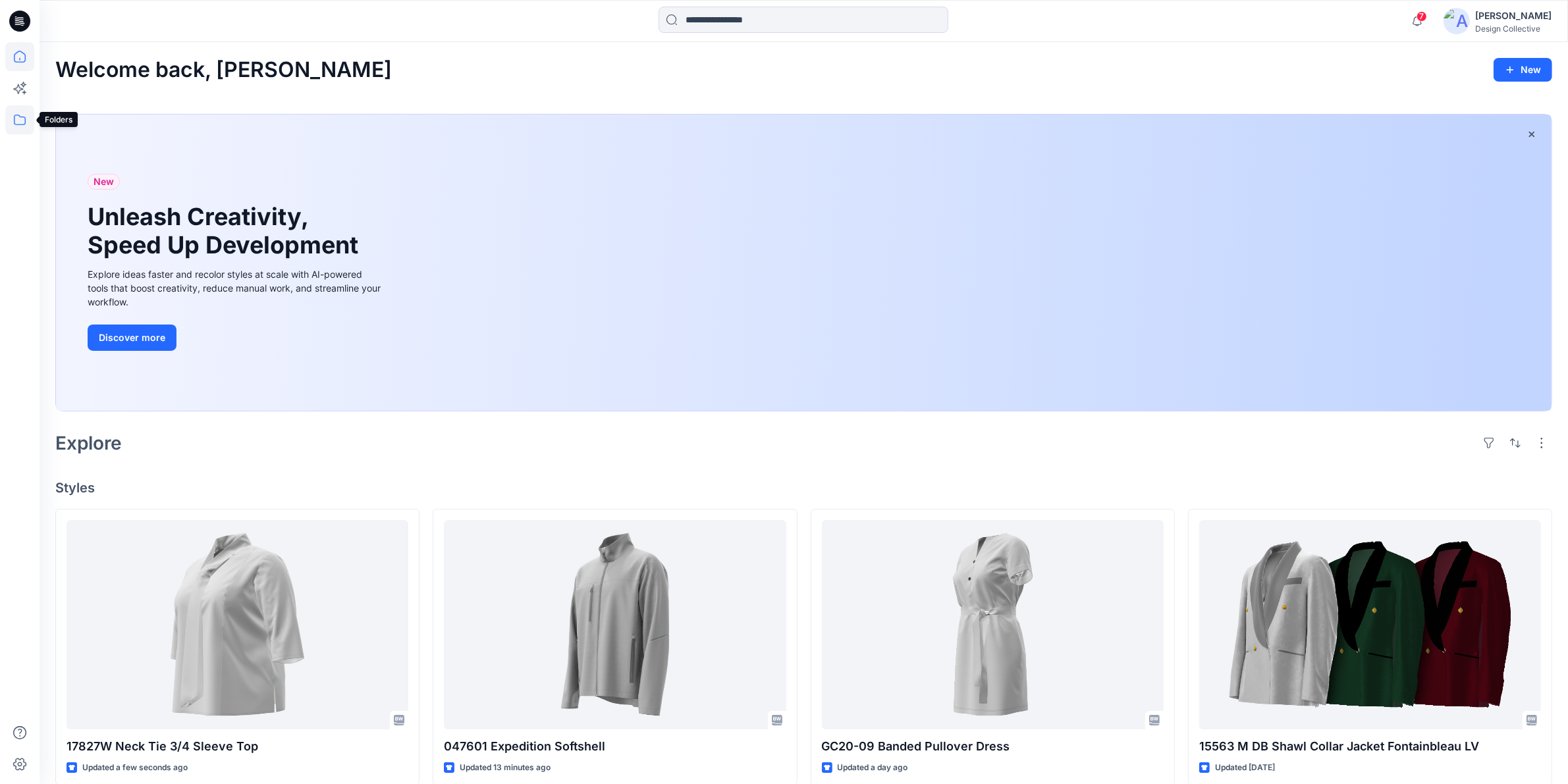
click at [18, 110] on icon at bounding box center [20, 120] width 29 height 29
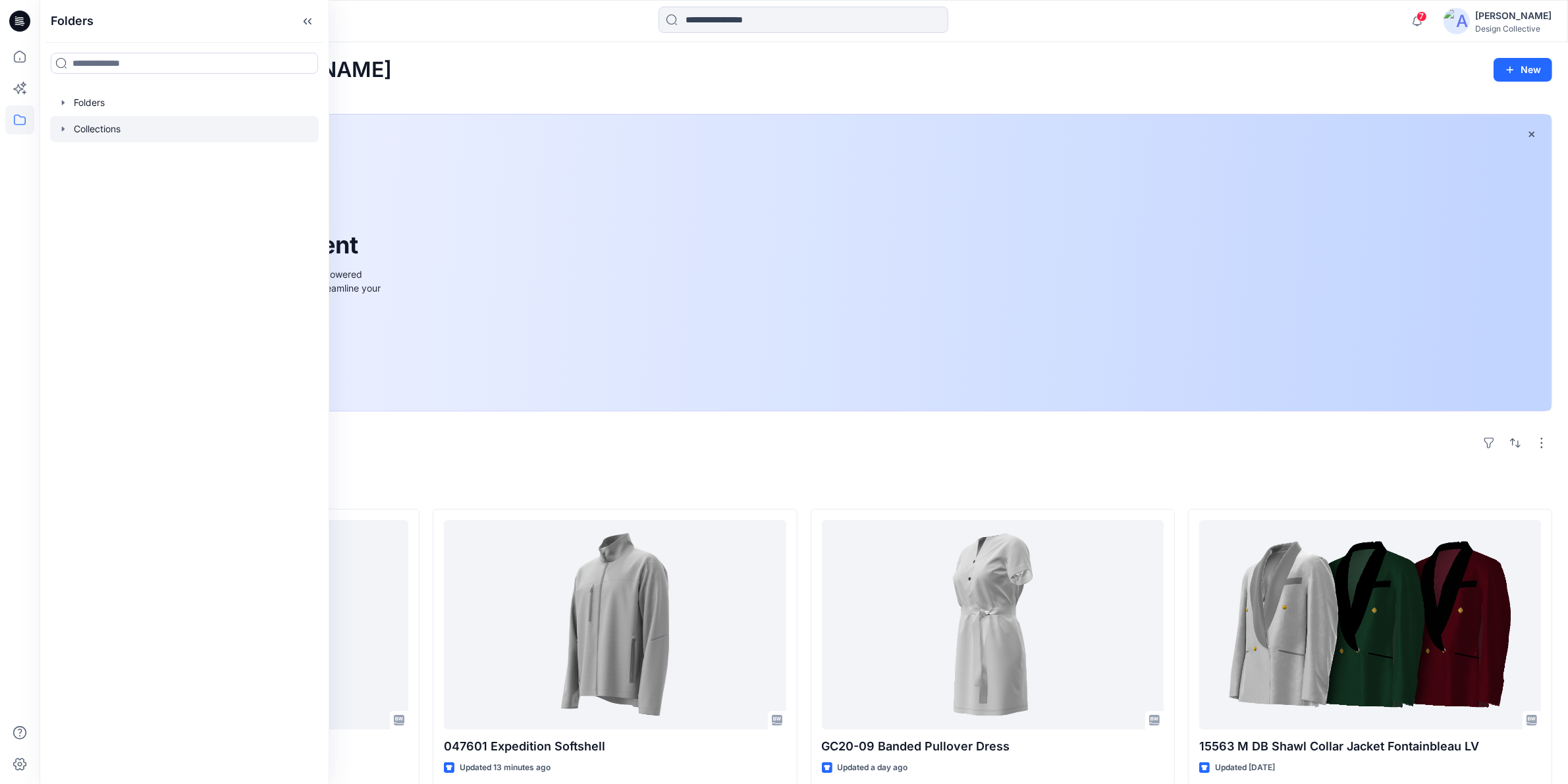
click at [61, 129] on icon "button" at bounding box center [63, 129] width 11 height 11
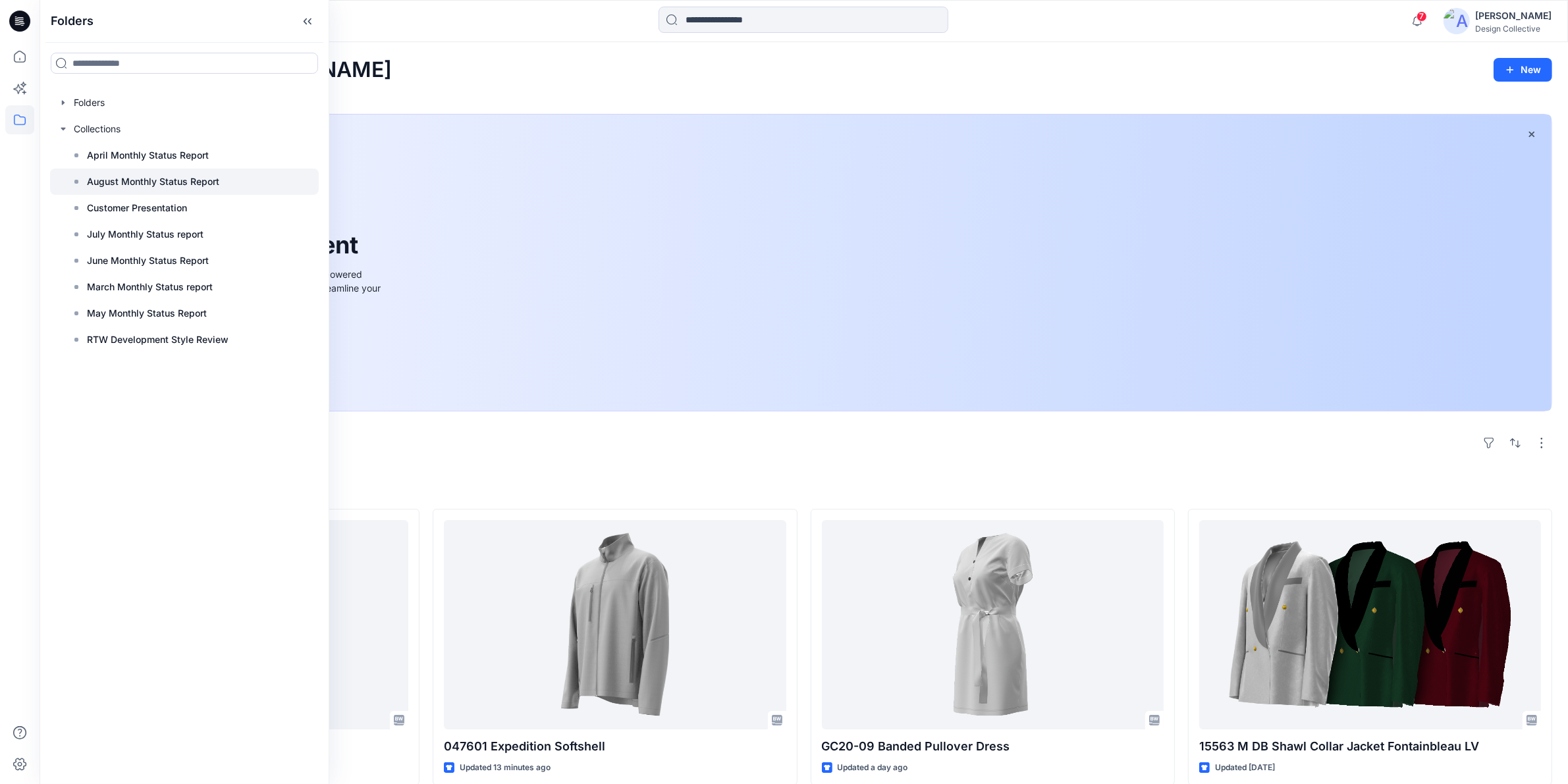
click at [120, 185] on p "August Monthly Status Report" at bounding box center [153, 182] width 133 height 16
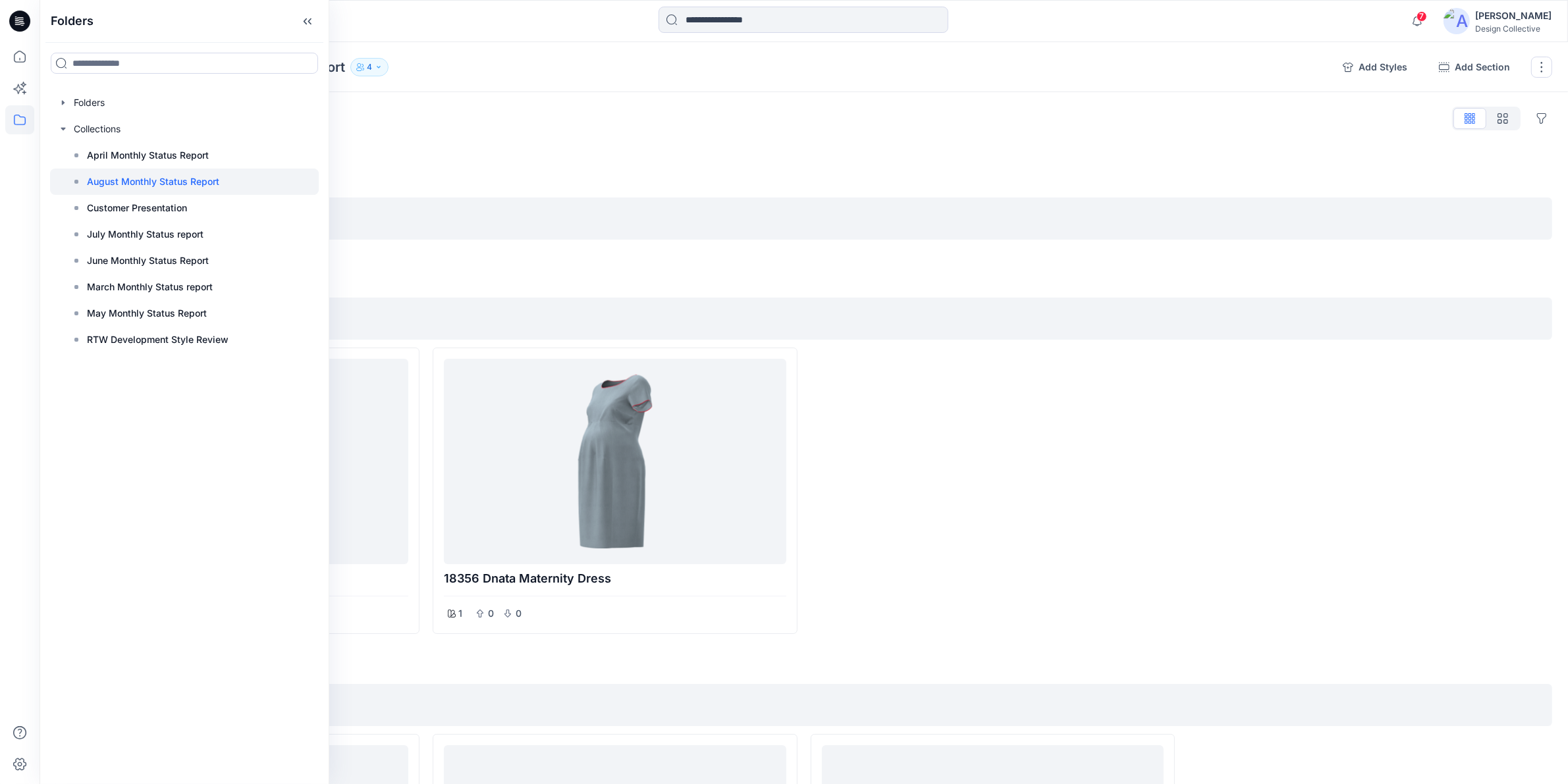
click at [884, 124] on div "Styles Hide Legacy Styles" at bounding box center [803, 118] width 1497 height 21
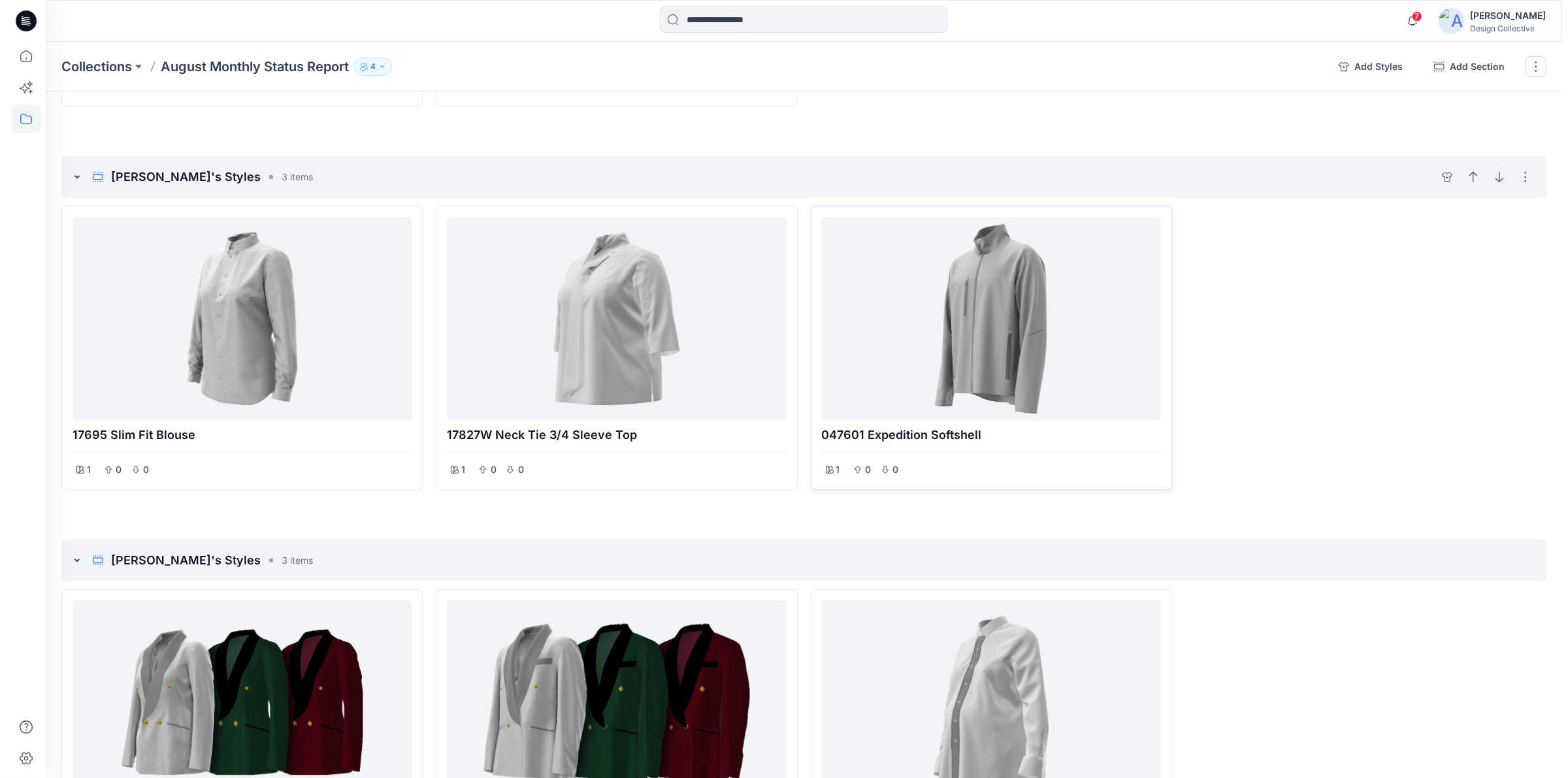
scroll to position [680, 0]
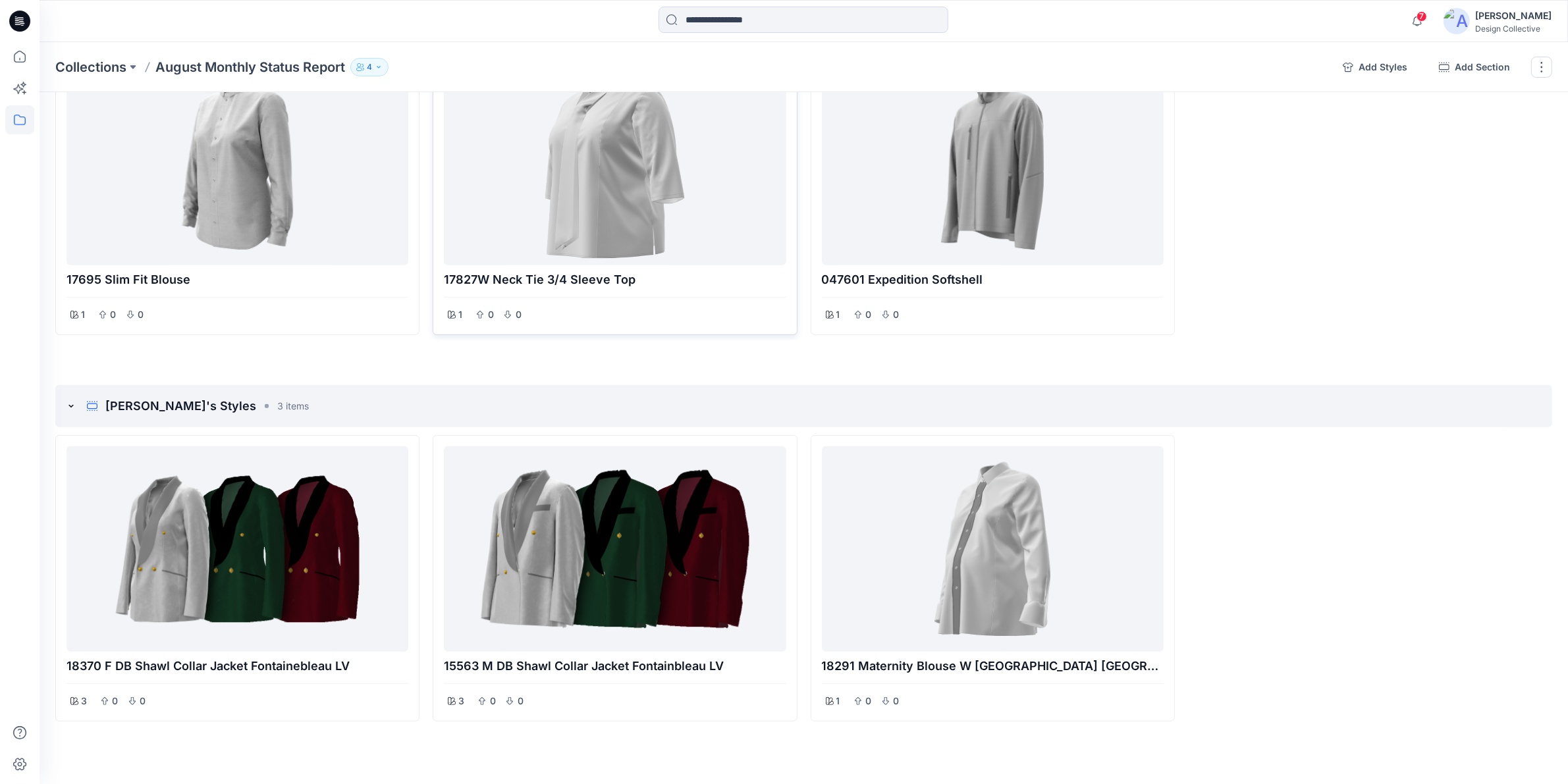
click at [642, 255] on div at bounding box center [615, 162] width 331 height 195
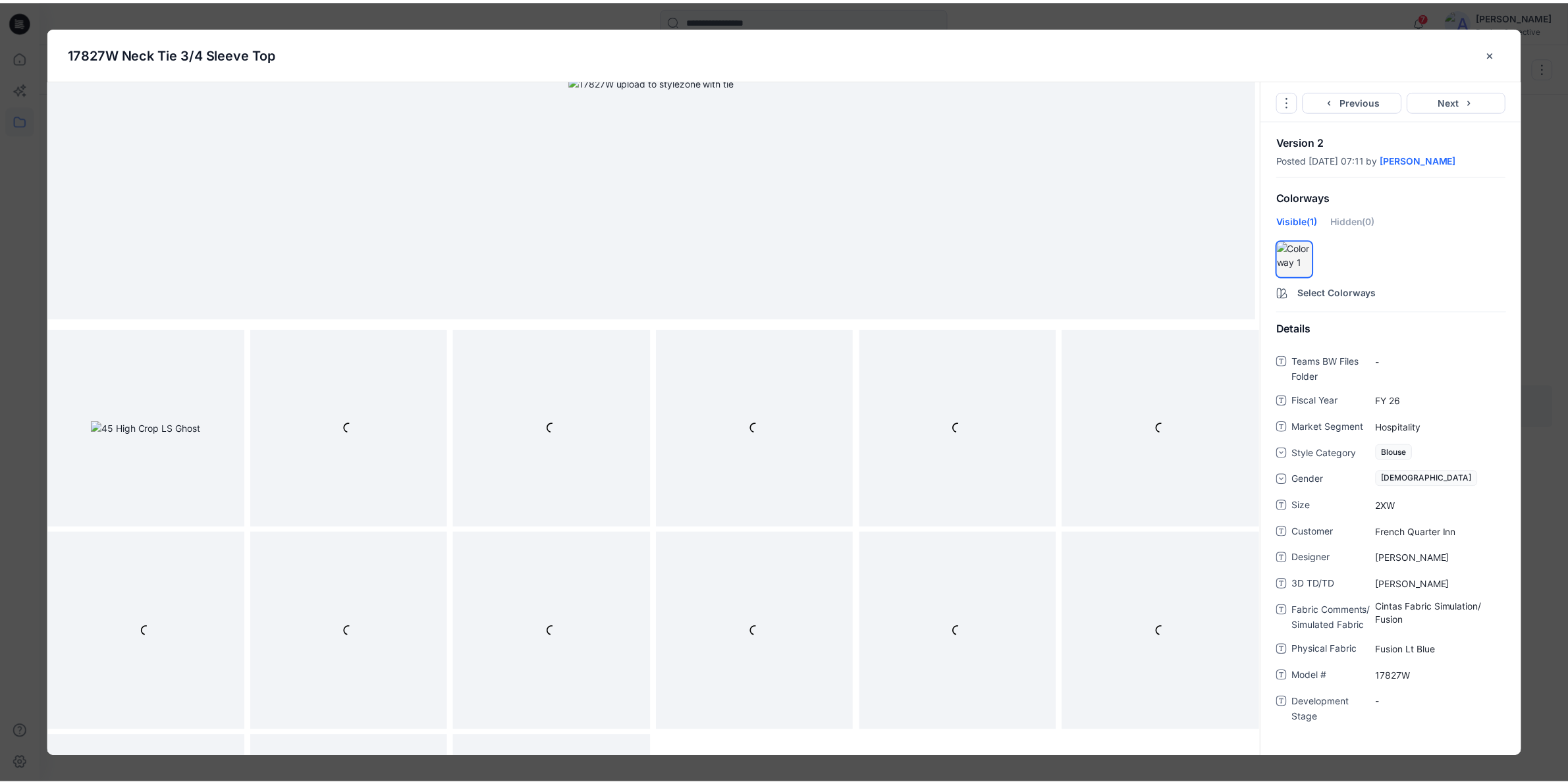
scroll to position [412, 0]
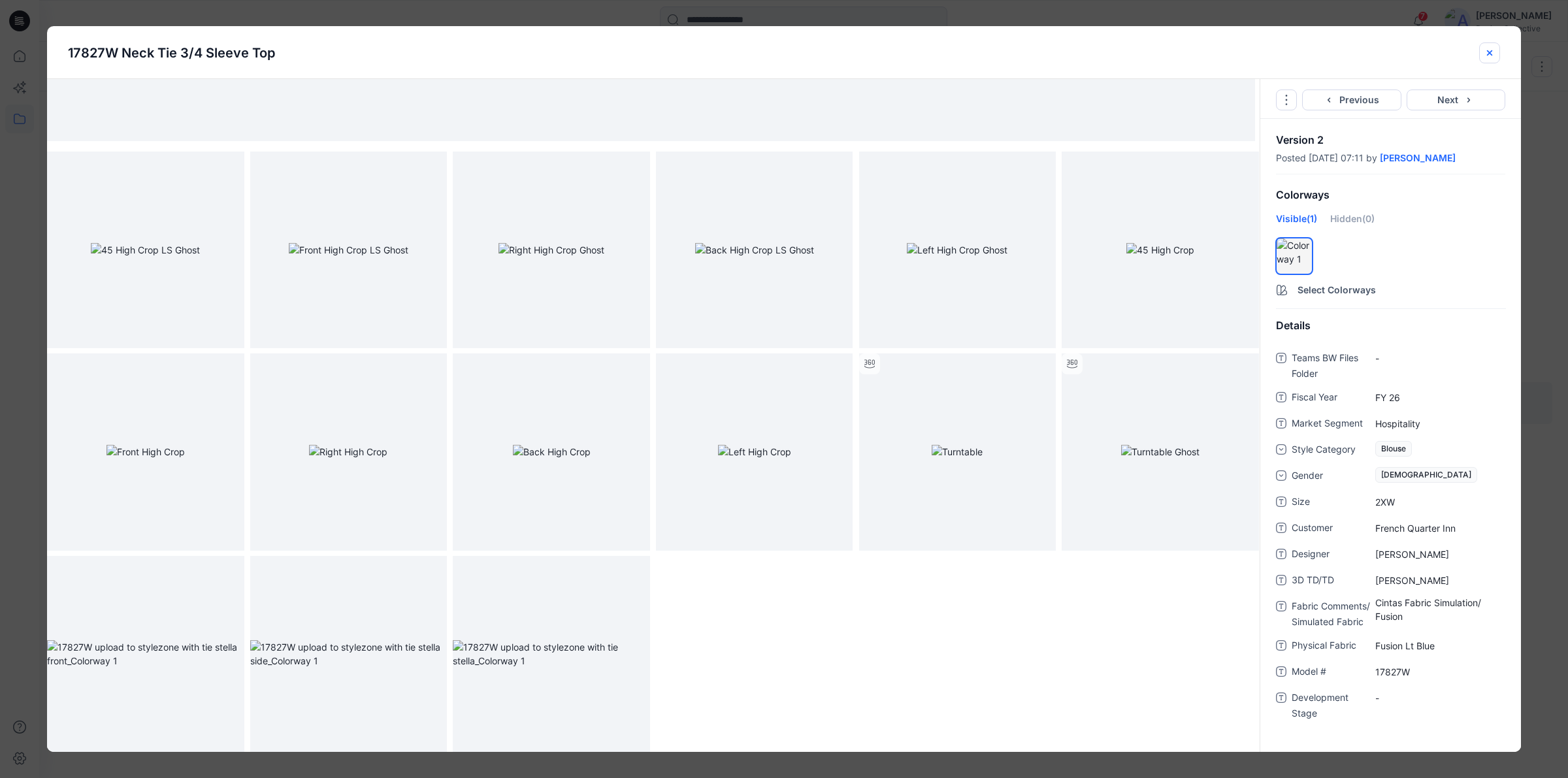
click at [1491, 53] on icon "close-btn" at bounding box center [1490, 53] width 11 height 11
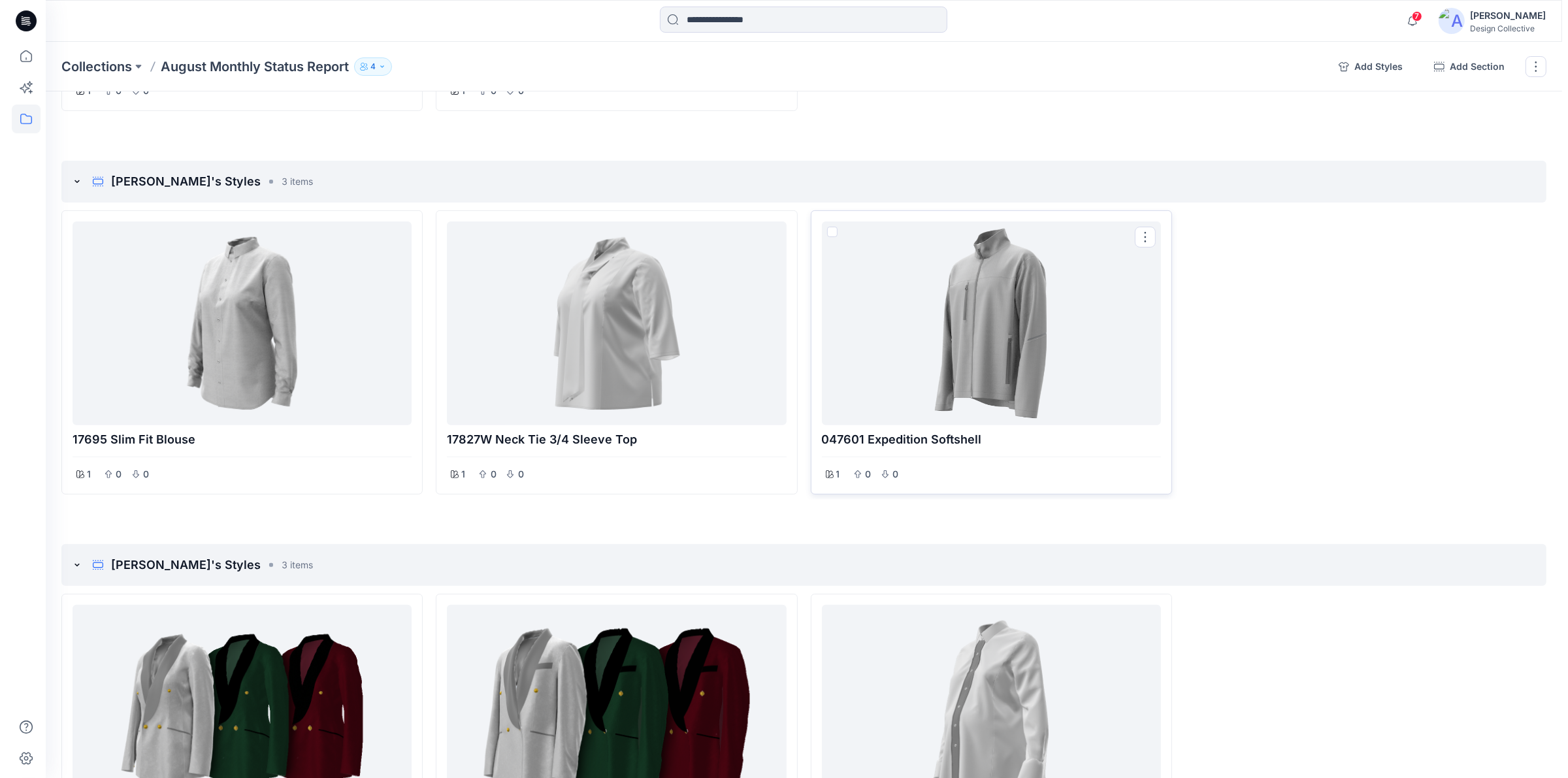
scroll to position [544, 0]
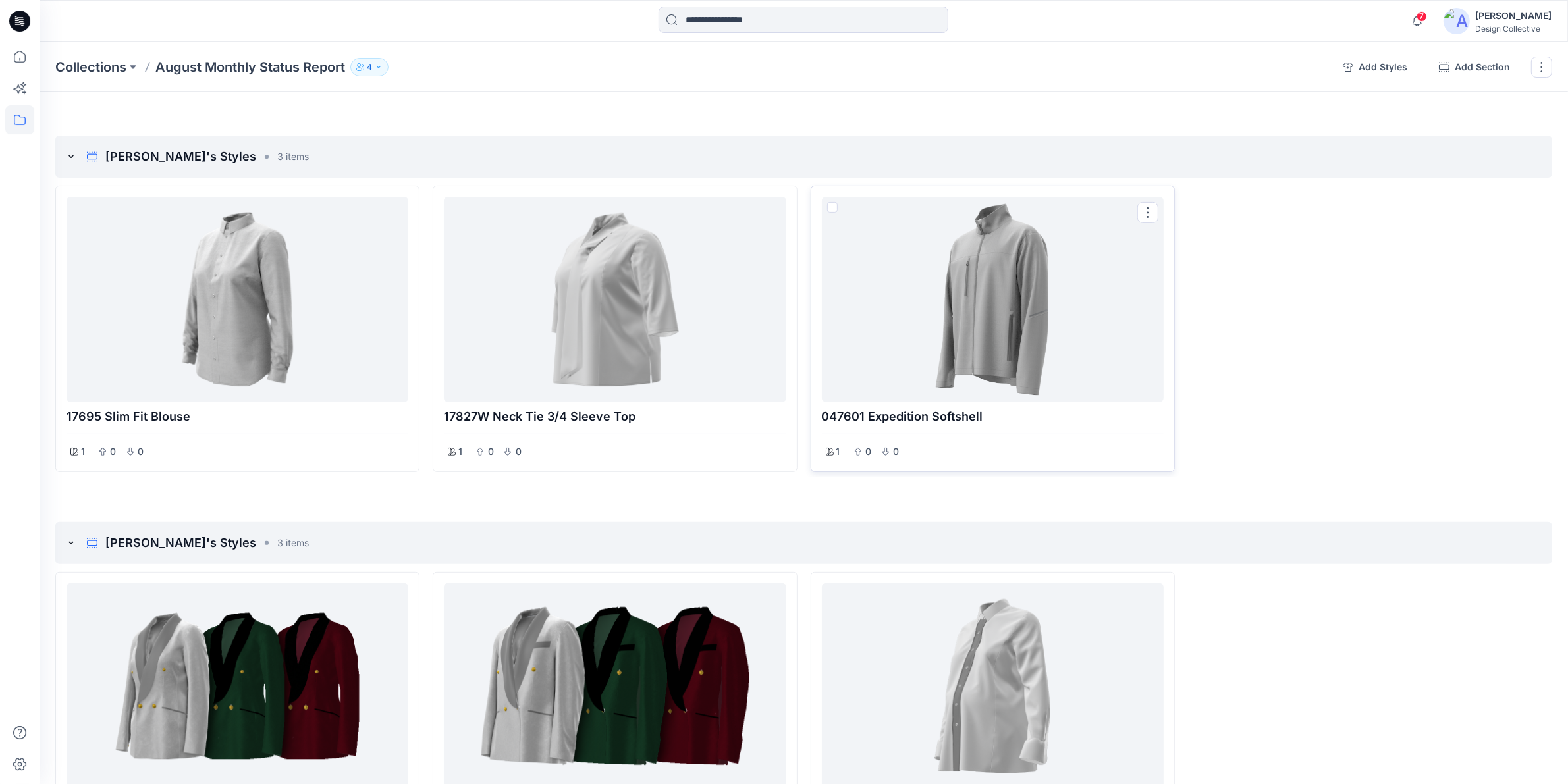
click at [1085, 409] on p "047601 Expedition Softshell" at bounding box center [993, 417] width 342 height 18
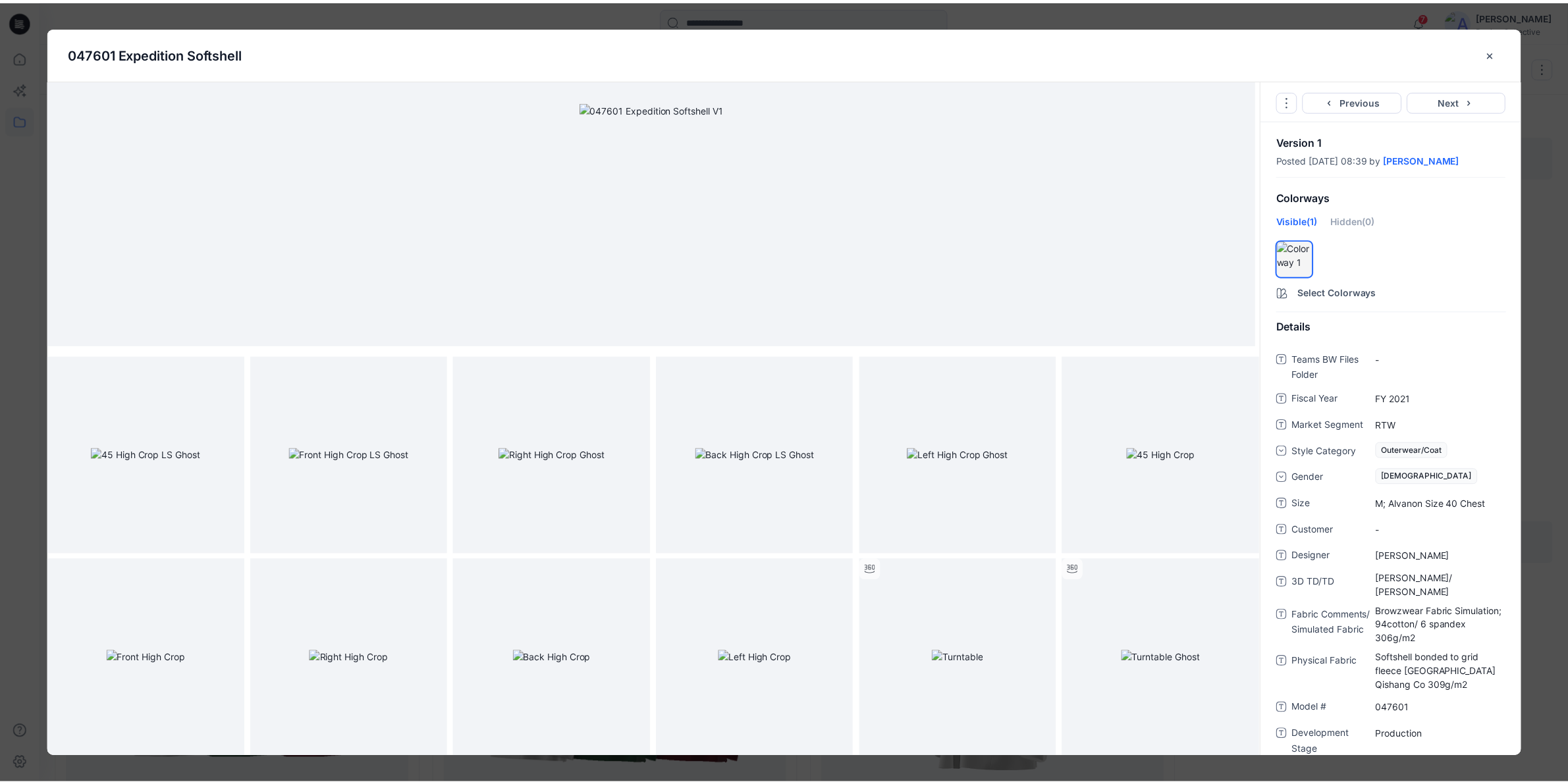
scroll to position [0, 0]
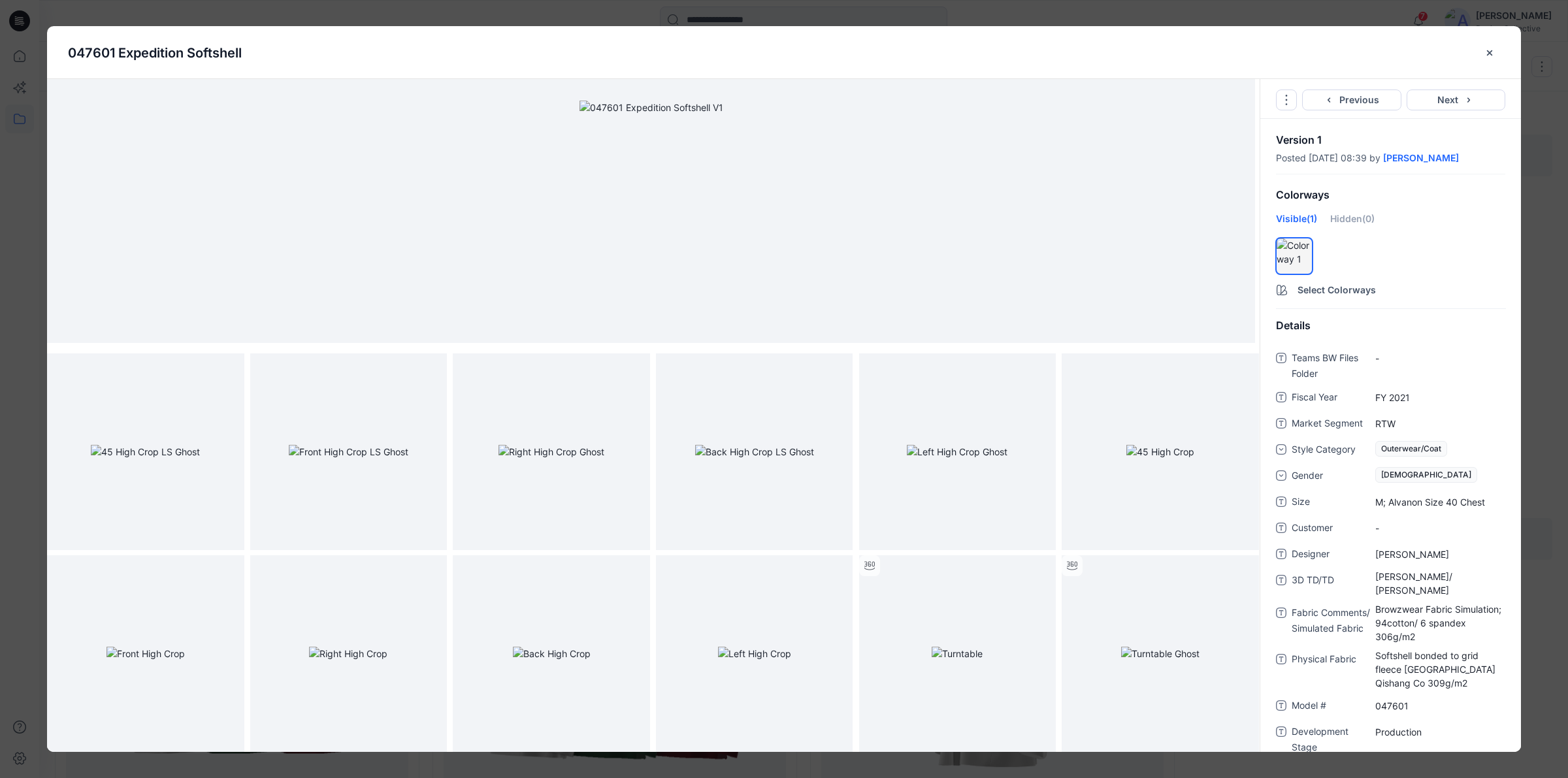
click at [1487, 49] on icon "close-btn" at bounding box center [1490, 53] width 11 height 11
